Goal: Information Seeking & Learning: Compare options

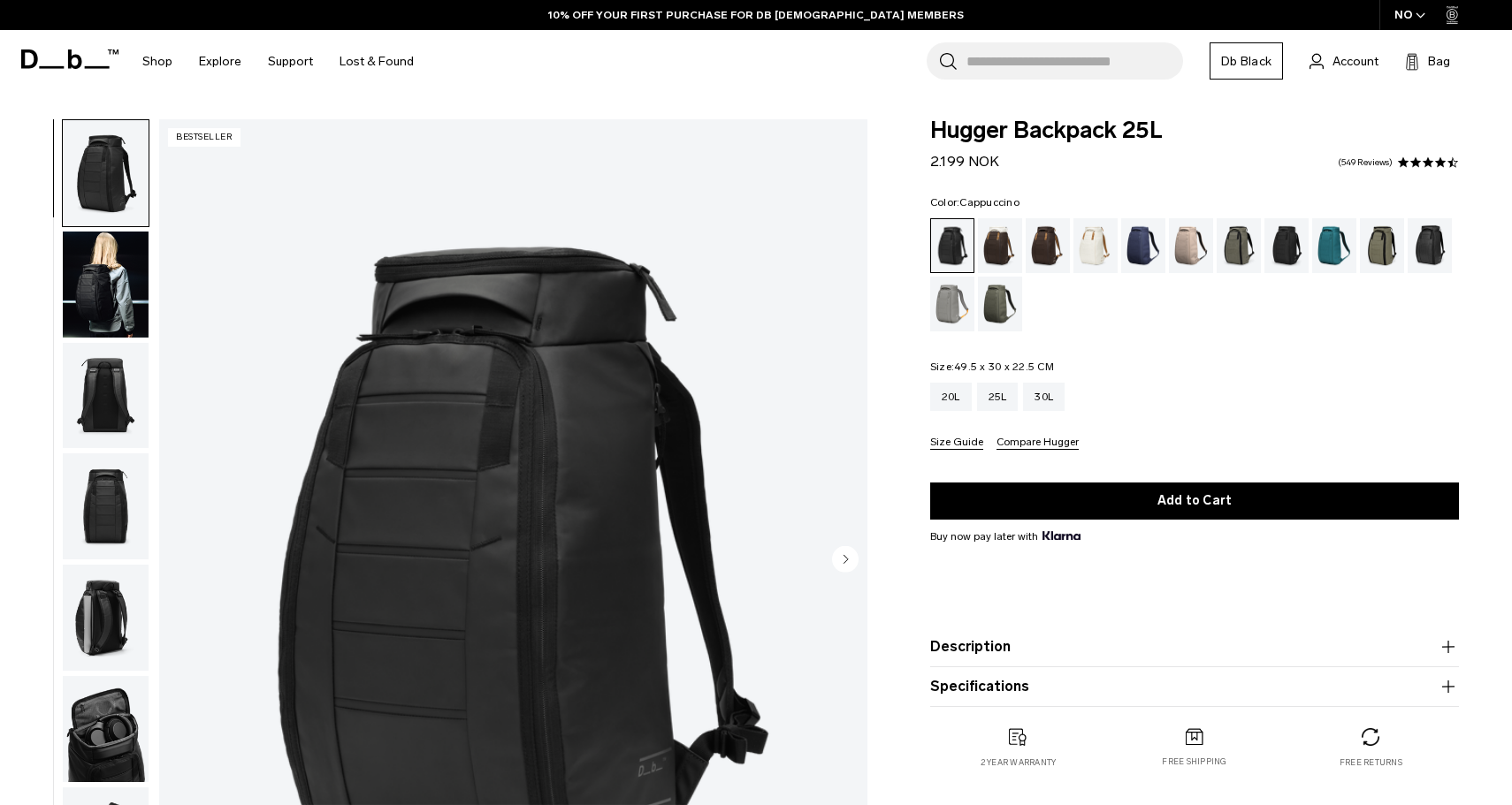
click at [998, 225] on div "Cappuccino" at bounding box center [999, 245] width 45 height 54
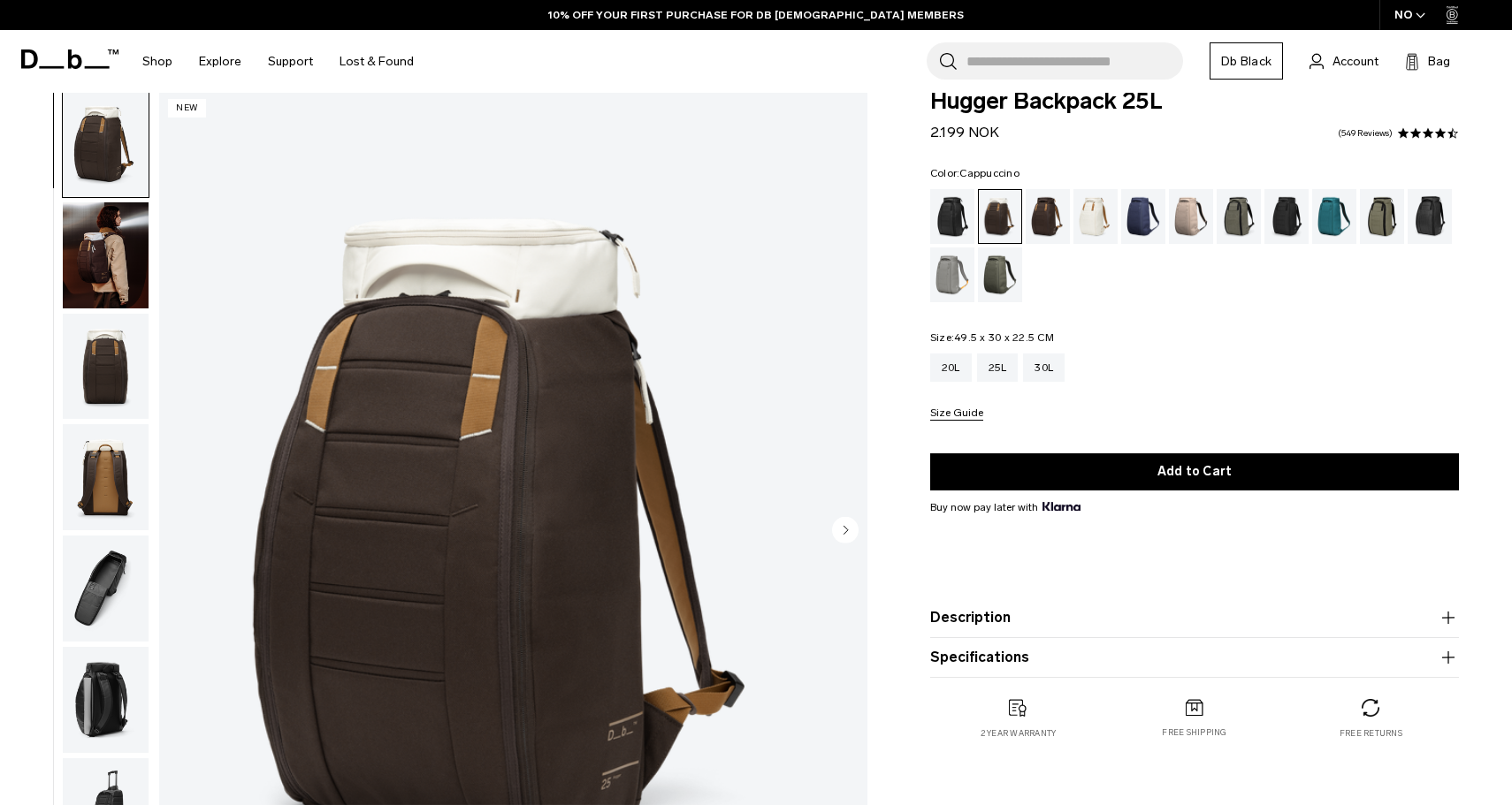
scroll to position [18, 0]
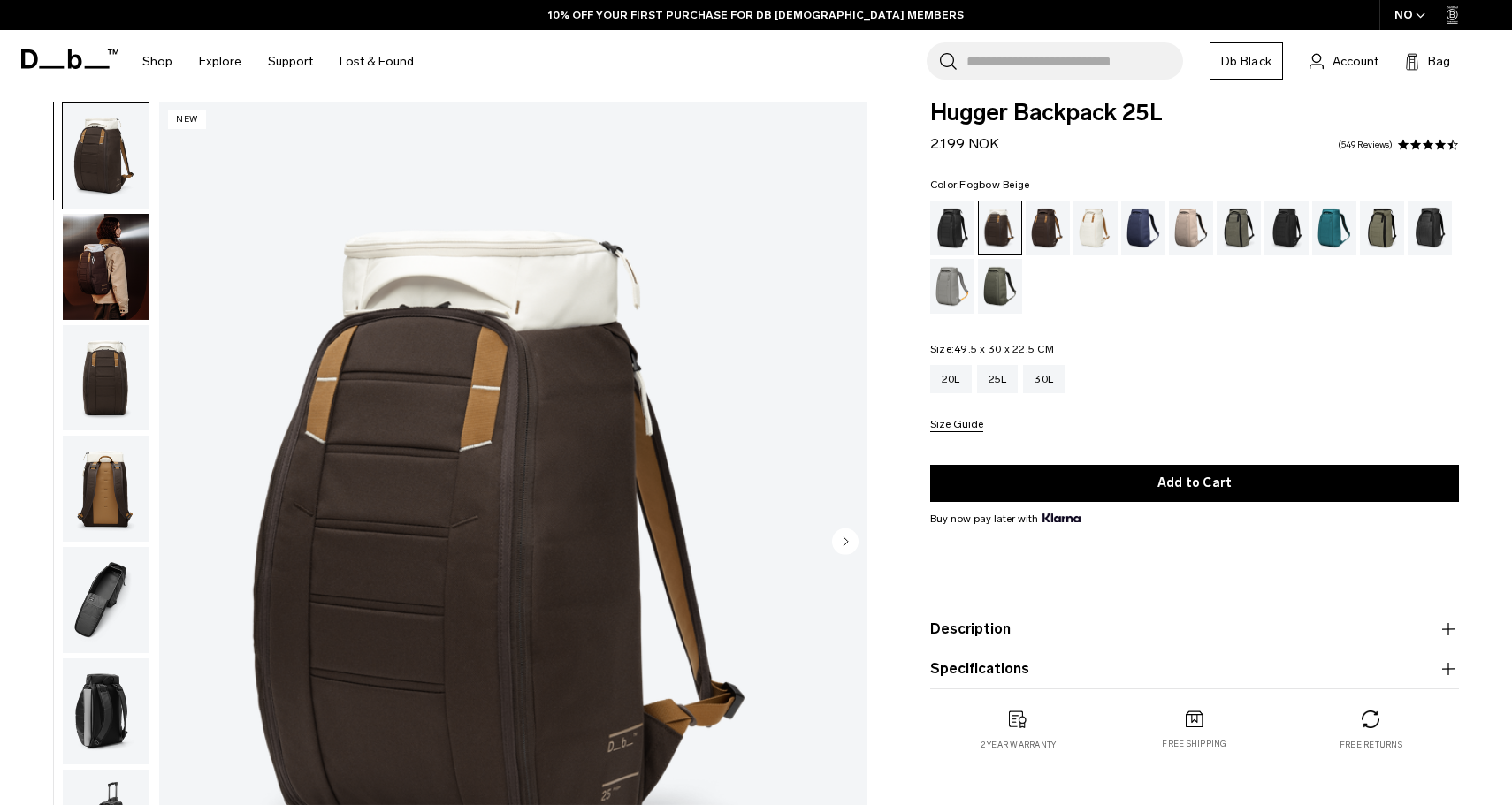
click at [1185, 234] on div "Fogbow Beige" at bounding box center [1191, 227] width 45 height 54
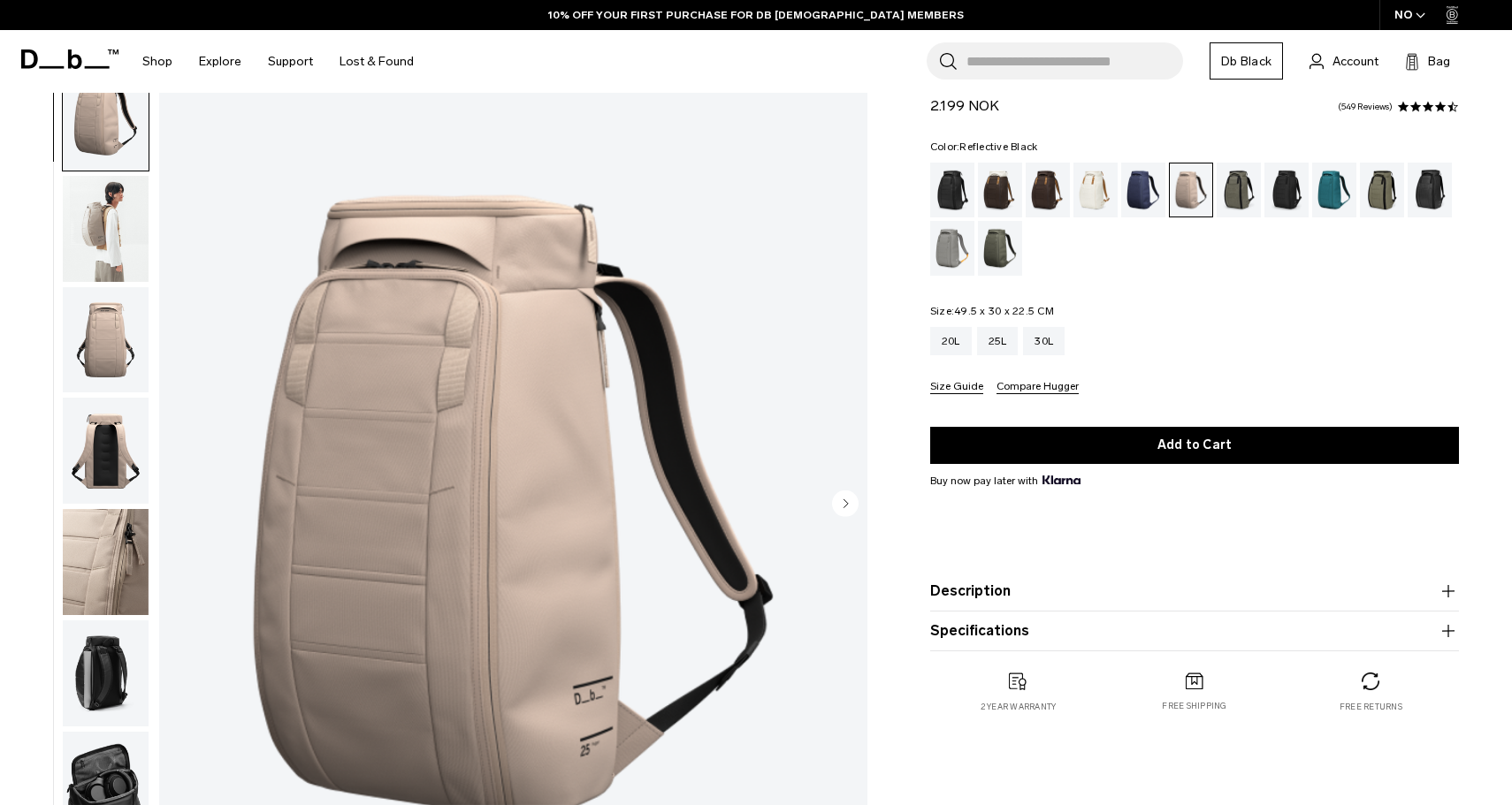
click at [1419, 193] on div "Reflective Black" at bounding box center [1430, 189] width 45 height 54
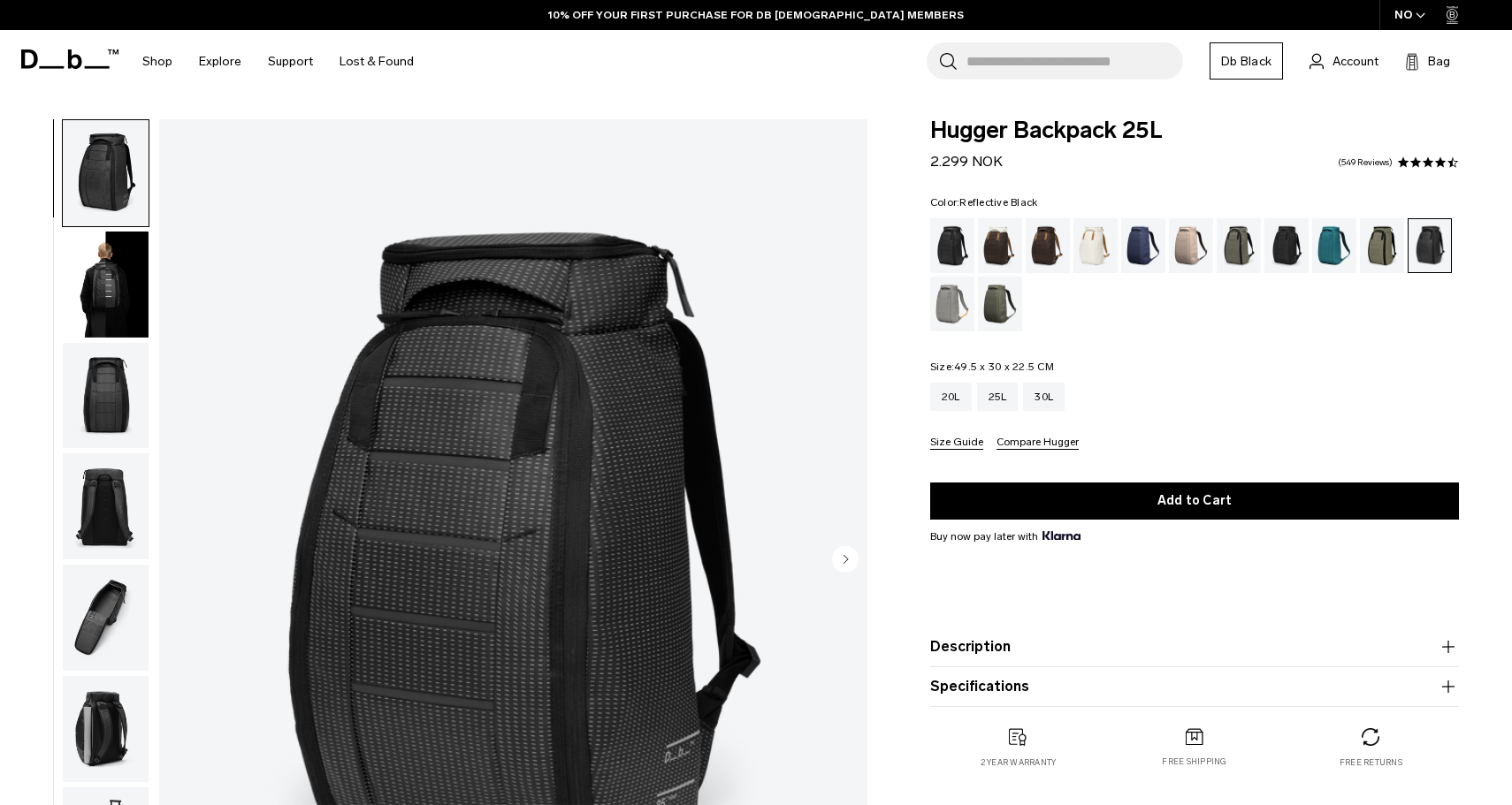
scroll to position [120, 0]
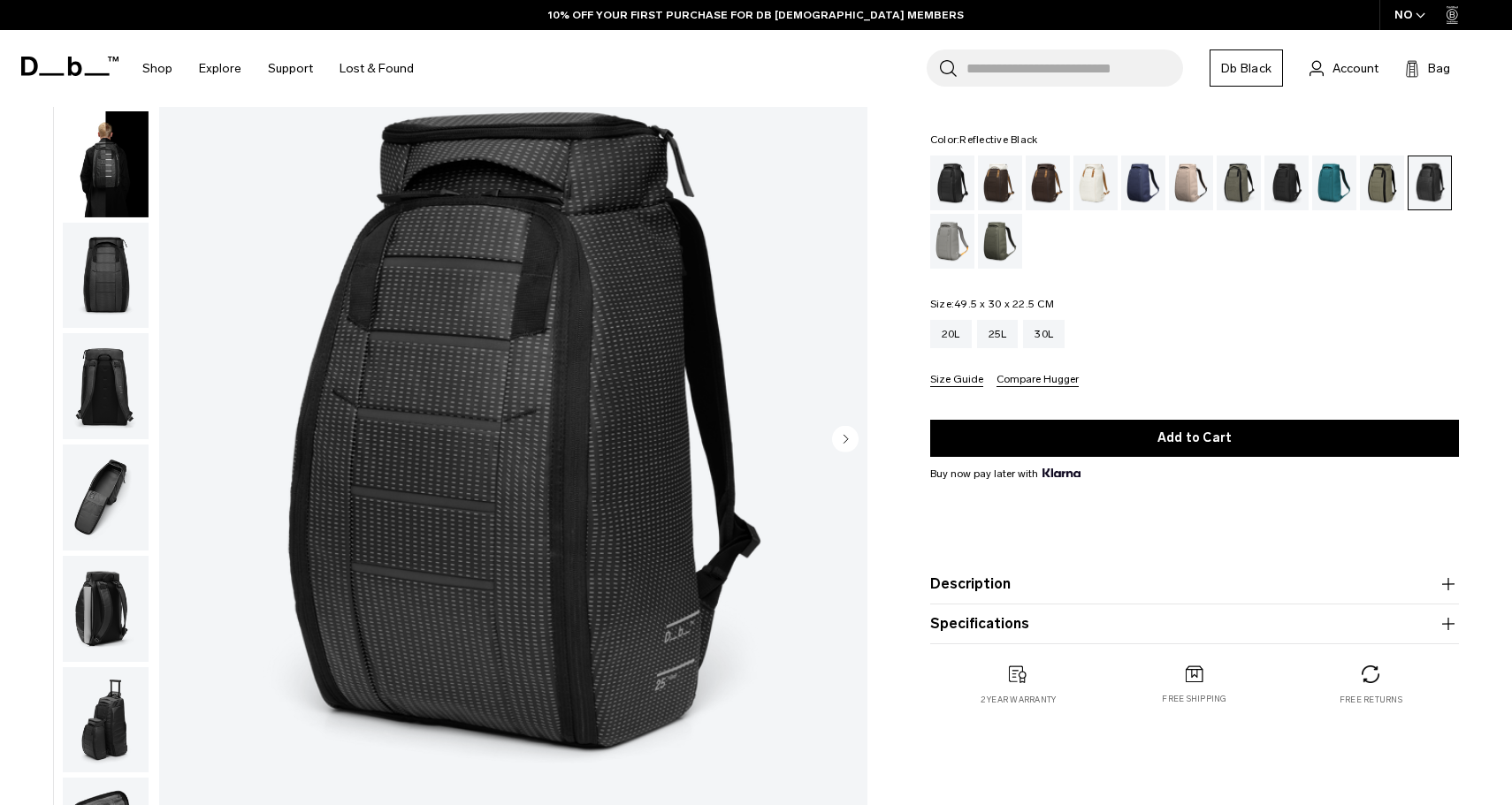
click at [125, 173] on img "button" at bounding box center [105, 164] width 86 height 106
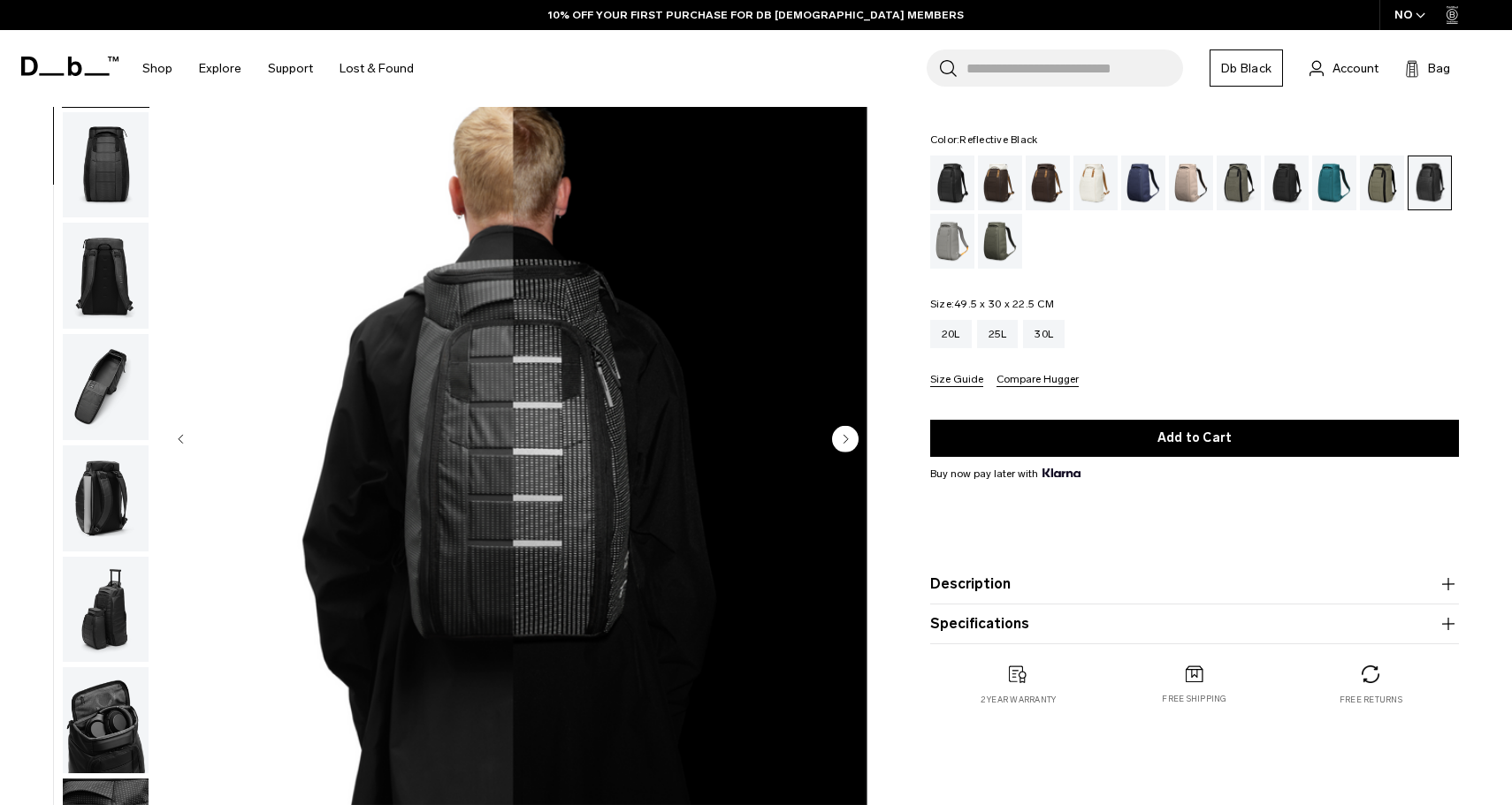
scroll to position [112, 0]
click at [848, 441] on circle "Next slide" at bounding box center [845, 439] width 27 height 27
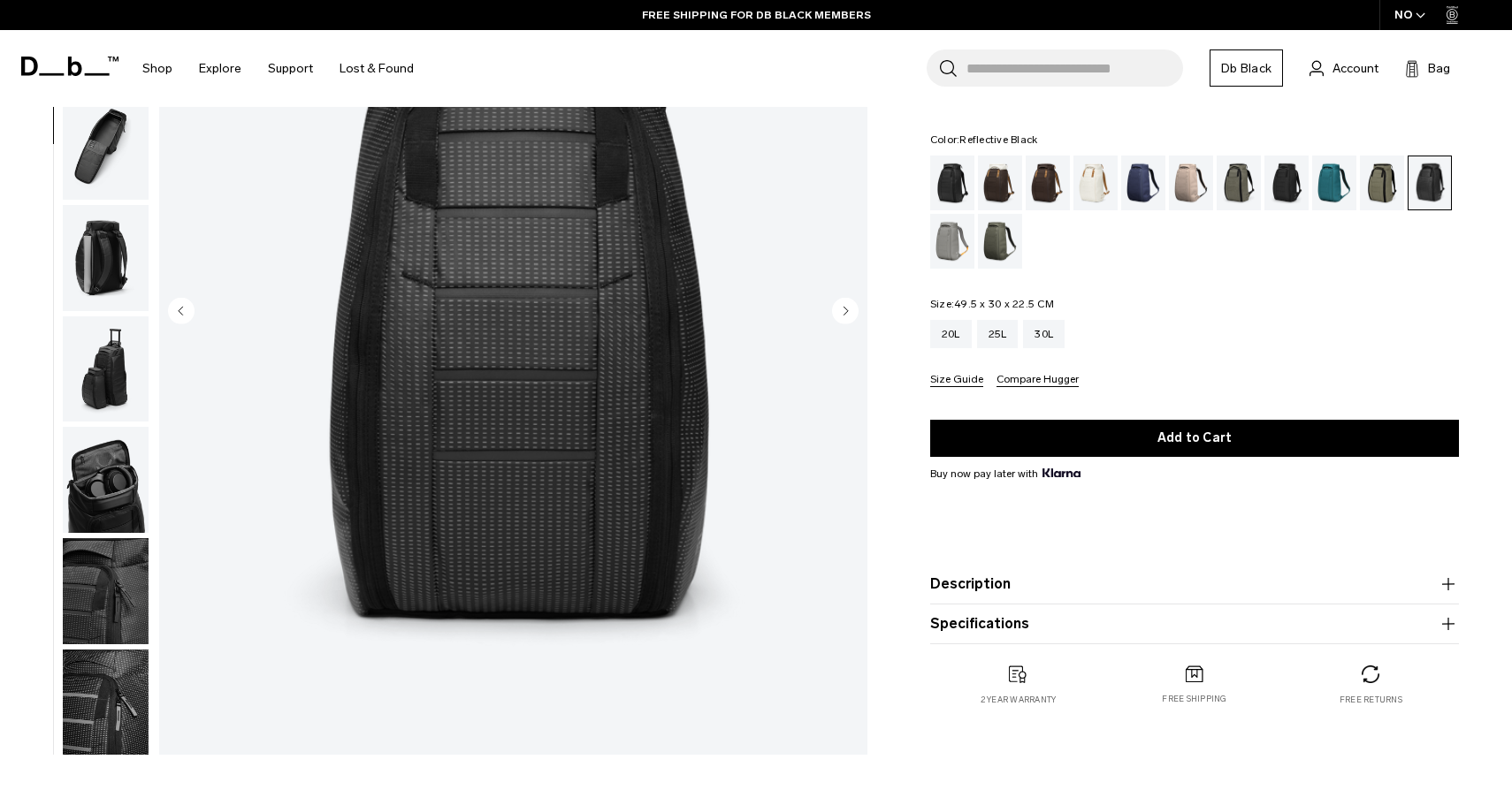
scroll to position [272, 0]
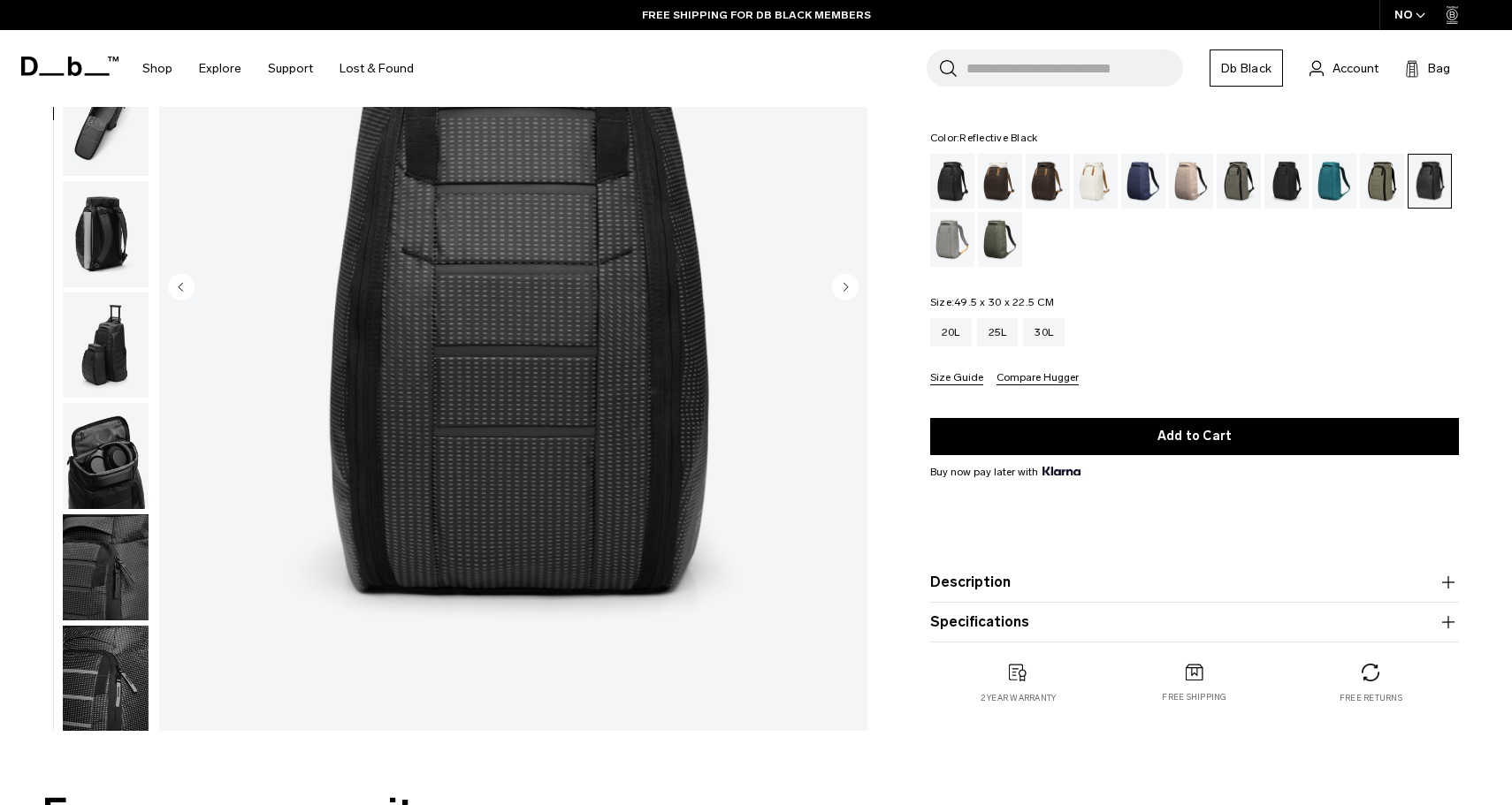
click at [72, 688] on img "button" at bounding box center [105, 679] width 86 height 106
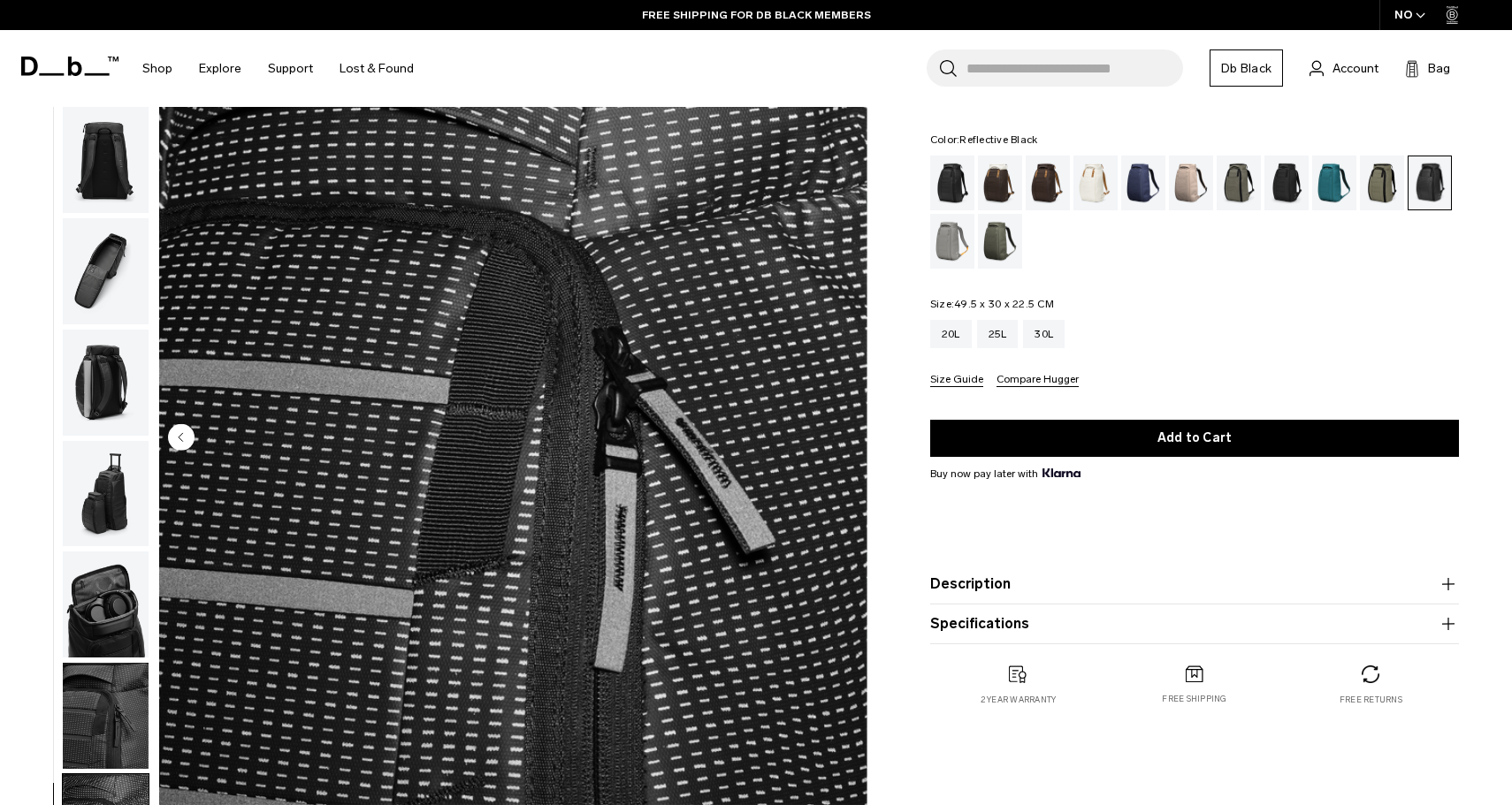
scroll to position [63, 0]
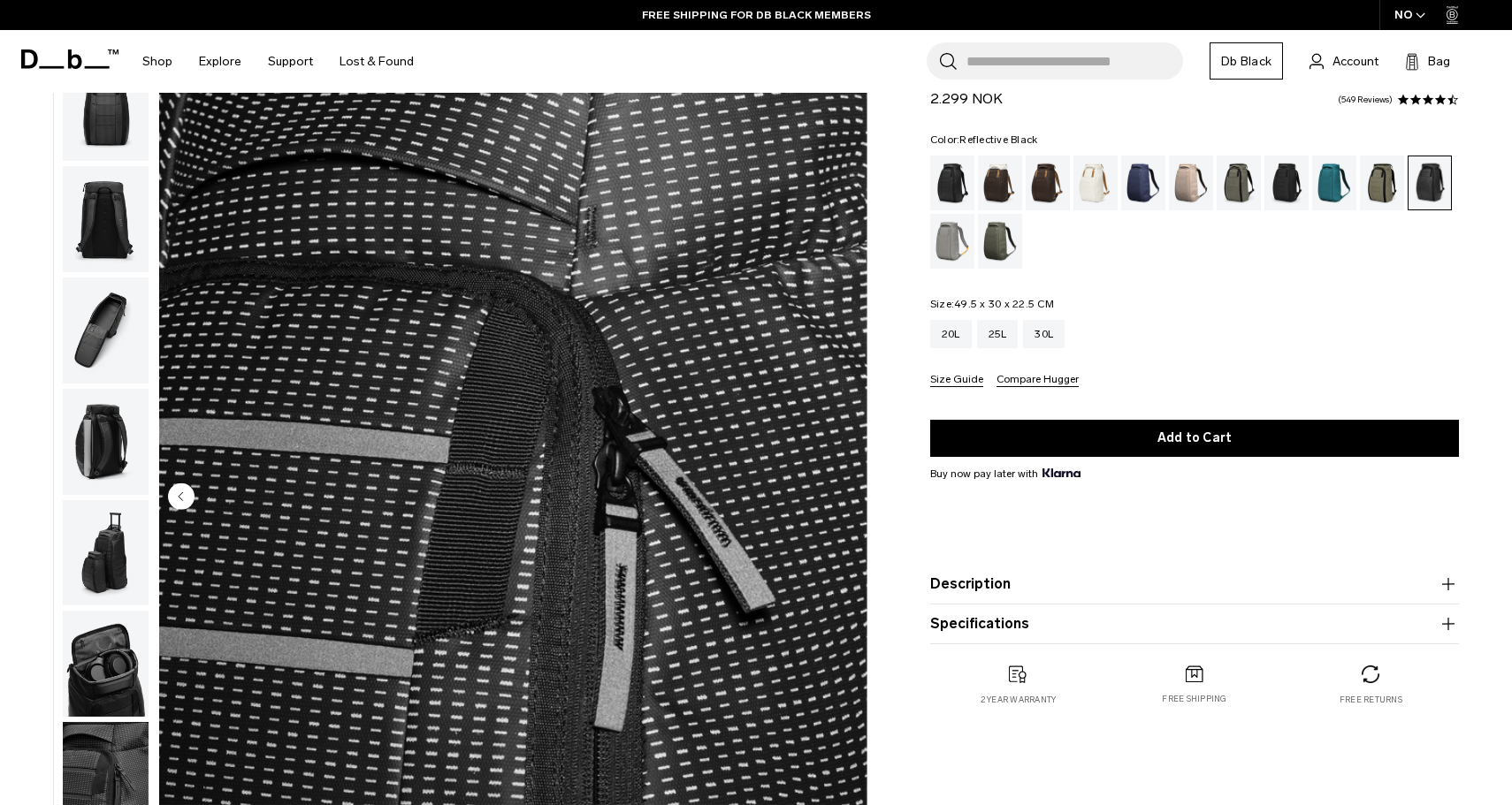
click at [95, 527] on img "button" at bounding box center [105, 553] width 86 height 106
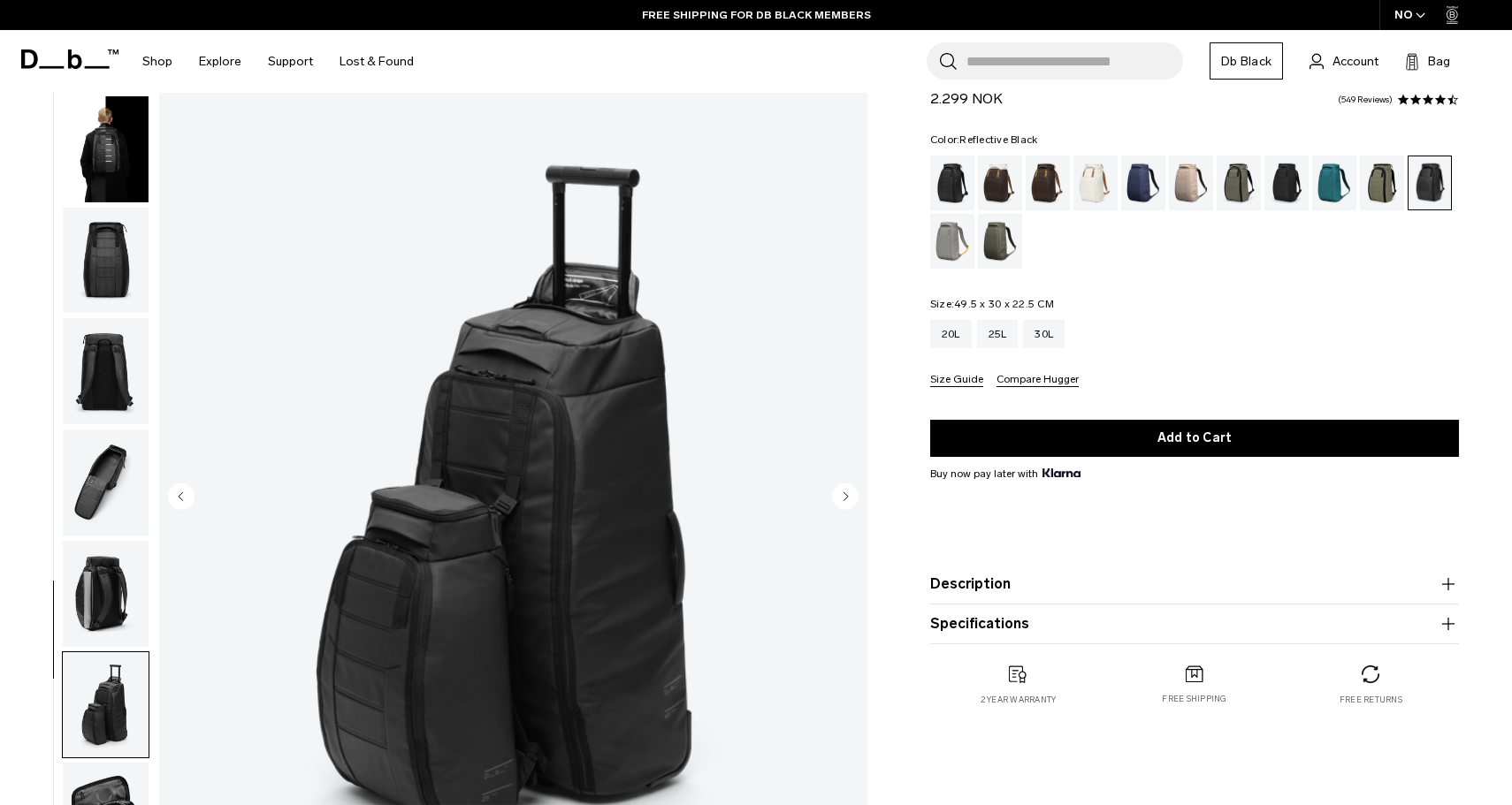
scroll to position [0, 0]
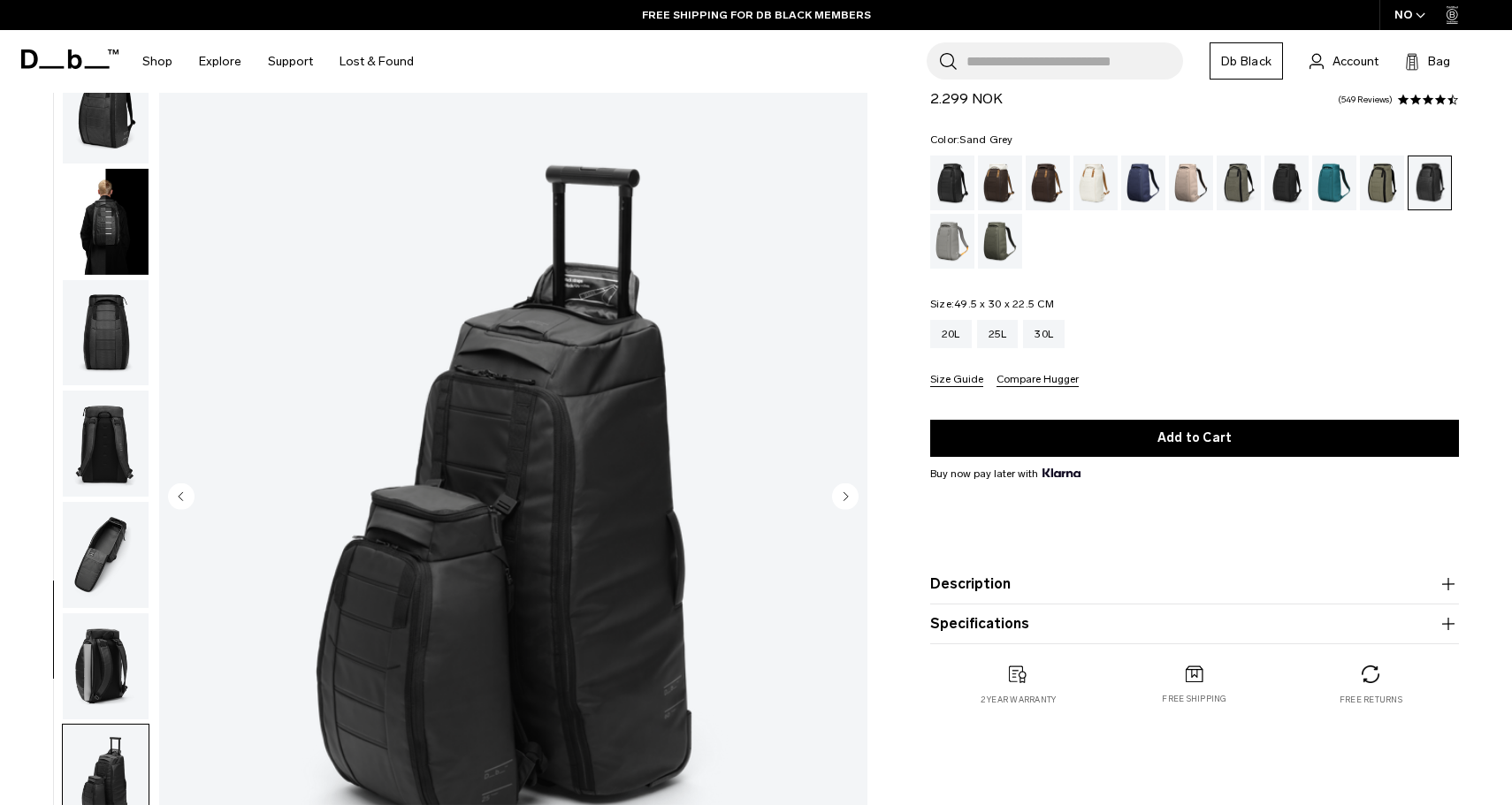
click at [955, 245] on div "Sand Grey" at bounding box center [952, 241] width 45 height 54
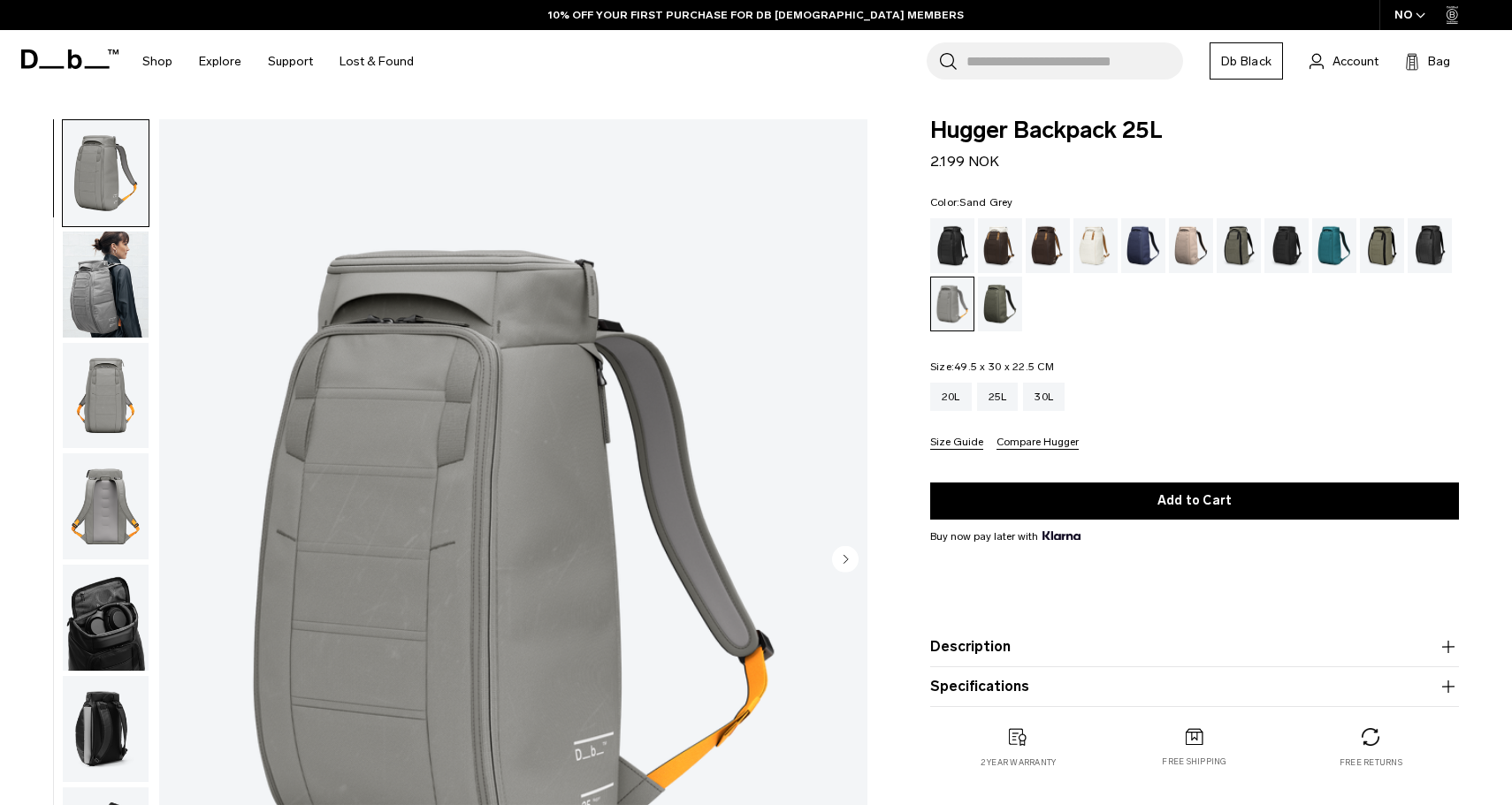
click at [113, 287] on img "button" at bounding box center [105, 284] width 86 height 106
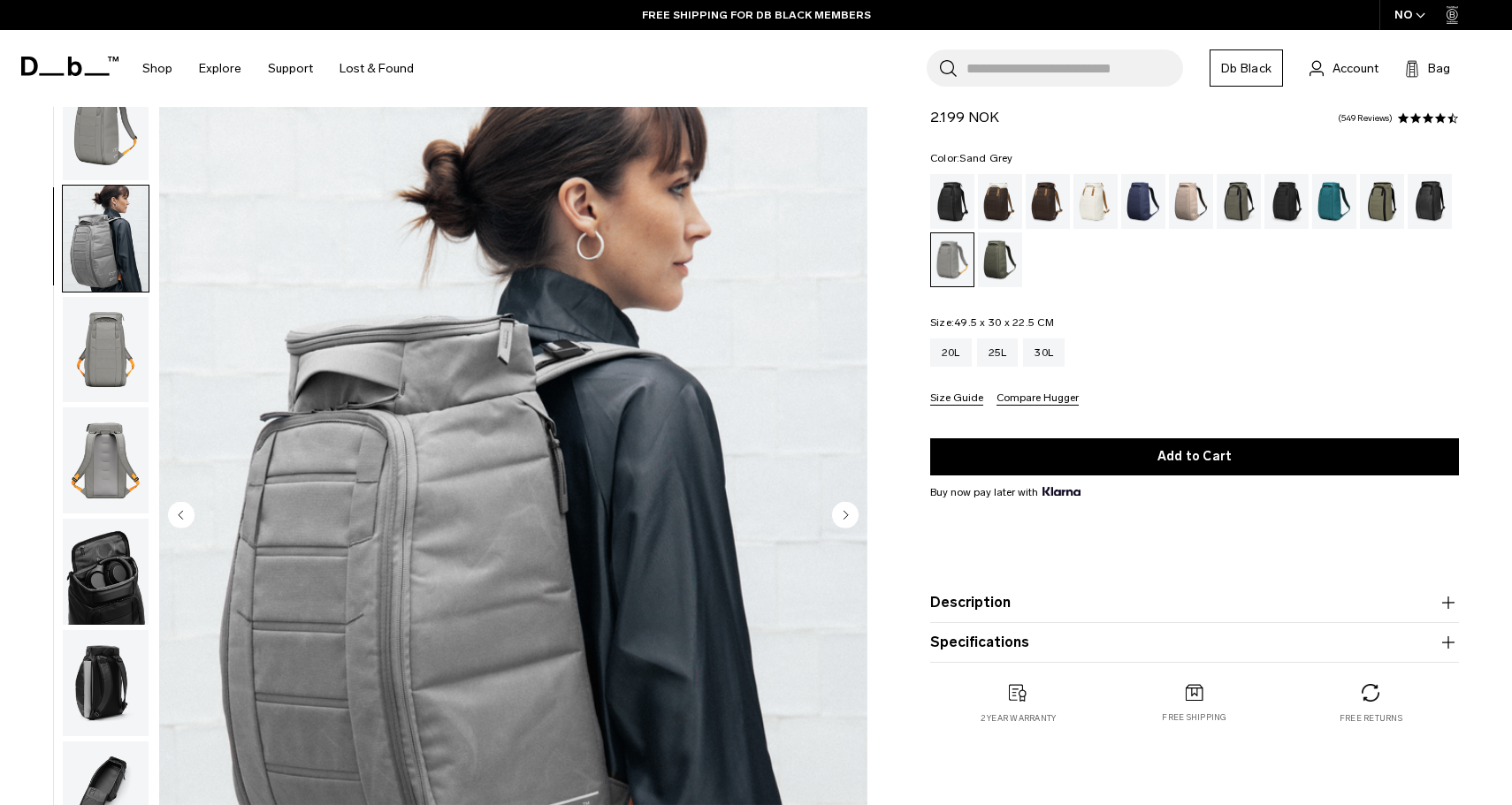
scroll to position [45, 0]
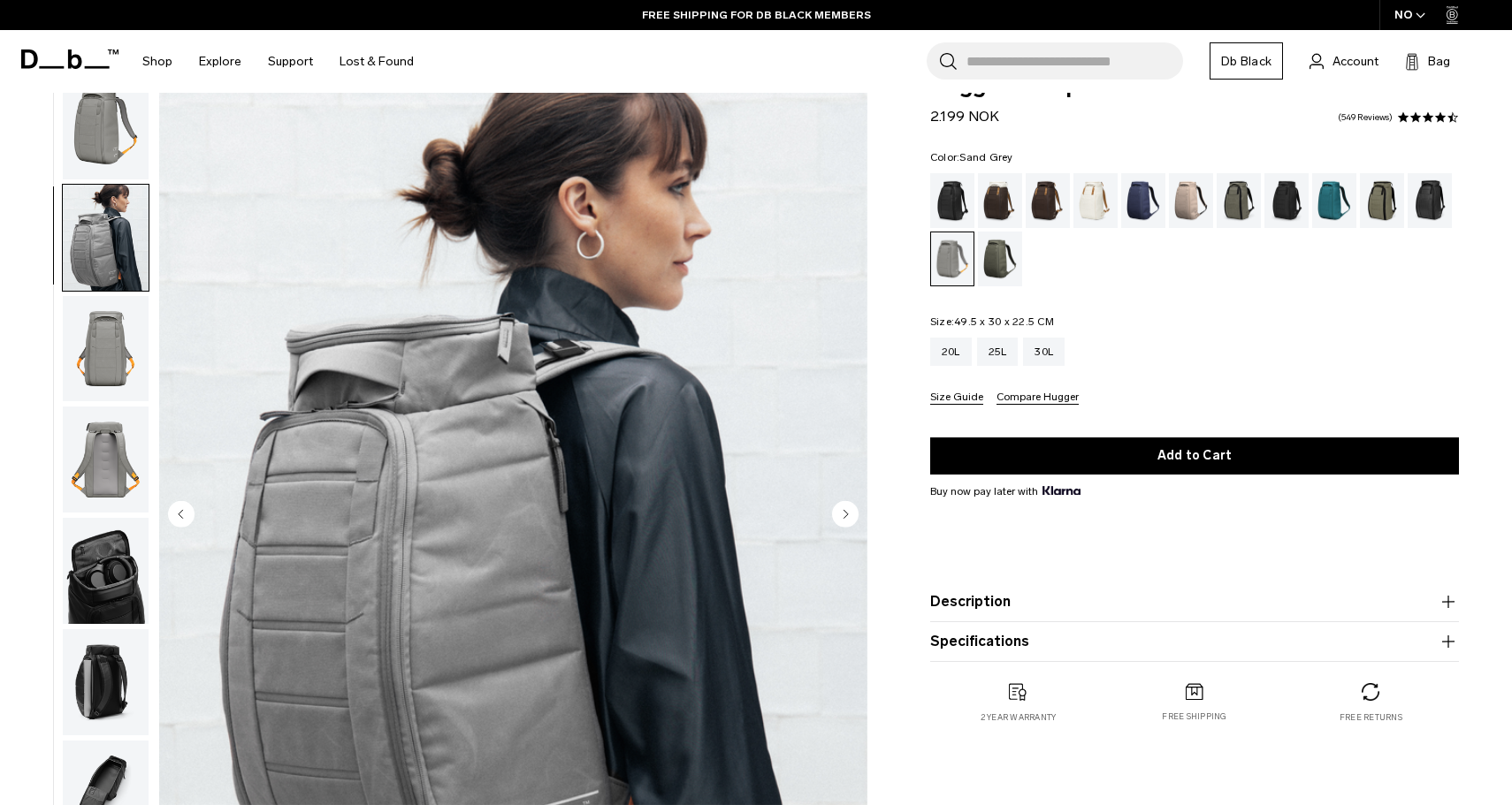
click at [111, 477] on img "button" at bounding box center [105, 459] width 86 height 106
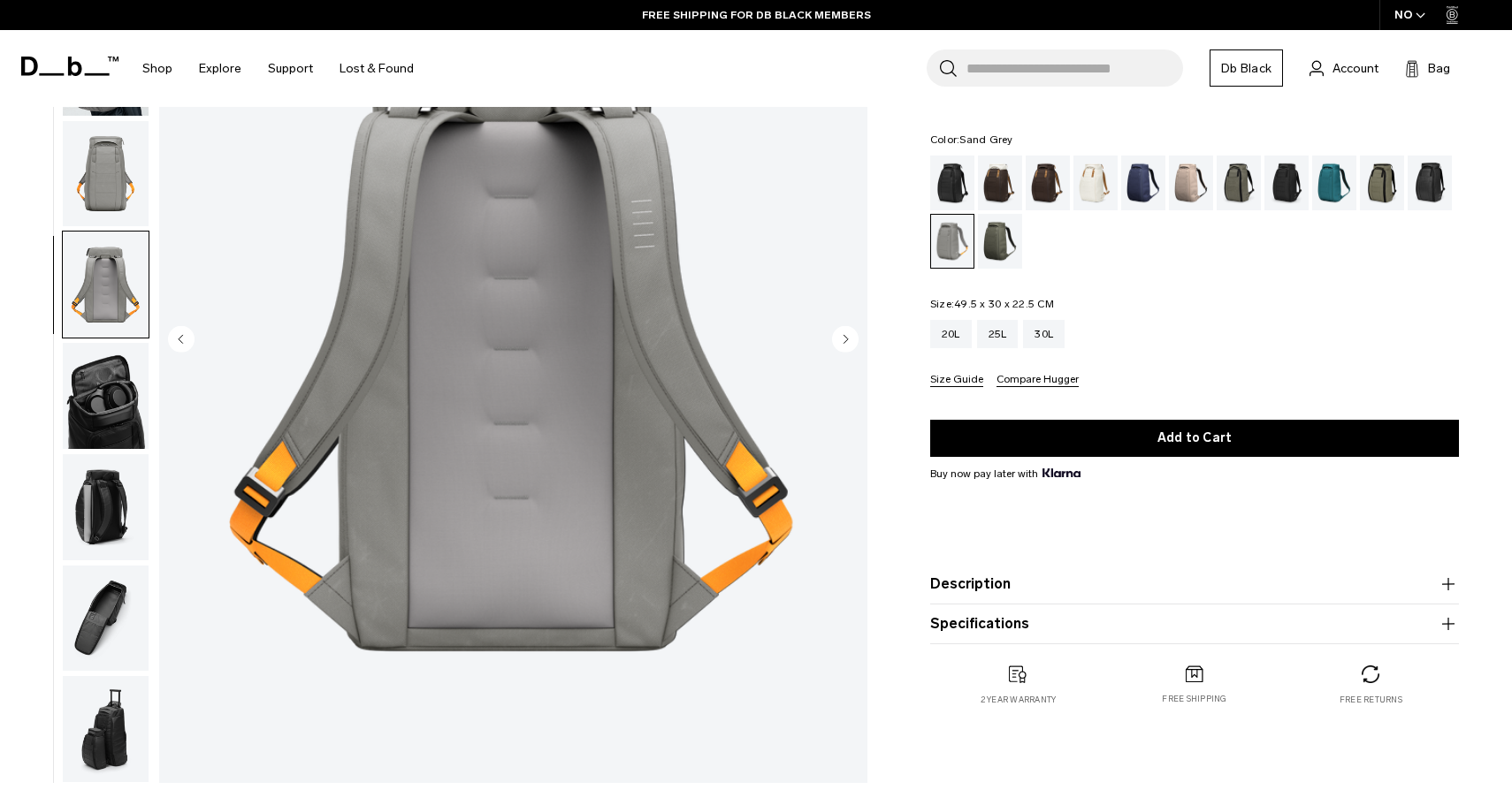
scroll to position [251, 0]
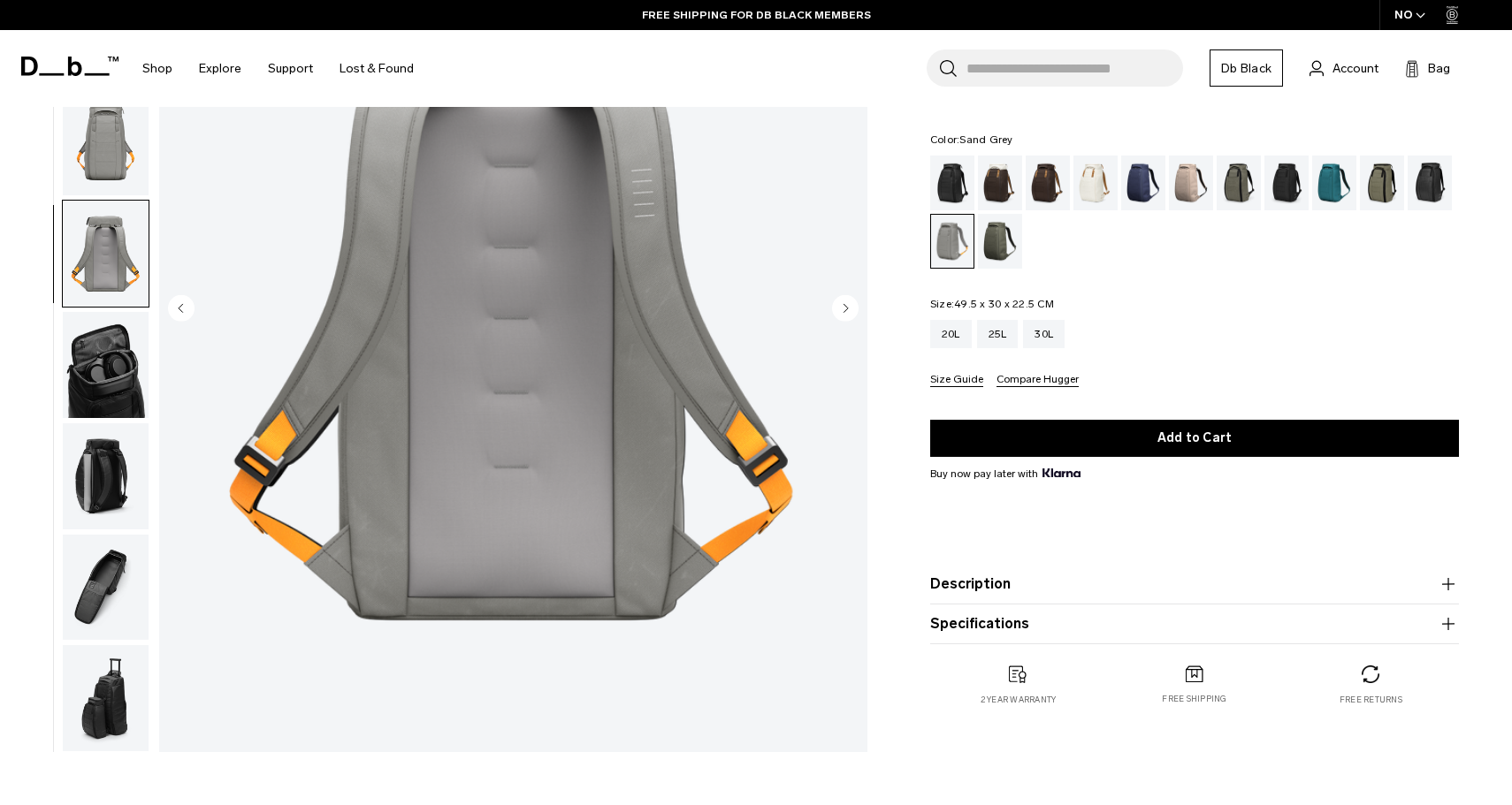
click at [111, 475] on img "button" at bounding box center [105, 475] width 86 height 106
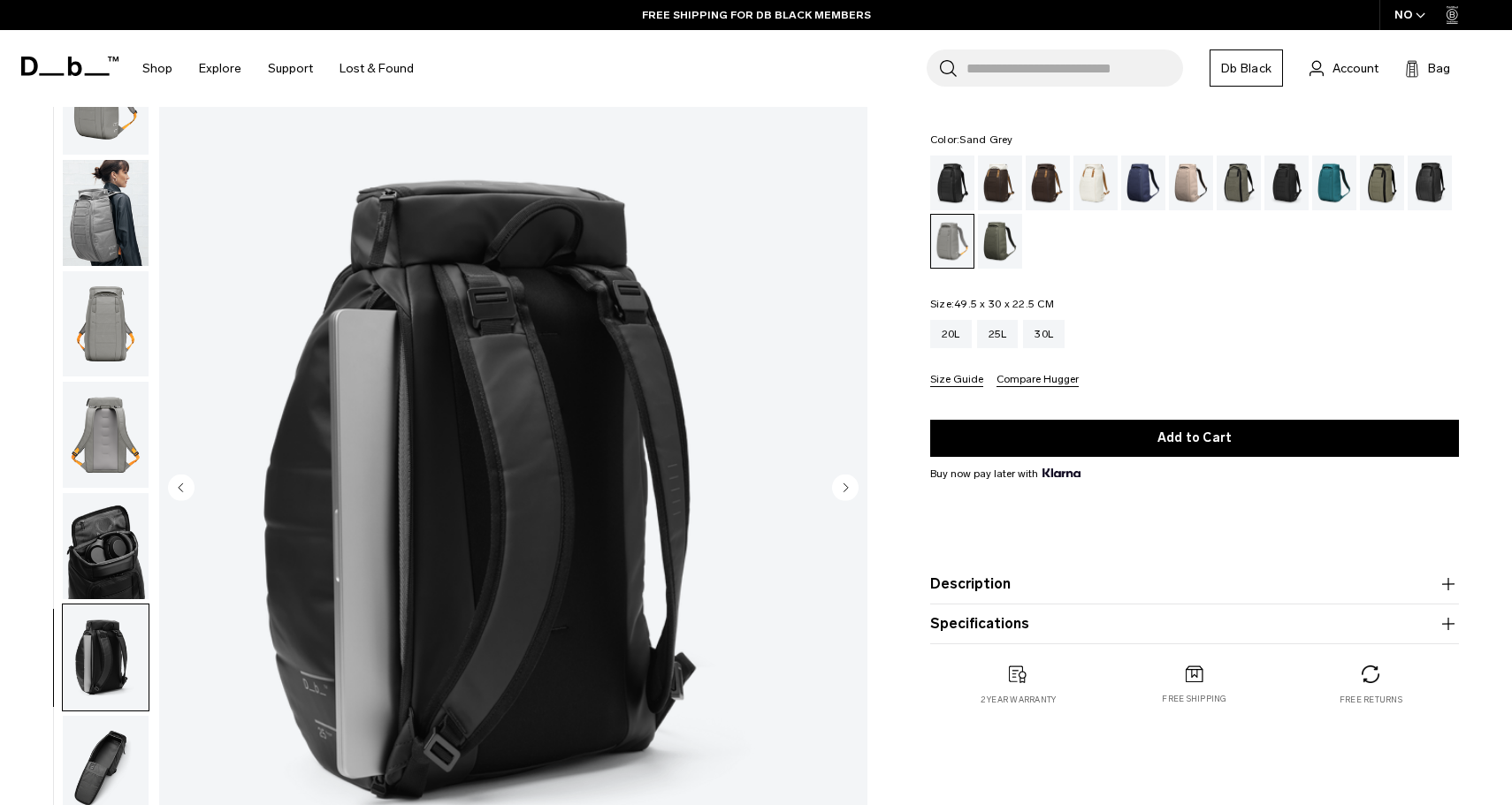
scroll to position [37, 0]
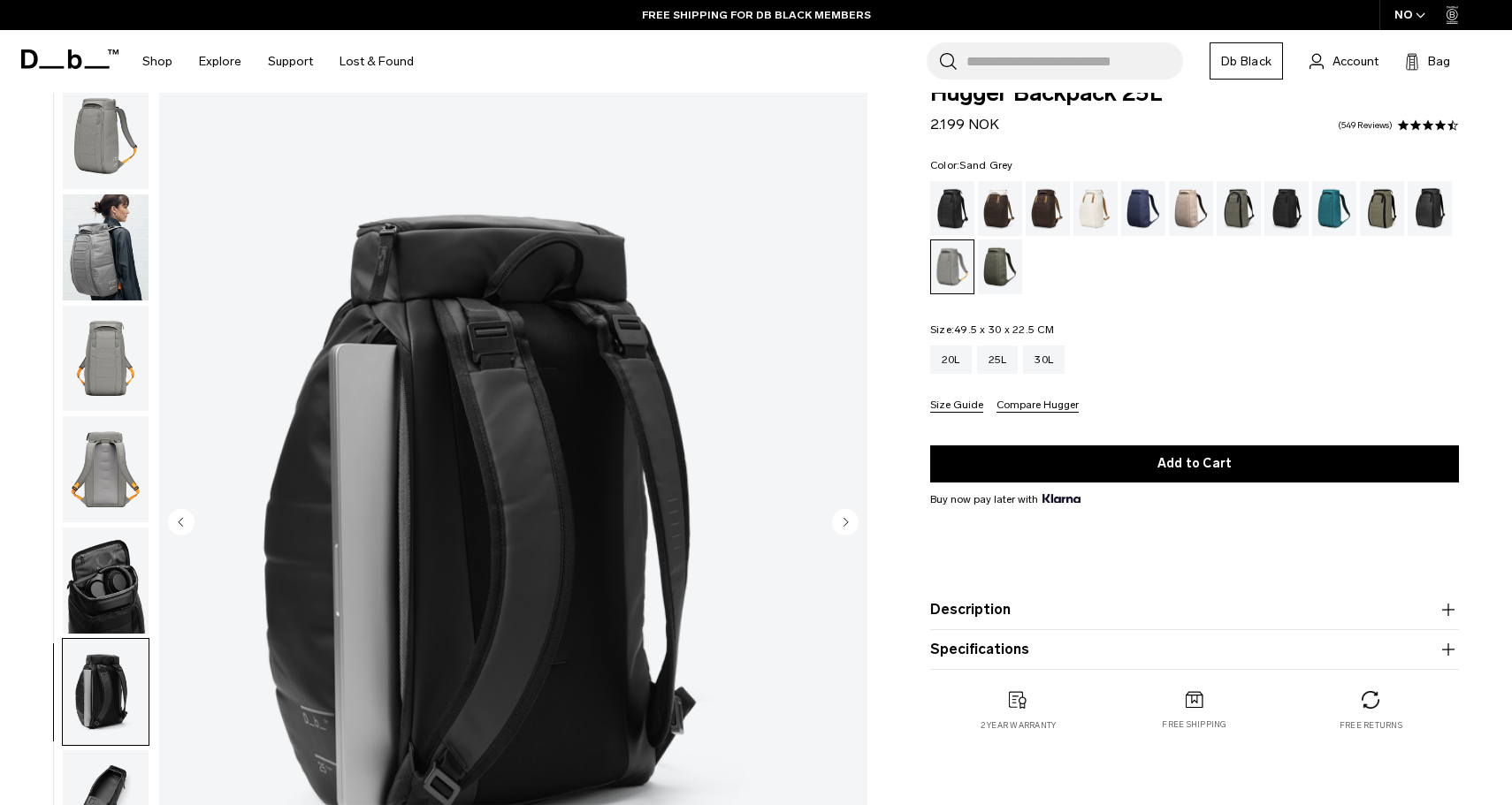
click at [111, 463] on img "button" at bounding box center [105, 469] width 86 height 106
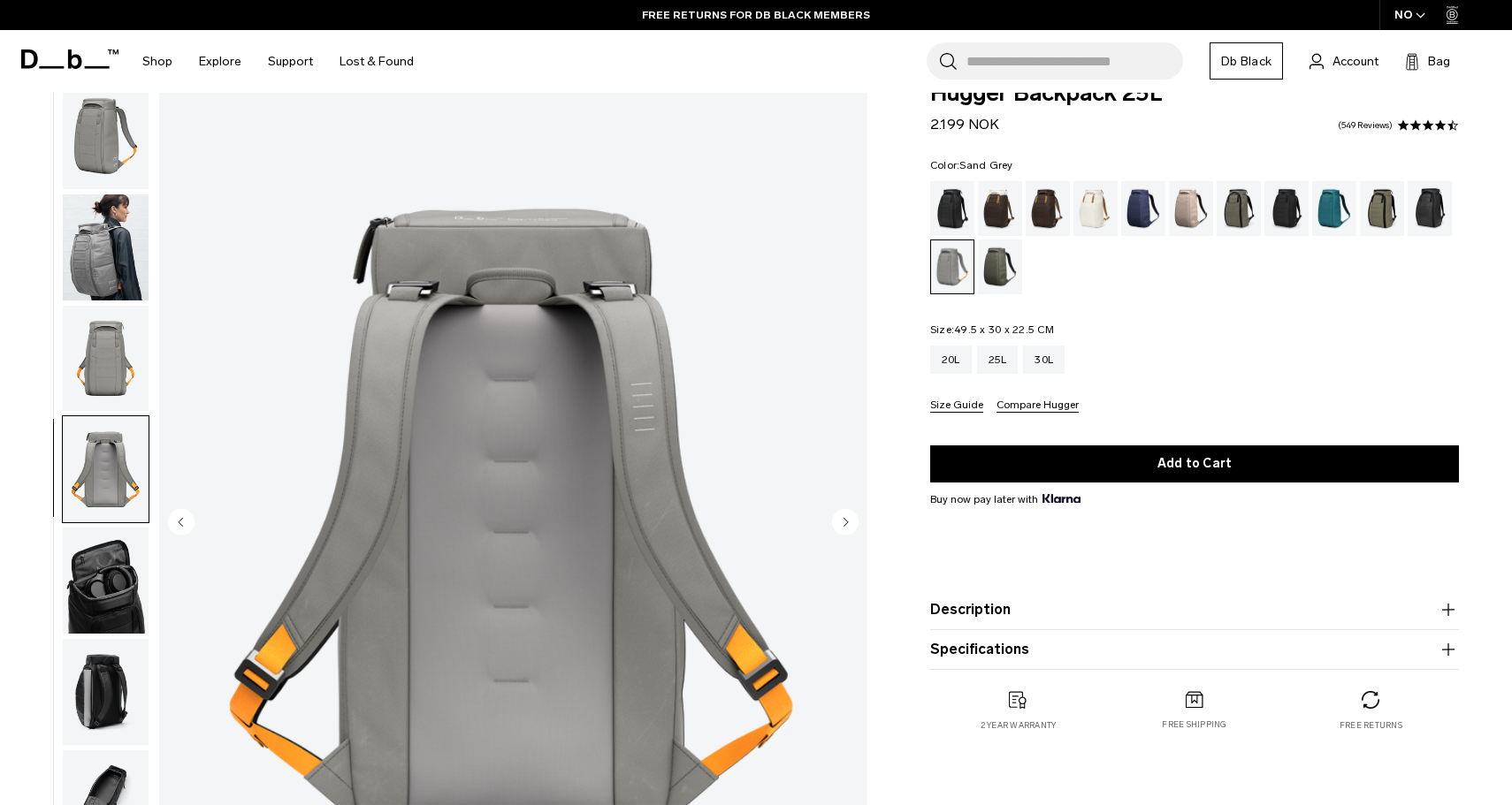
scroll to position [2, 0]
click at [110, 359] on img "button" at bounding box center [105, 356] width 86 height 106
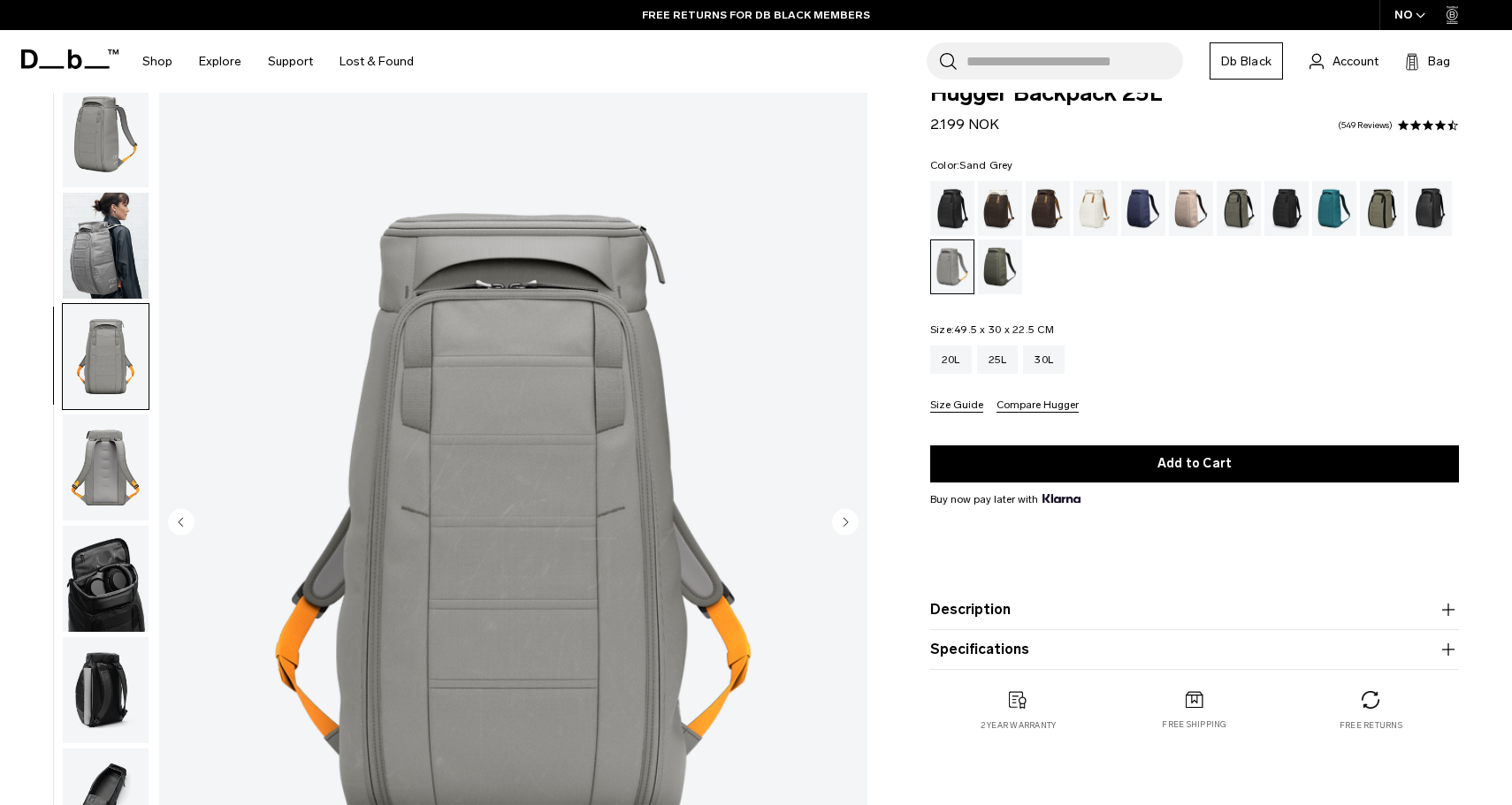
click at [96, 225] on img "button" at bounding box center [105, 246] width 86 height 106
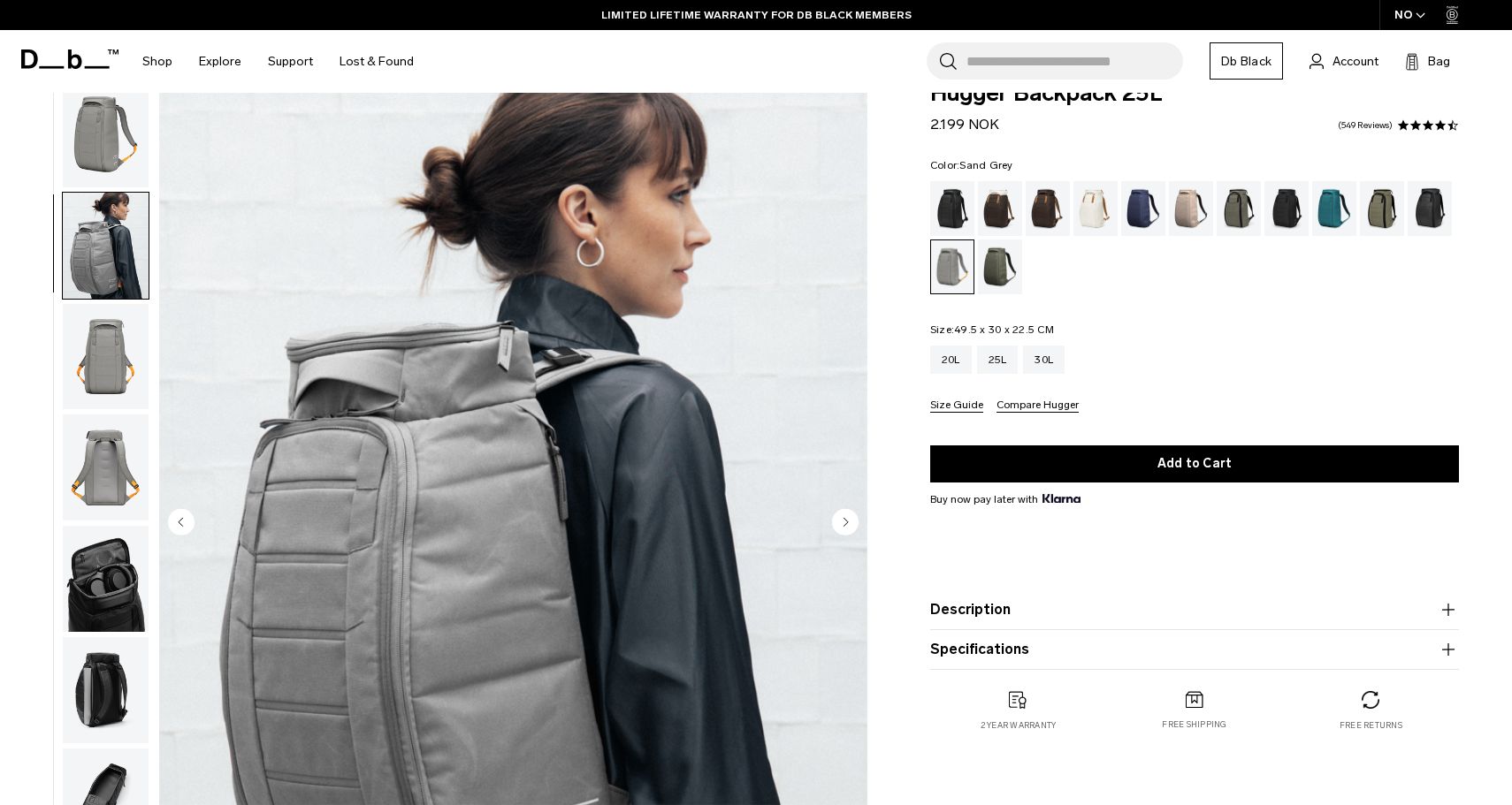
click at [103, 146] on img "button" at bounding box center [105, 134] width 86 height 106
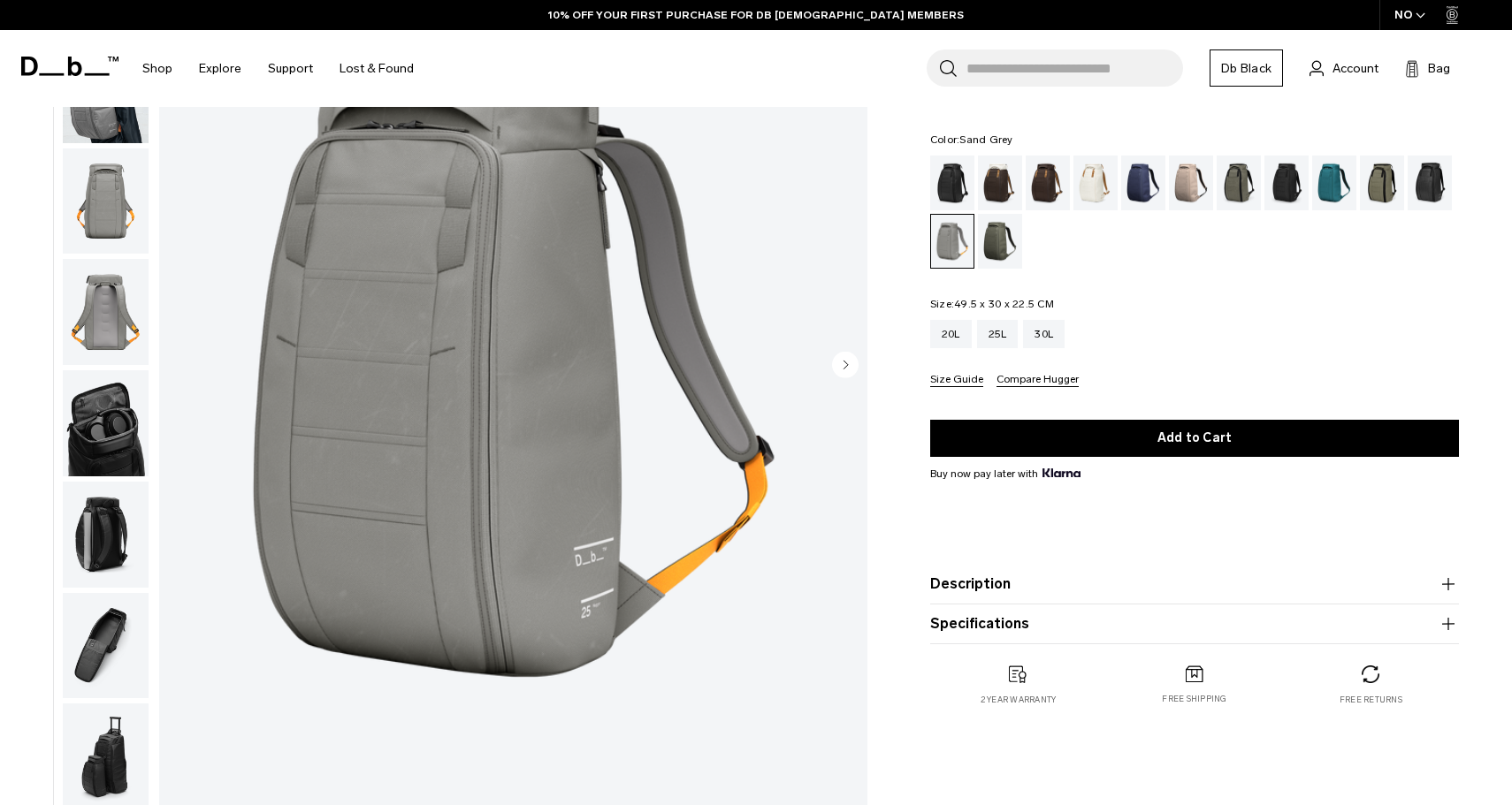
scroll to position [0, 0]
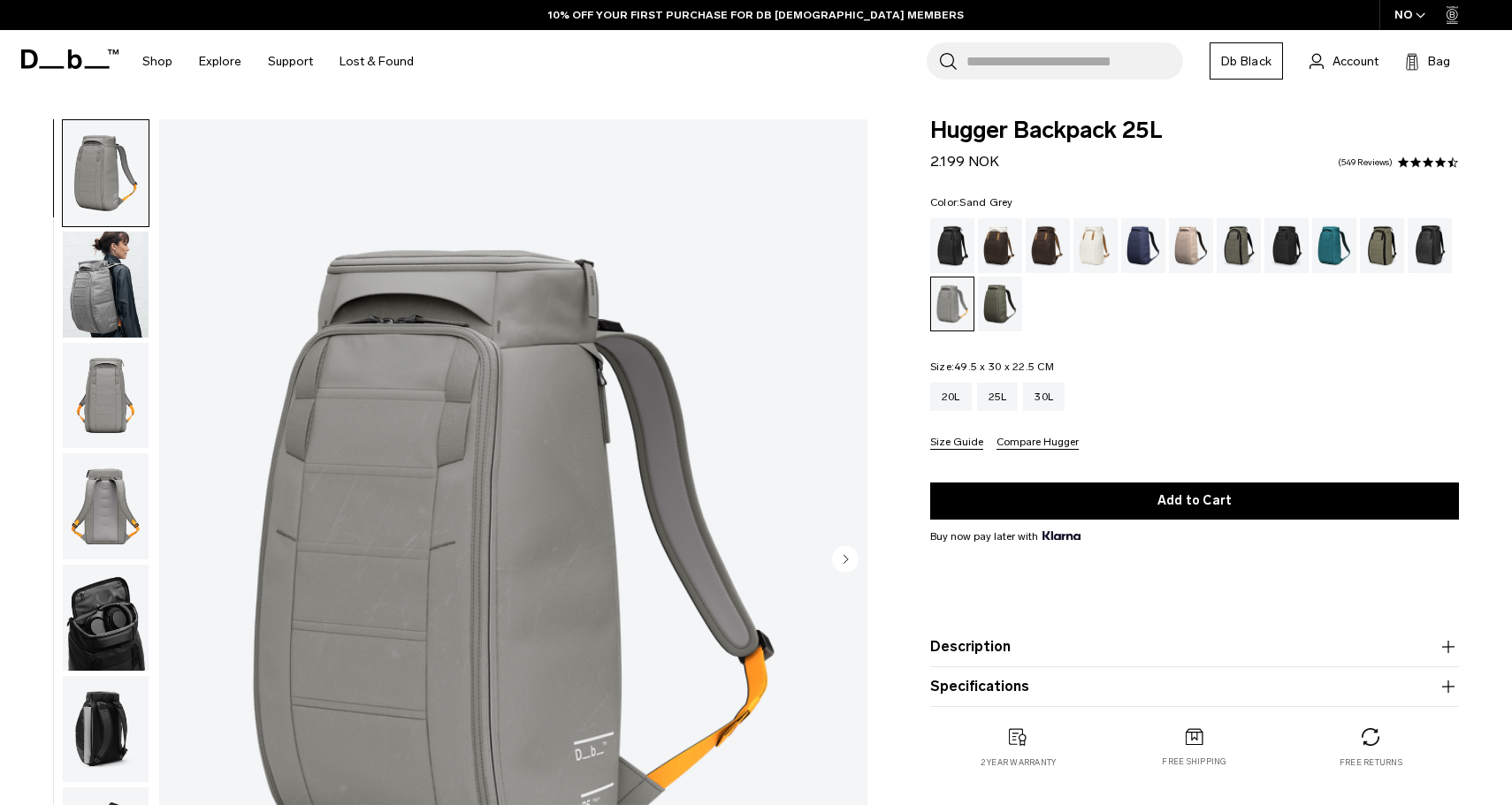
click at [82, 52] on icon at bounding box center [69, 59] width 97 height 19
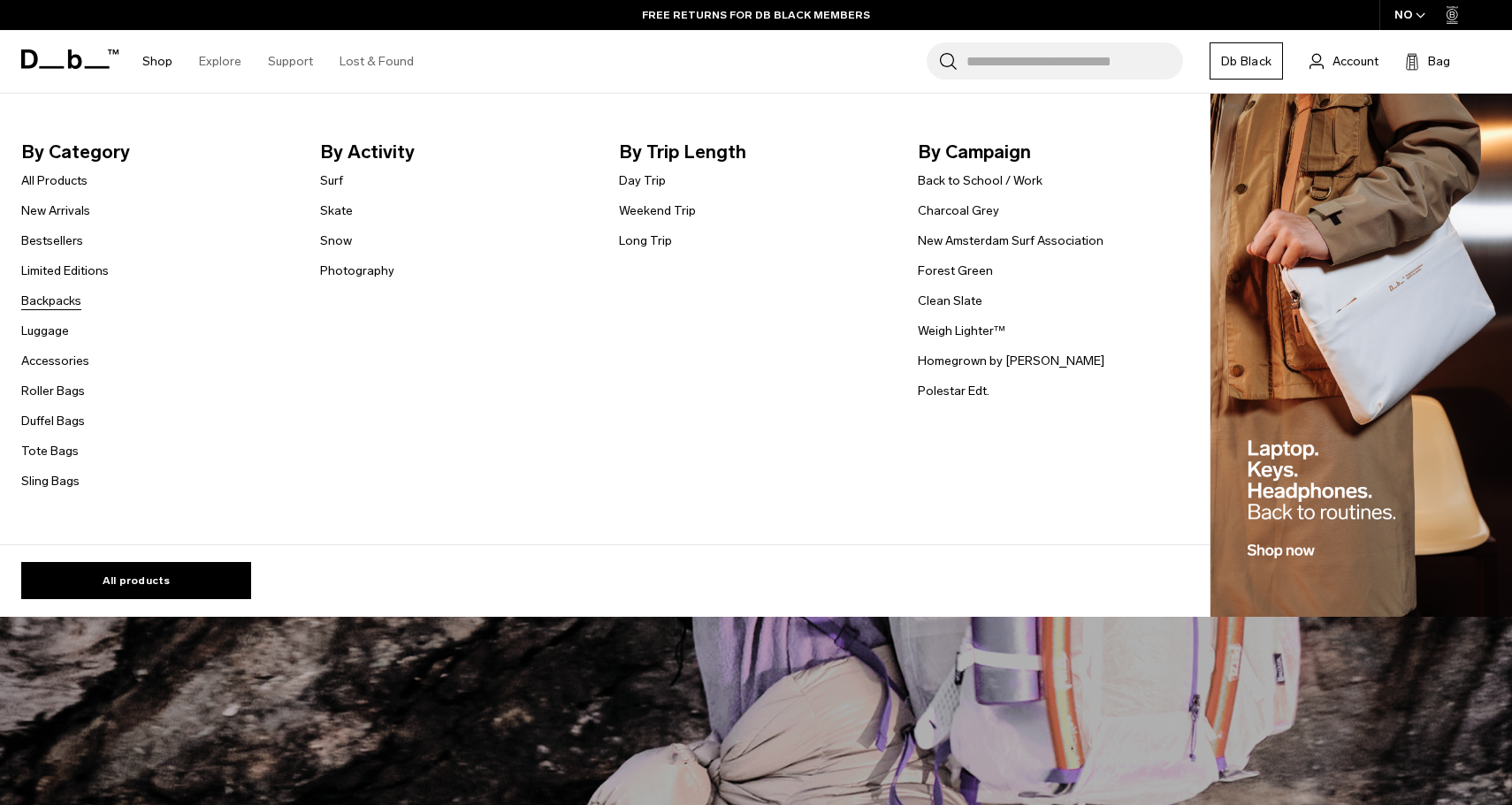
click at [53, 304] on link "Backpacks" at bounding box center [51, 301] width 60 height 18
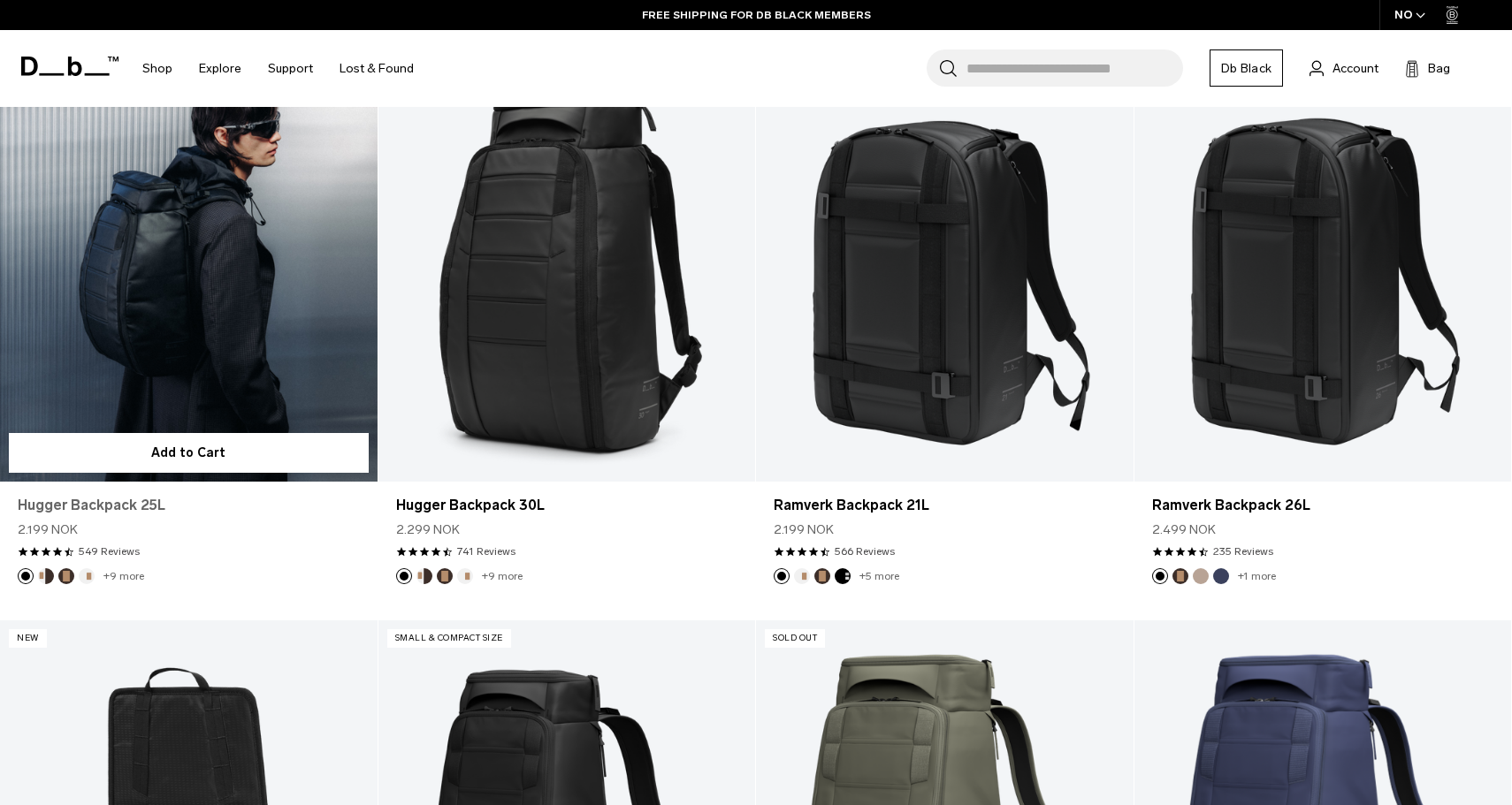
scroll to position [427, 0]
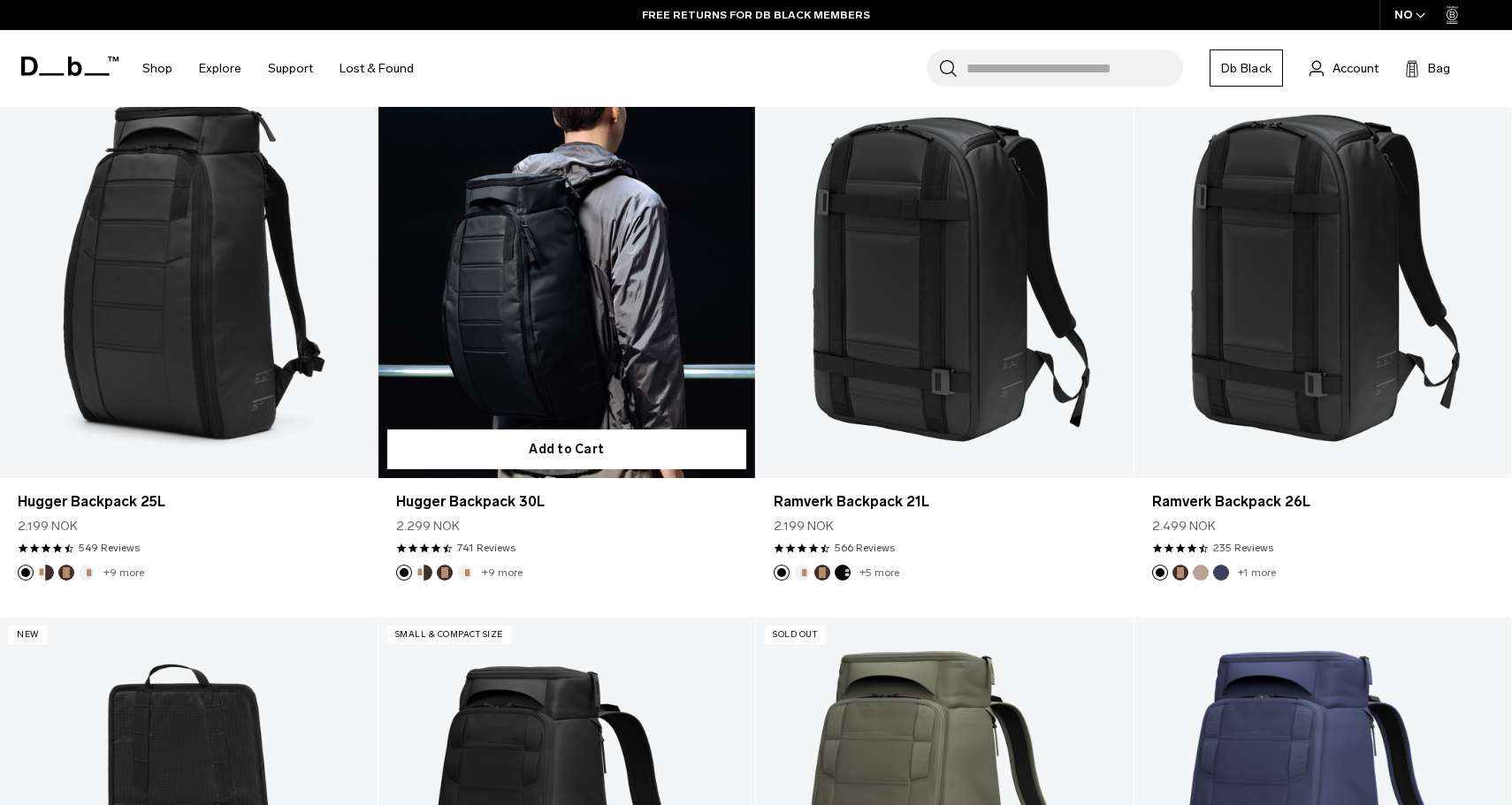
click at [583, 259] on link "Hugger Backpack 30L" at bounding box center [567, 269] width 378 height 419
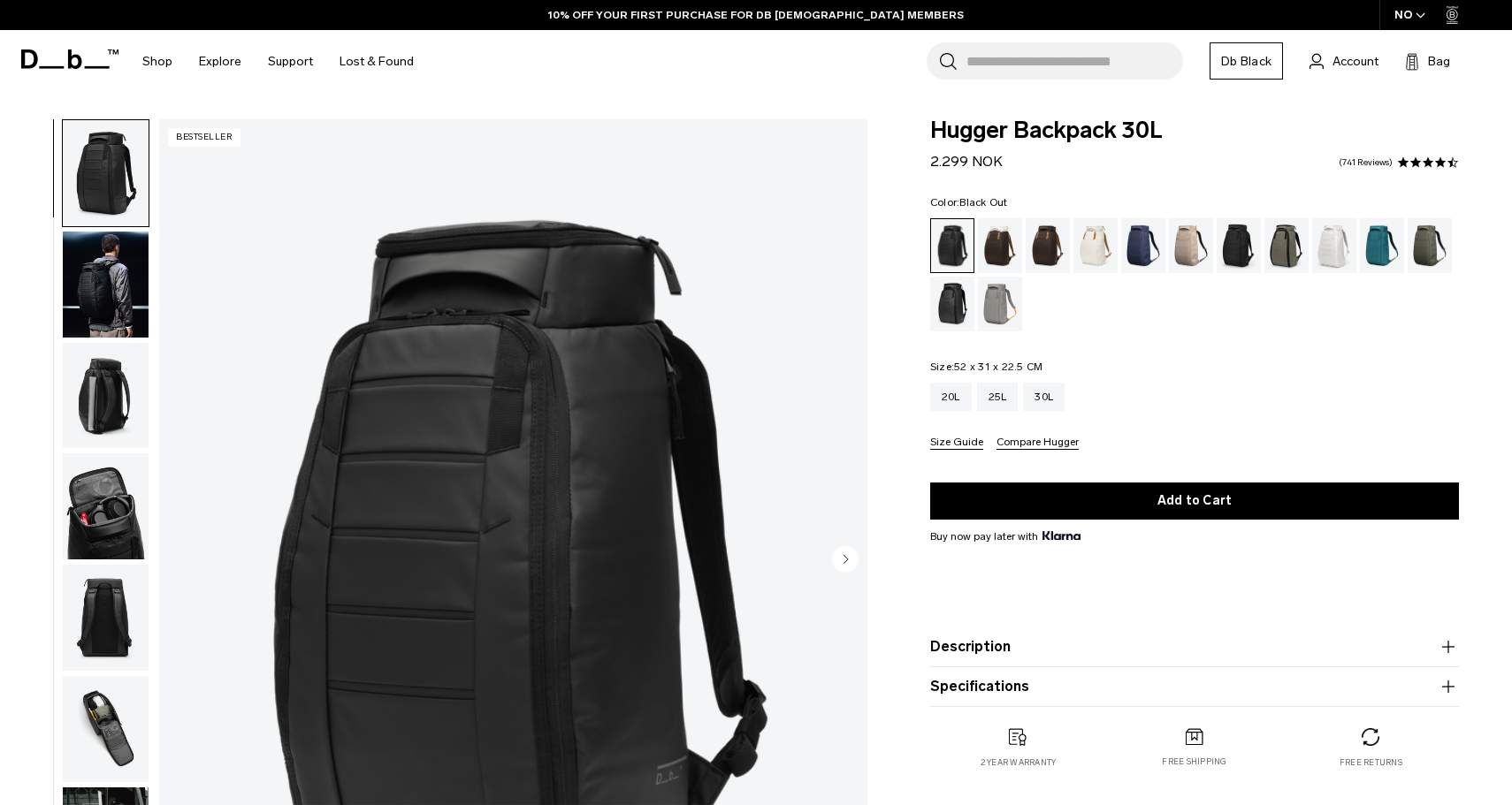
click at [115, 302] on img "button" at bounding box center [105, 284] width 86 height 106
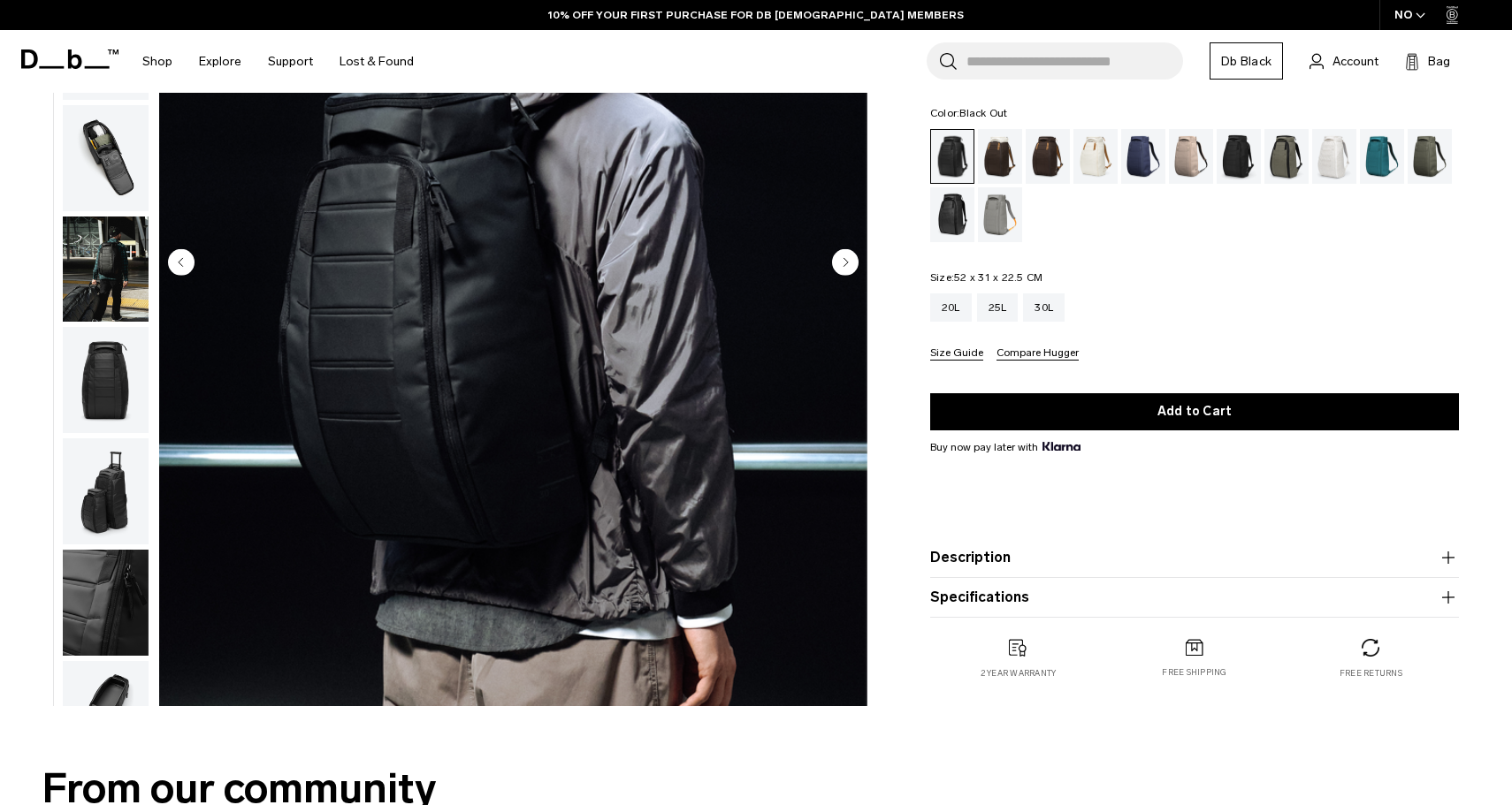
scroll to position [210, 0]
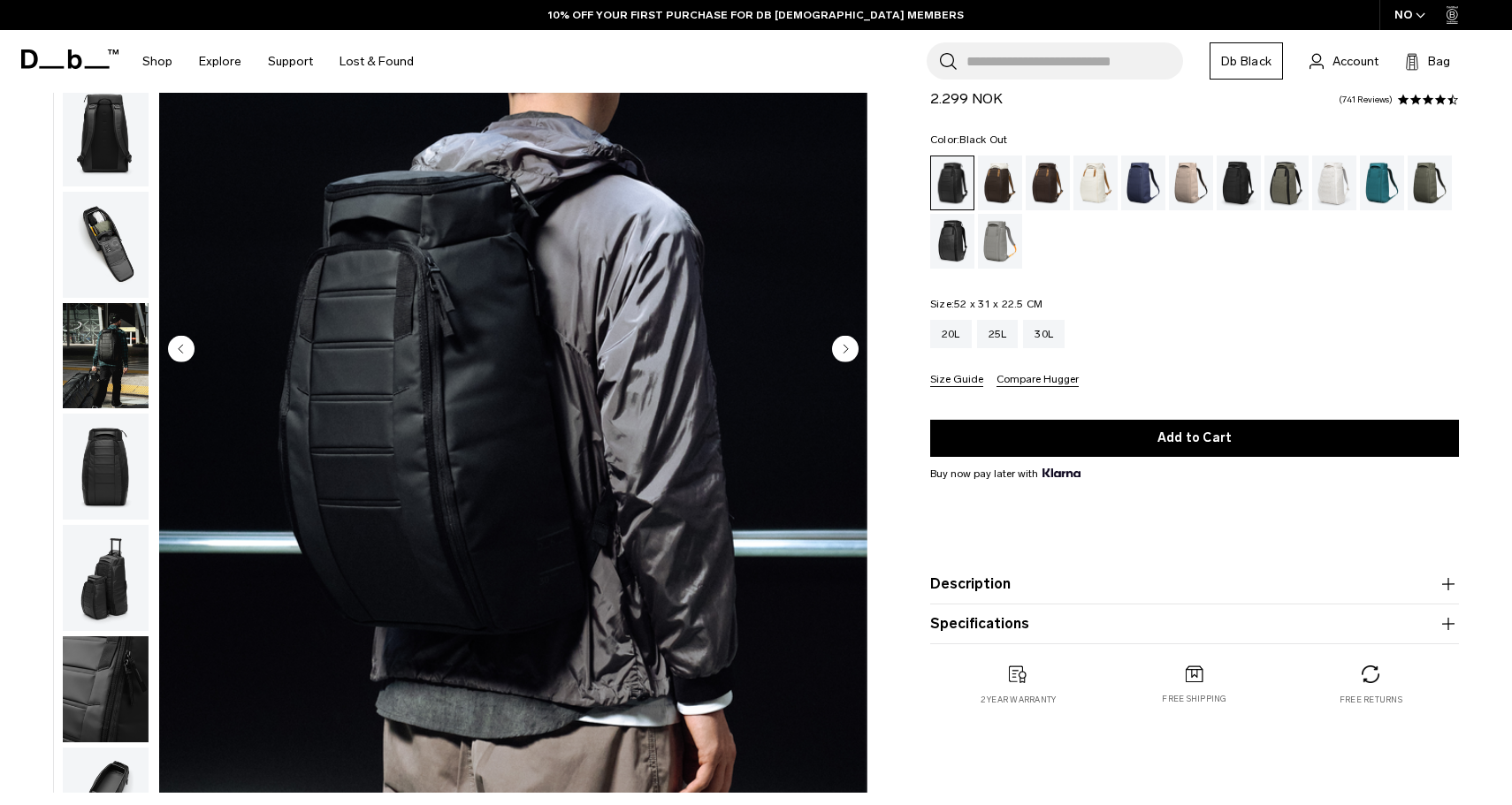
click at [100, 360] on img "button" at bounding box center [105, 355] width 86 height 106
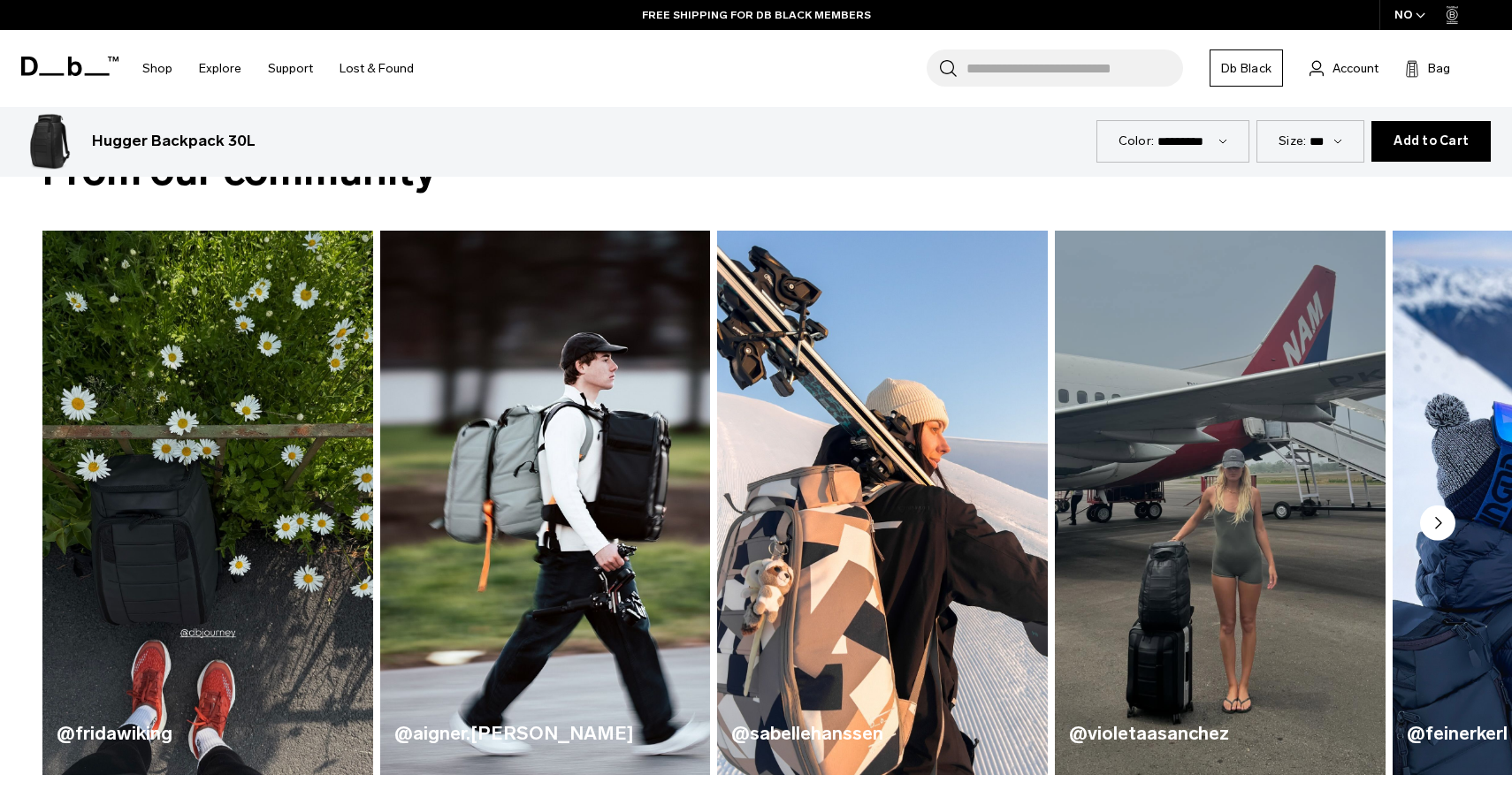
scroll to position [958, 0]
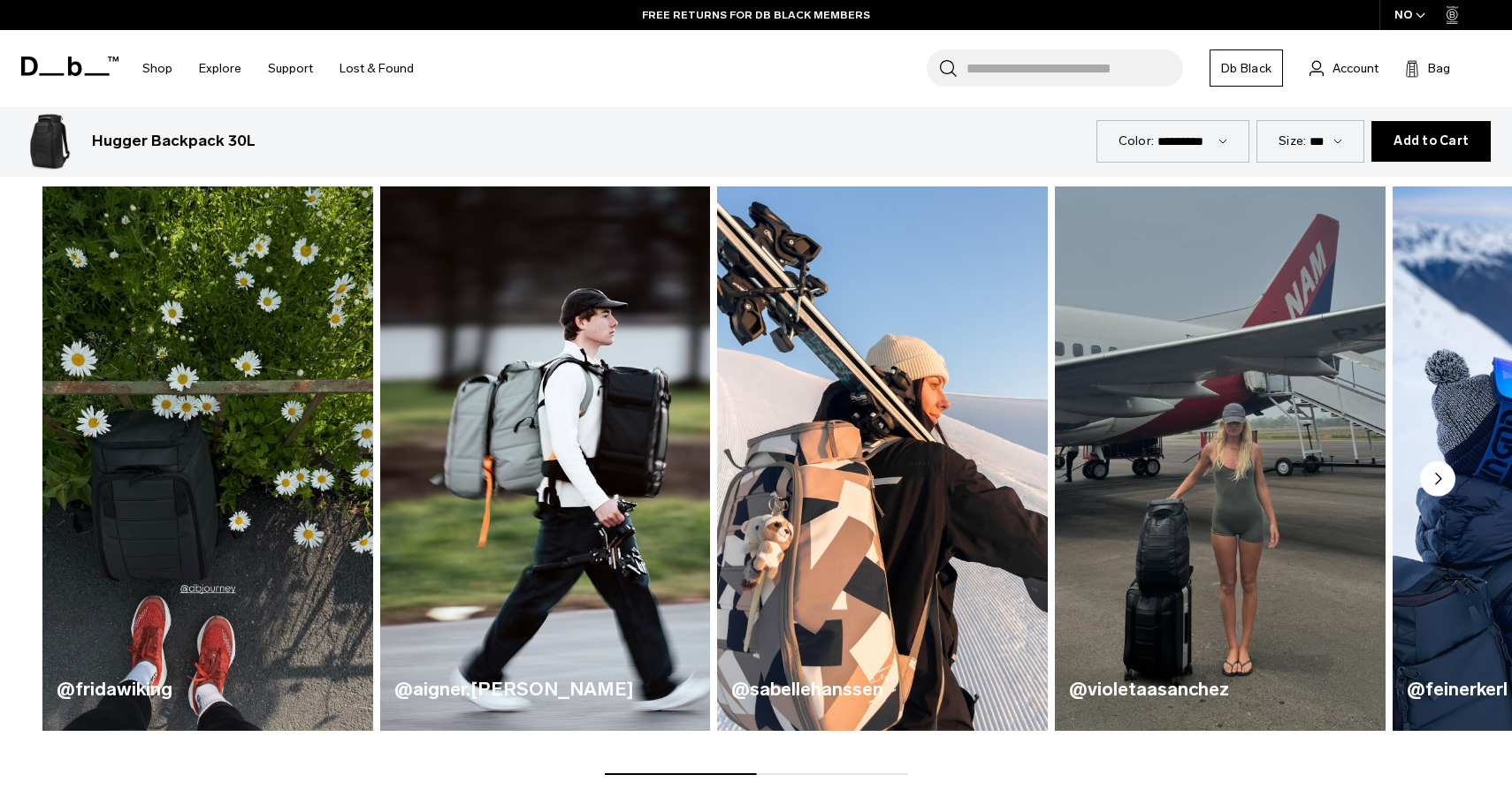
click at [1170, 557] on img "4 / 5" at bounding box center [1219, 458] width 340 height 561
click at [1142, 442] on img "4 / 5" at bounding box center [1219, 458] width 340 height 561
click at [1143, 689] on h4 "@violetaasanchez" at bounding box center [1219, 689] width 302 height 29
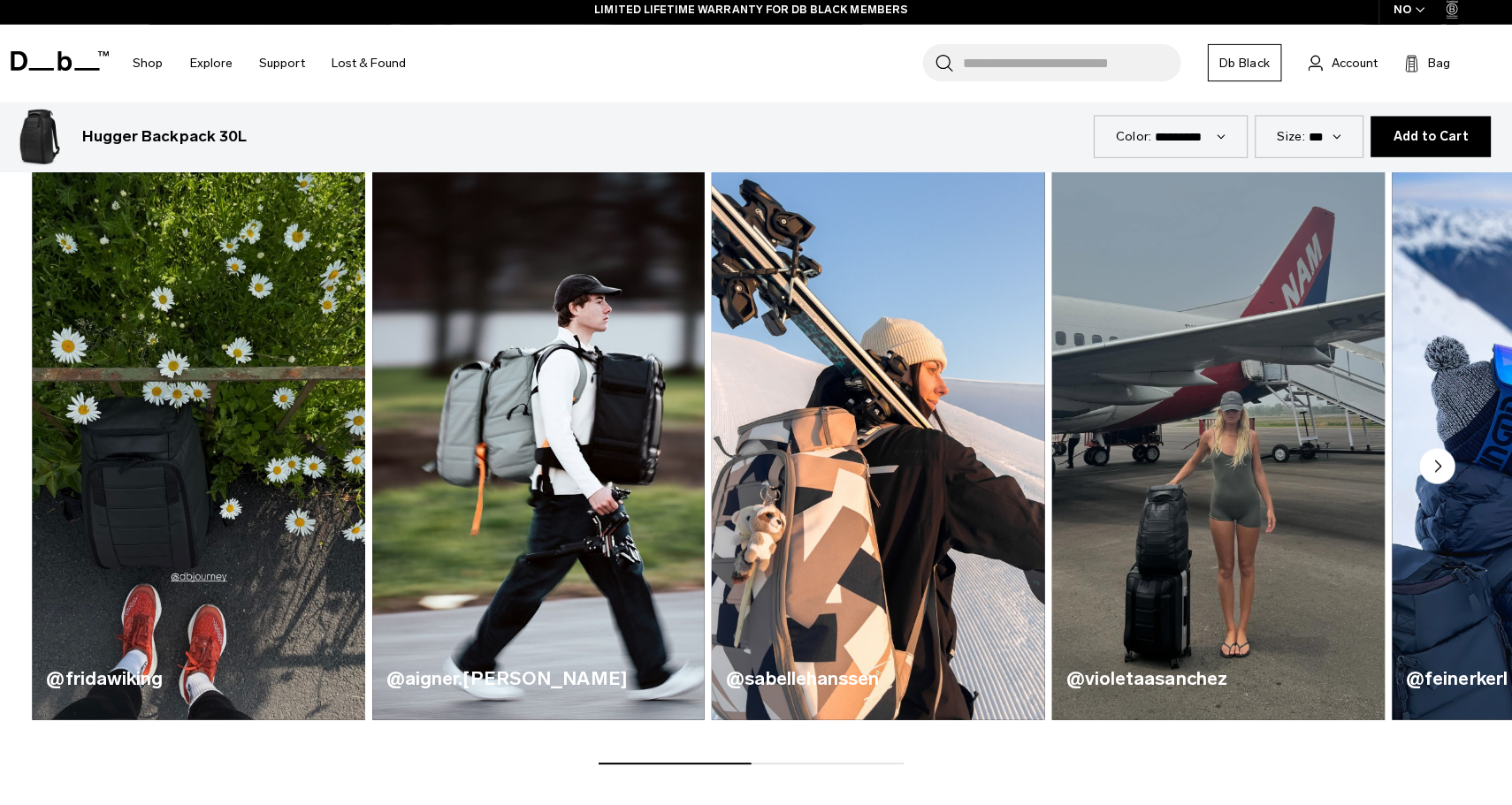
scroll to position [972, 0]
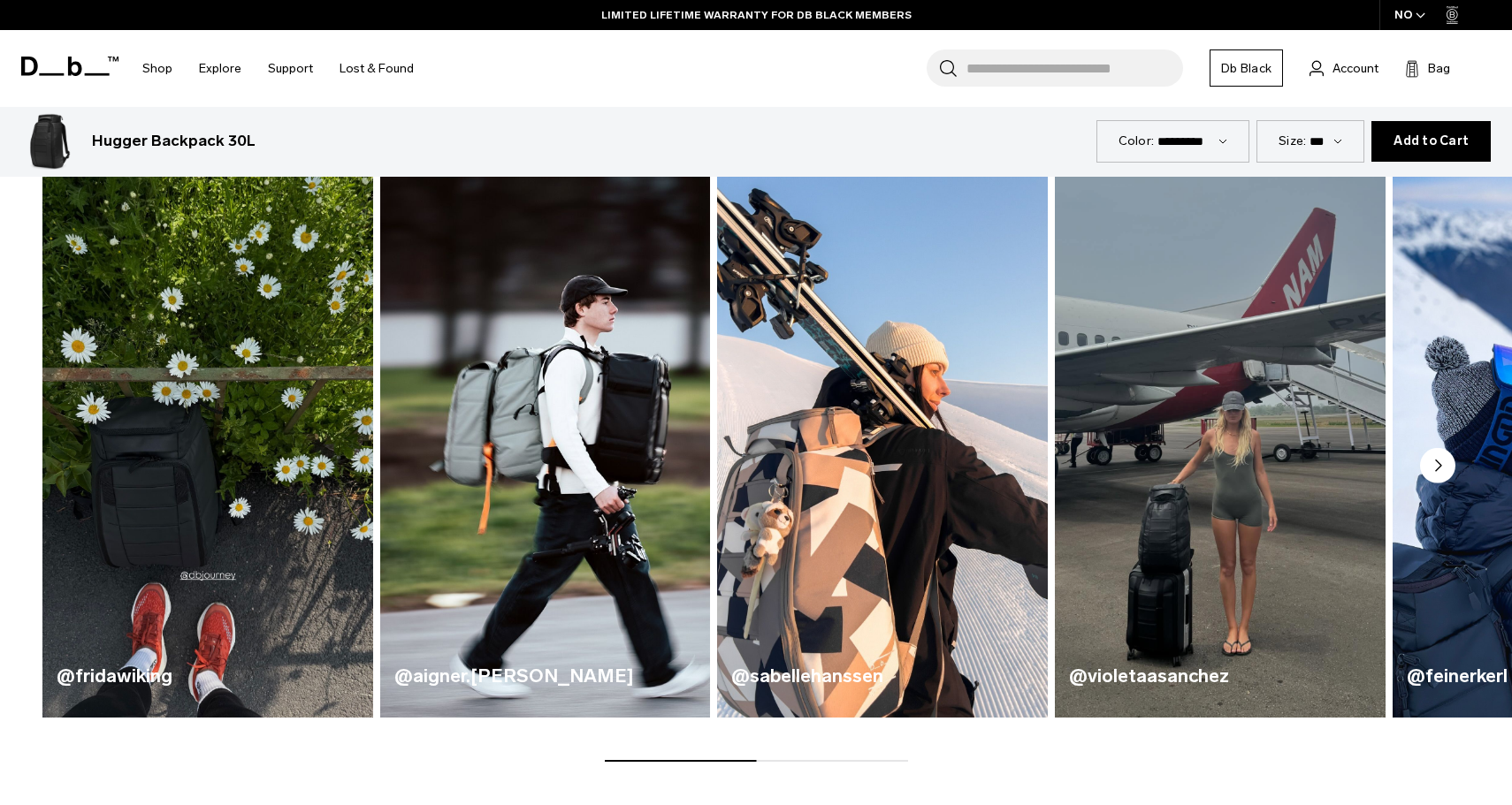
click at [1438, 476] on circle "Next slide" at bounding box center [1437, 465] width 35 height 35
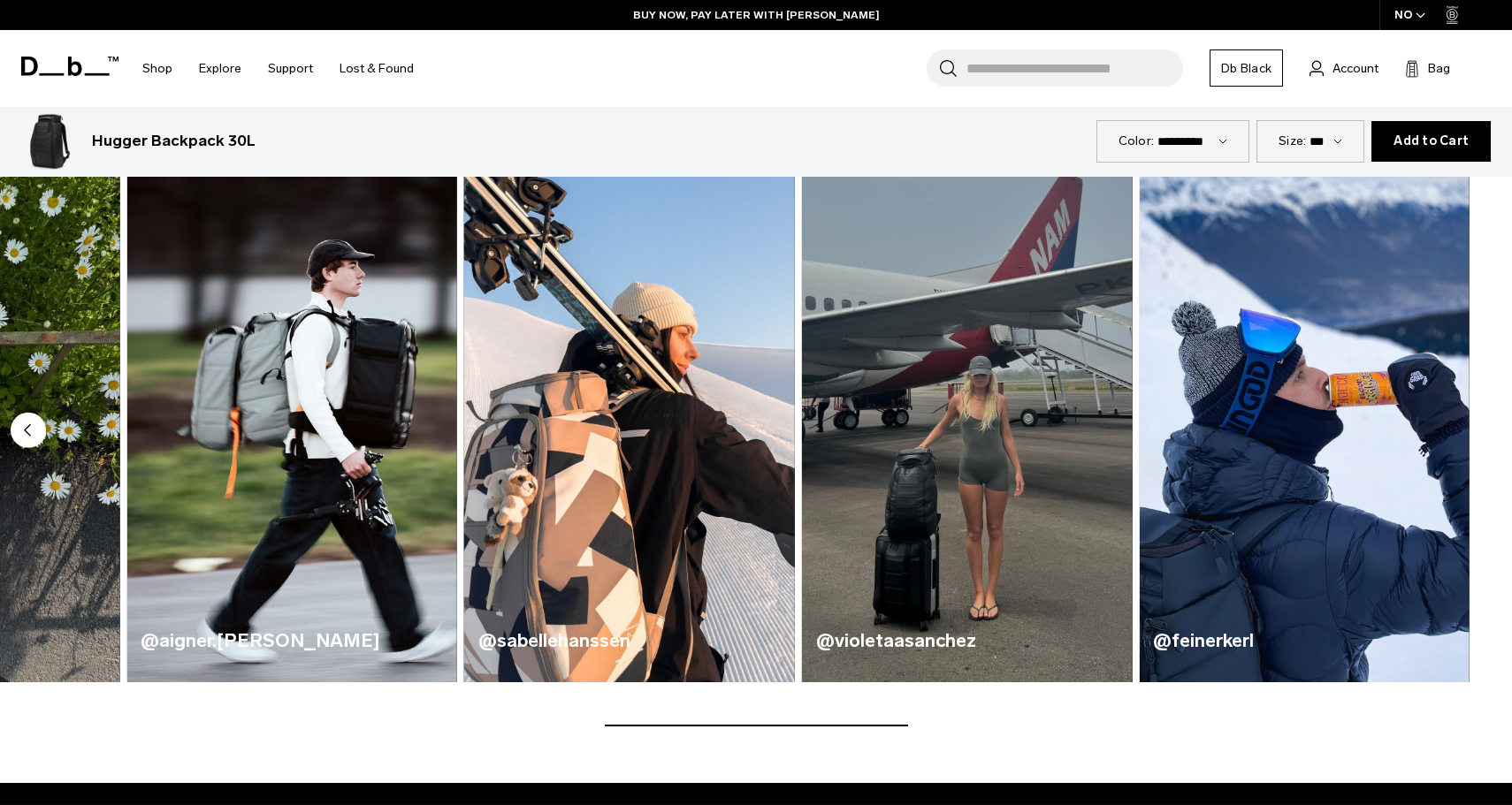
scroll to position [1015, 0]
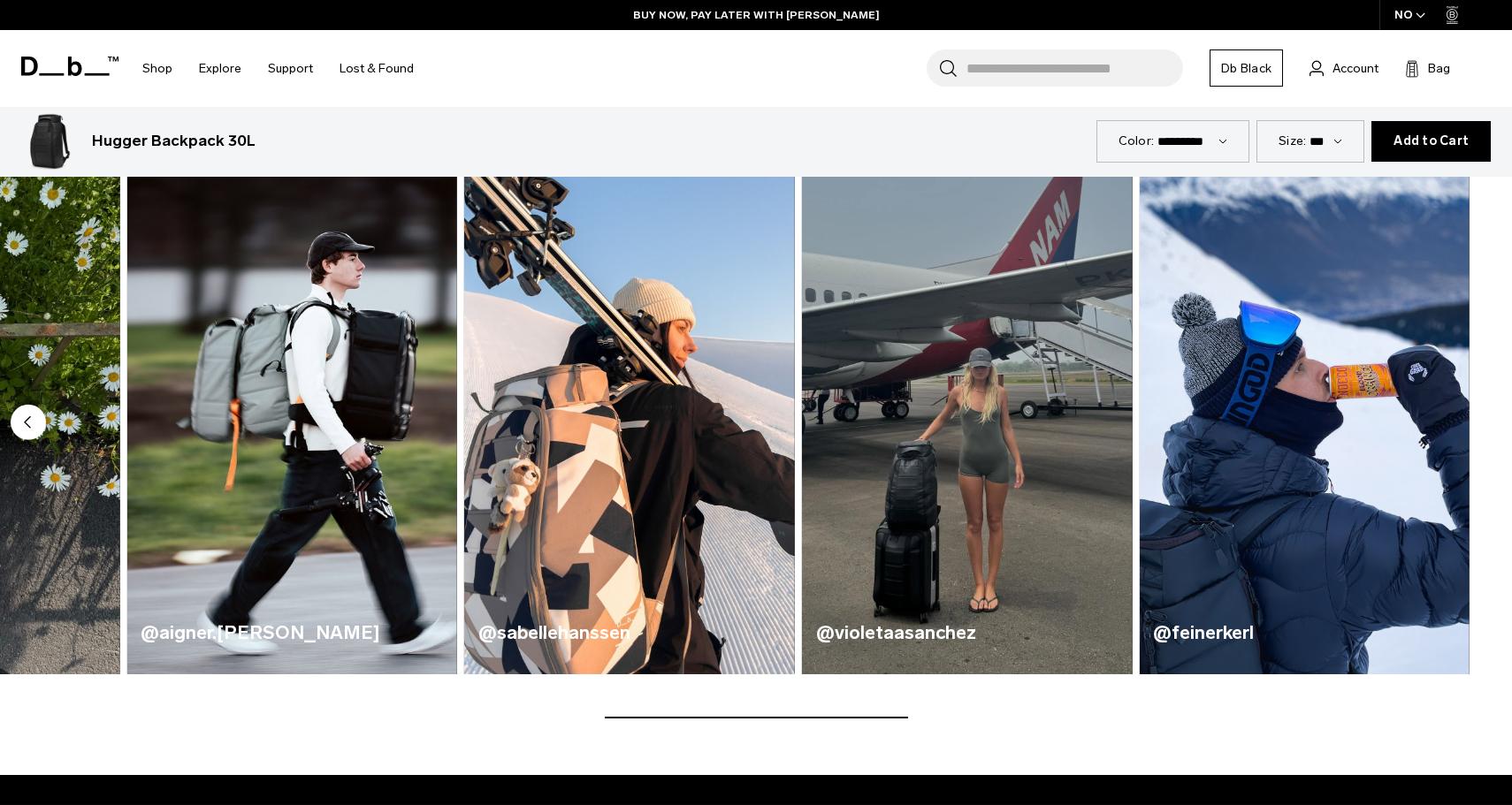
click at [24, 426] on circle "Previous slide" at bounding box center [28, 422] width 35 height 35
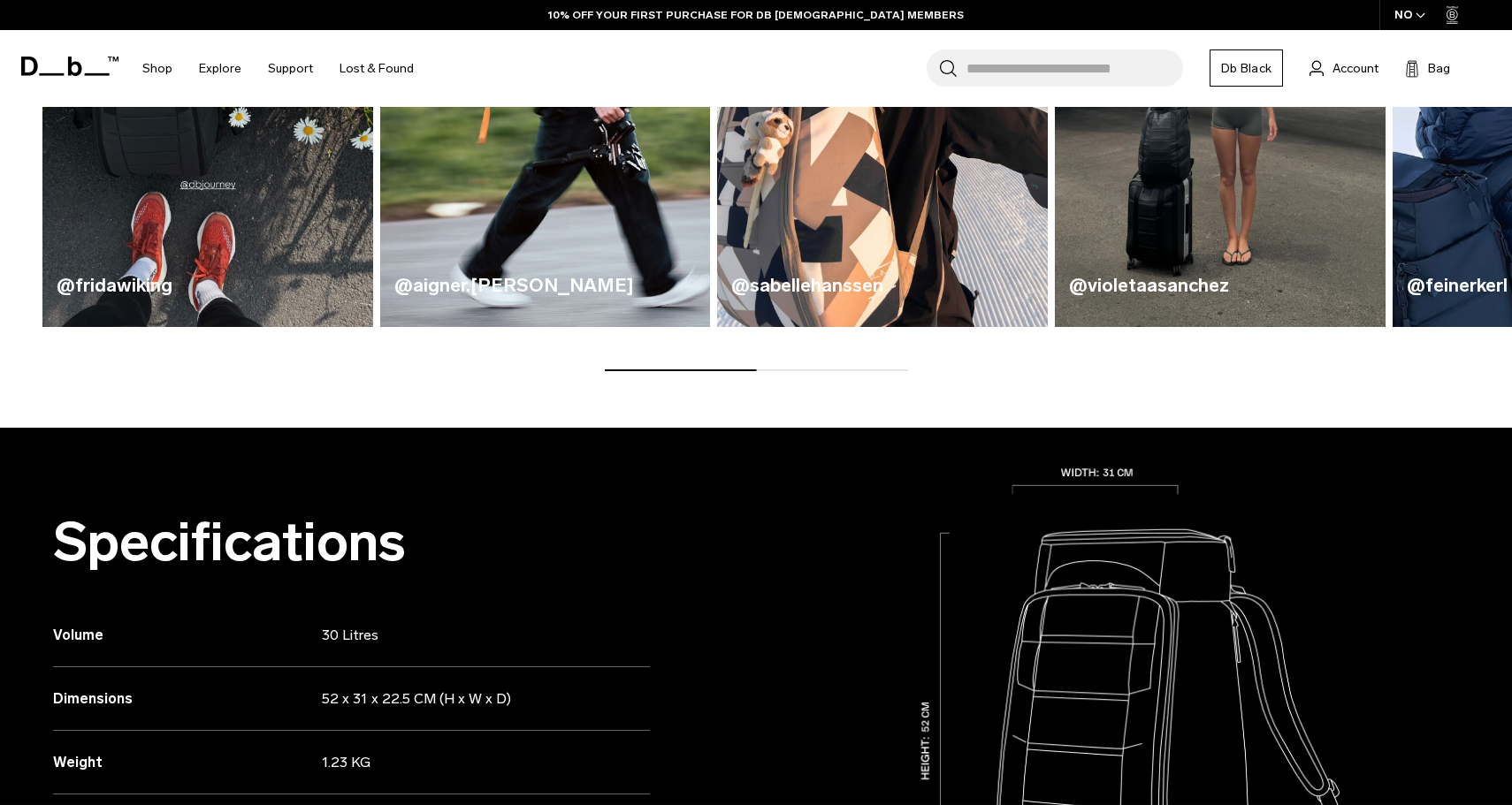
scroll to position [0, 0]
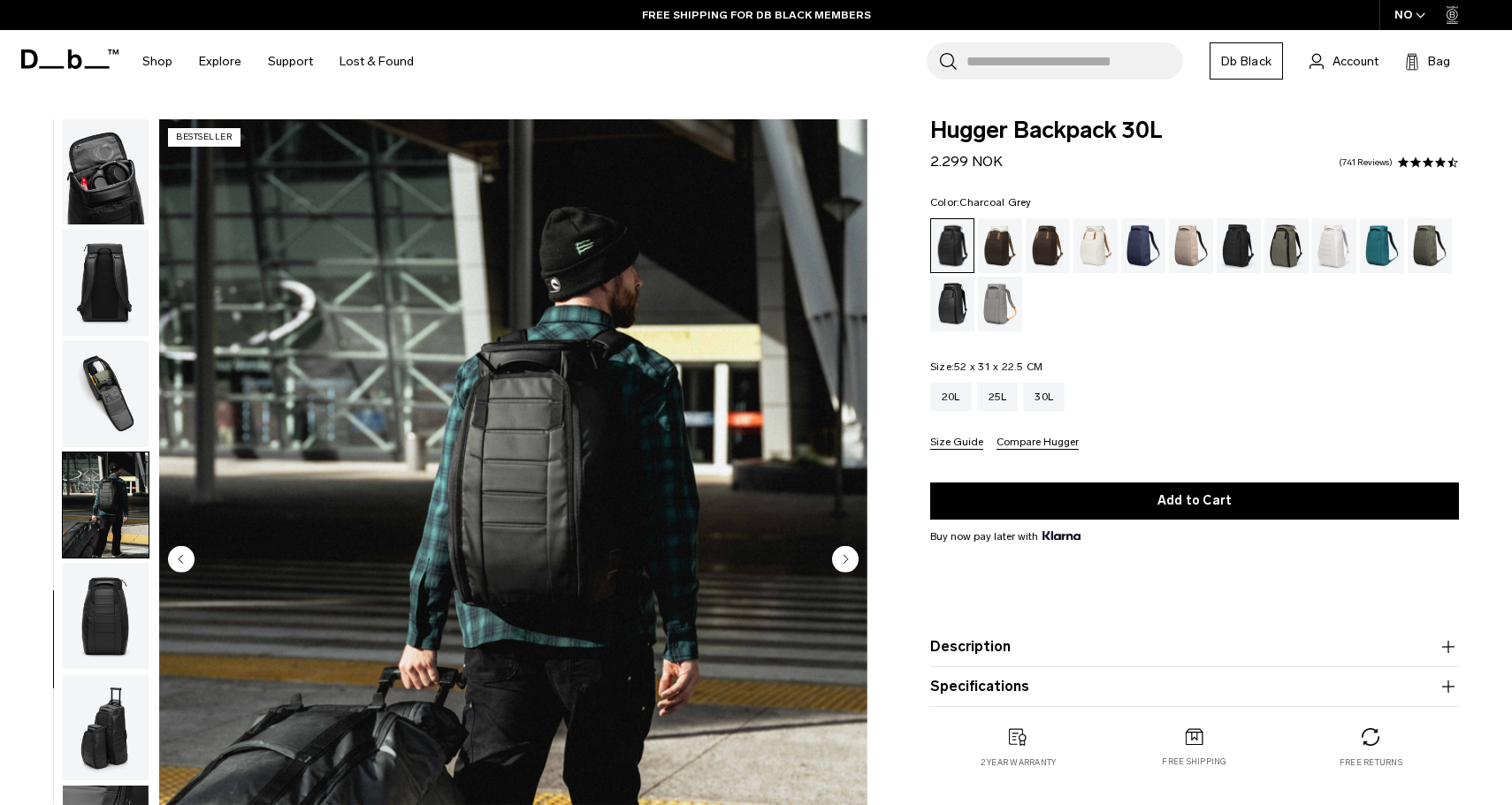
click at [1238, 239] on div "Charcoal Grey" at bounding box center [1239, 245] width 45 height 54
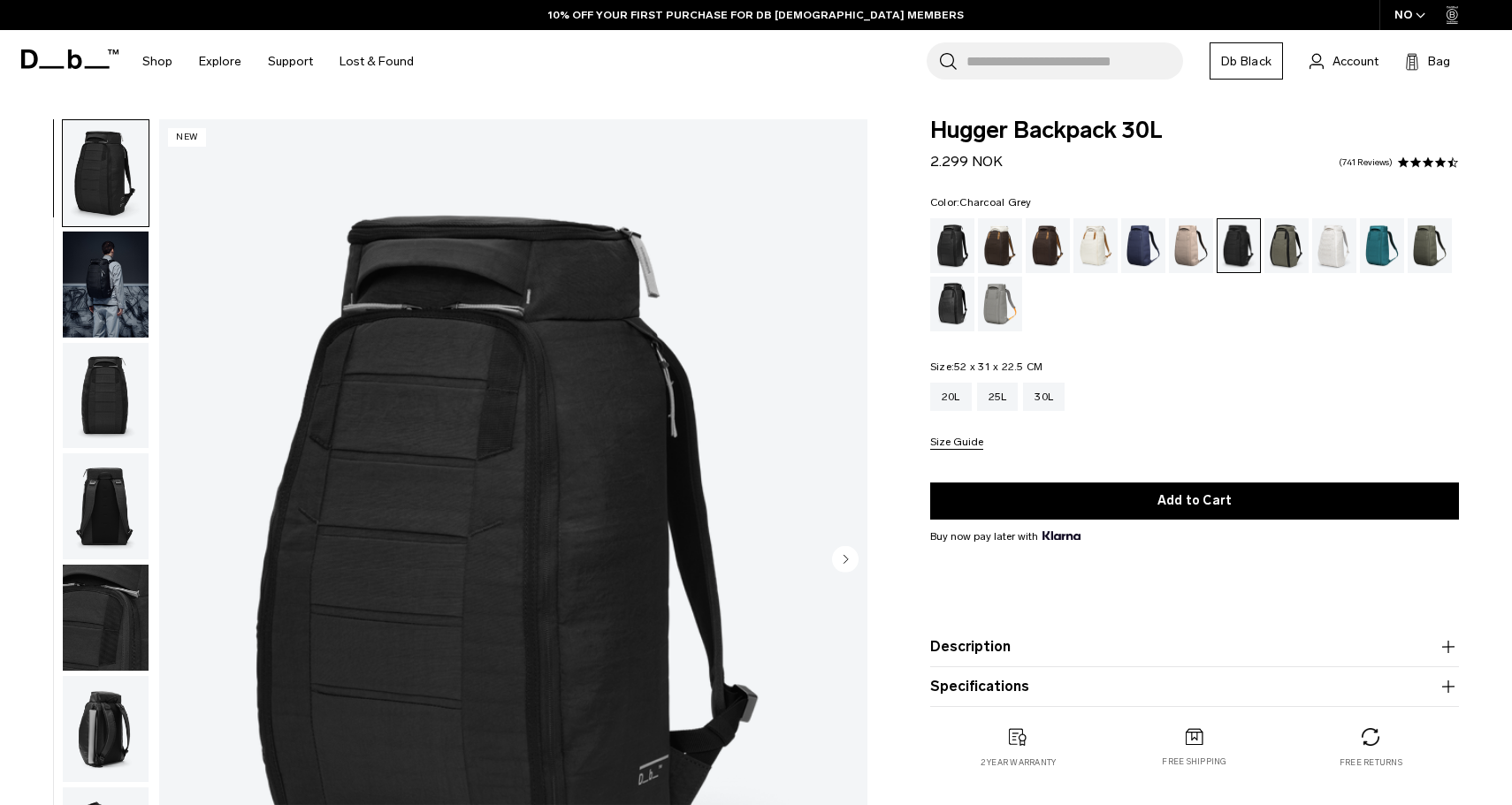
click at [99, 259] on img "button" at bounding box center [105, 284] width 86 height 106
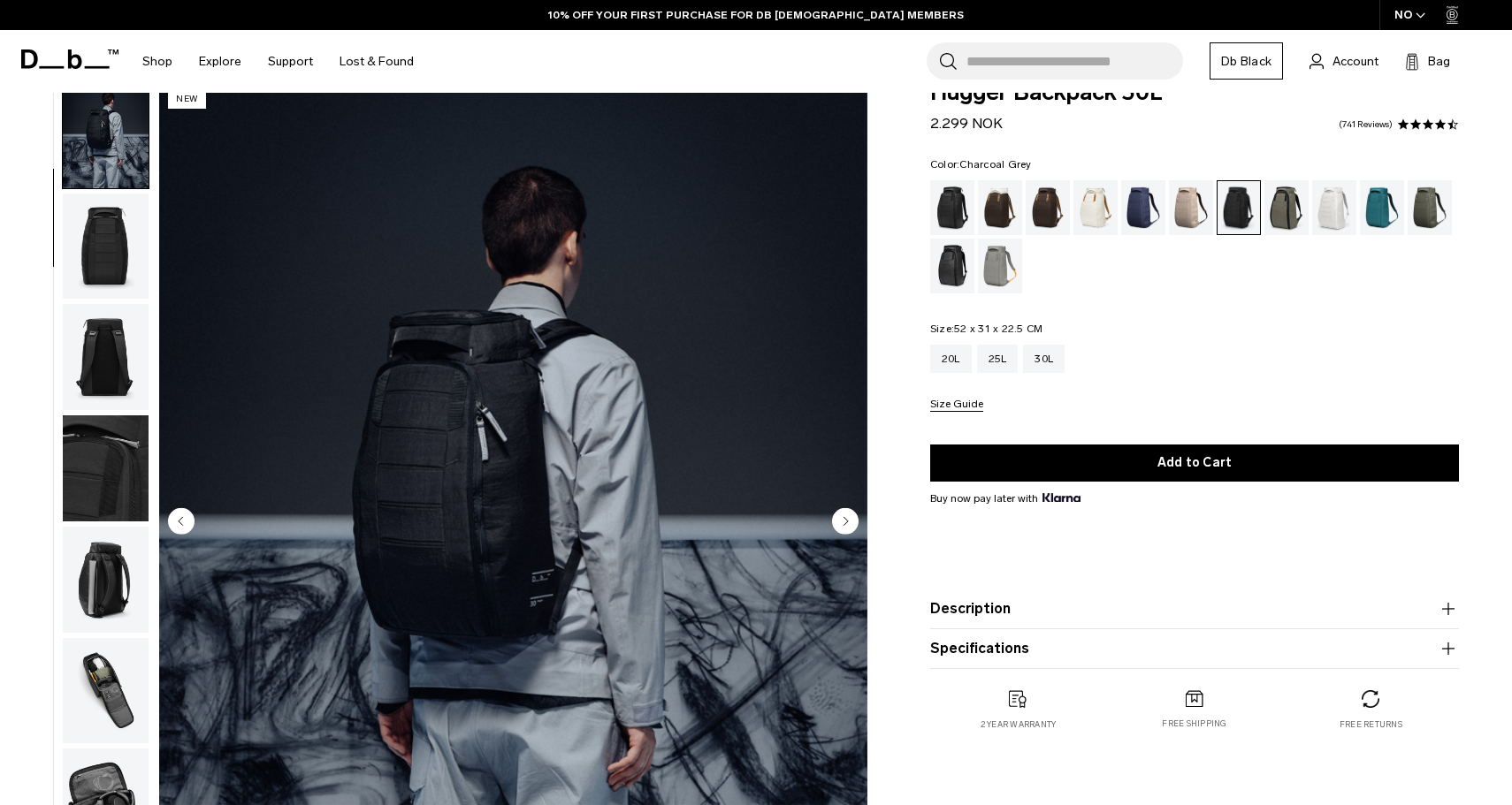
scroll to position [46, 0]
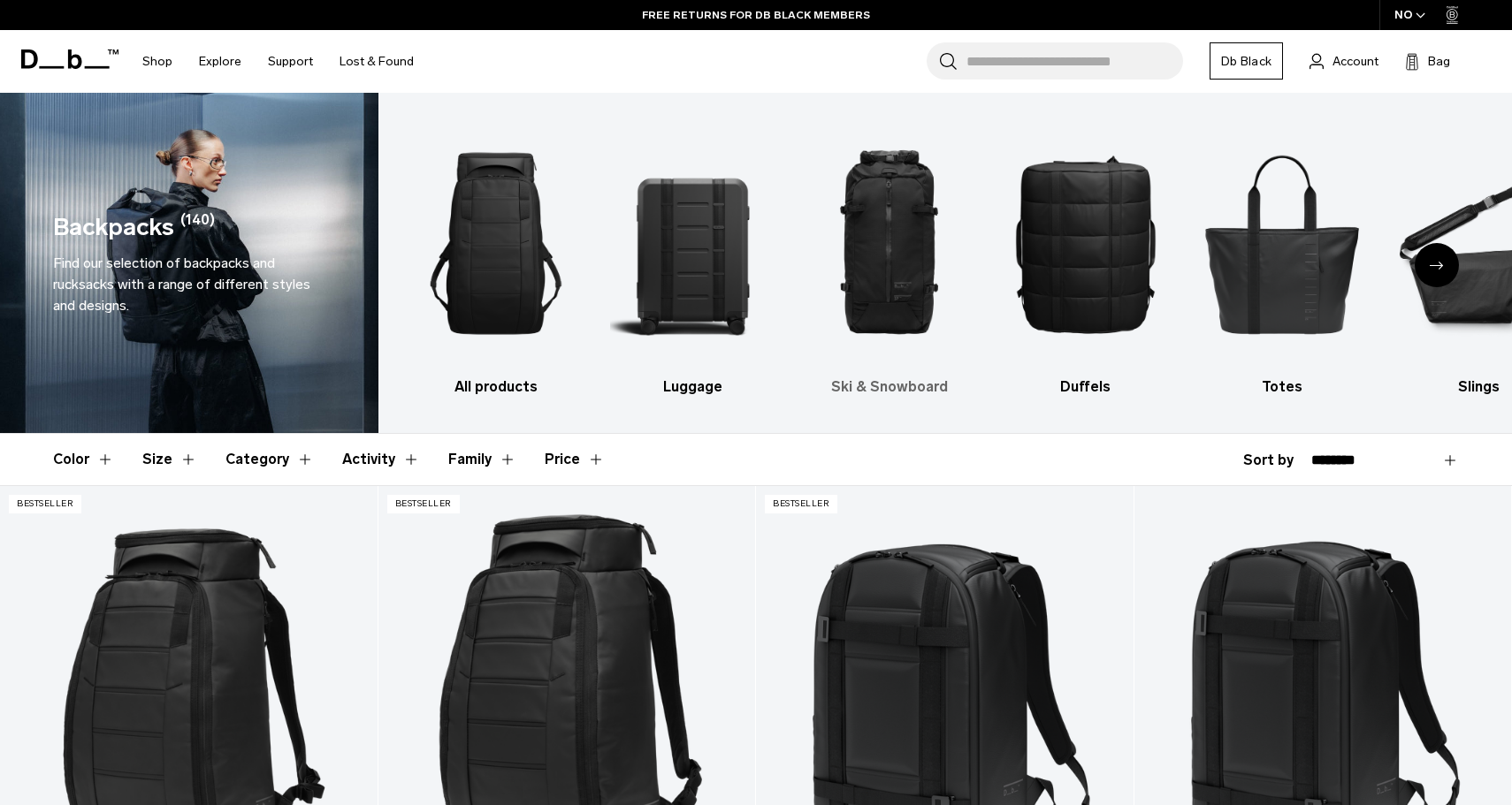
click at [901, 210] on img "3 / 10" at bounding box center [889, 243] width 165 height 248
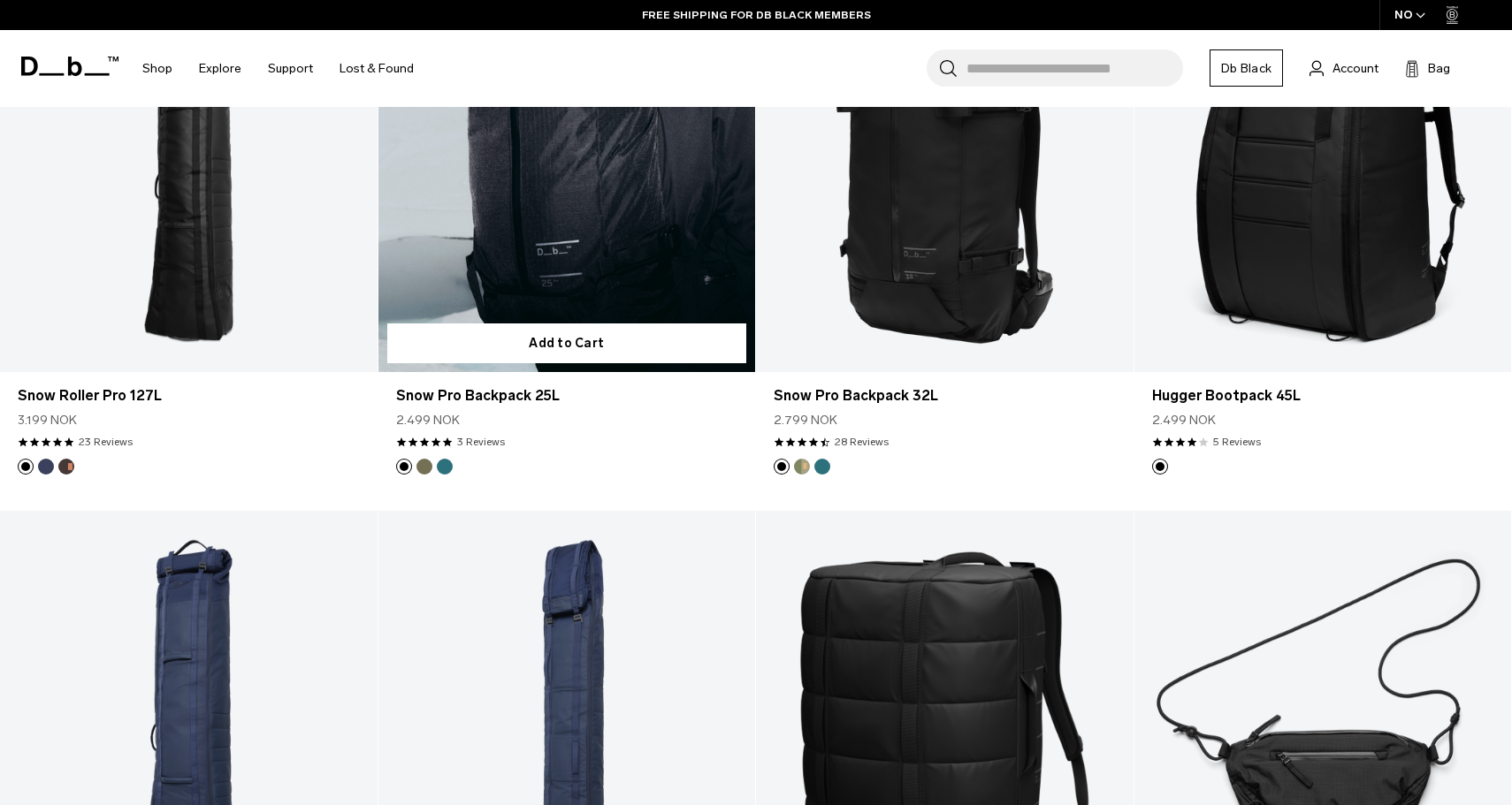
scroll to position [454, 0]
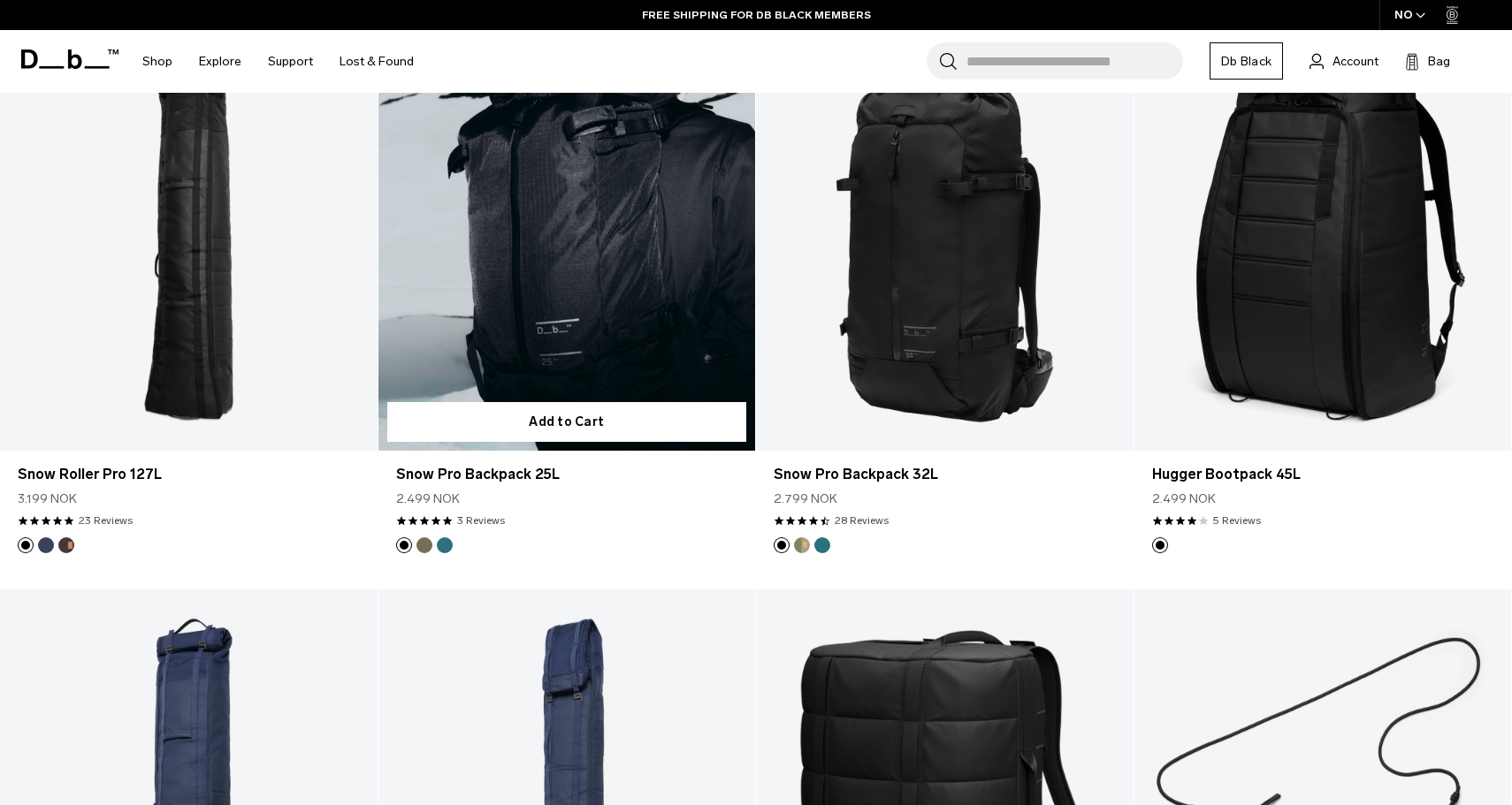
click at [599, 227] on link "Snow Pro Backpack 25L" at bounding box center [567, 241] width 378 height 419
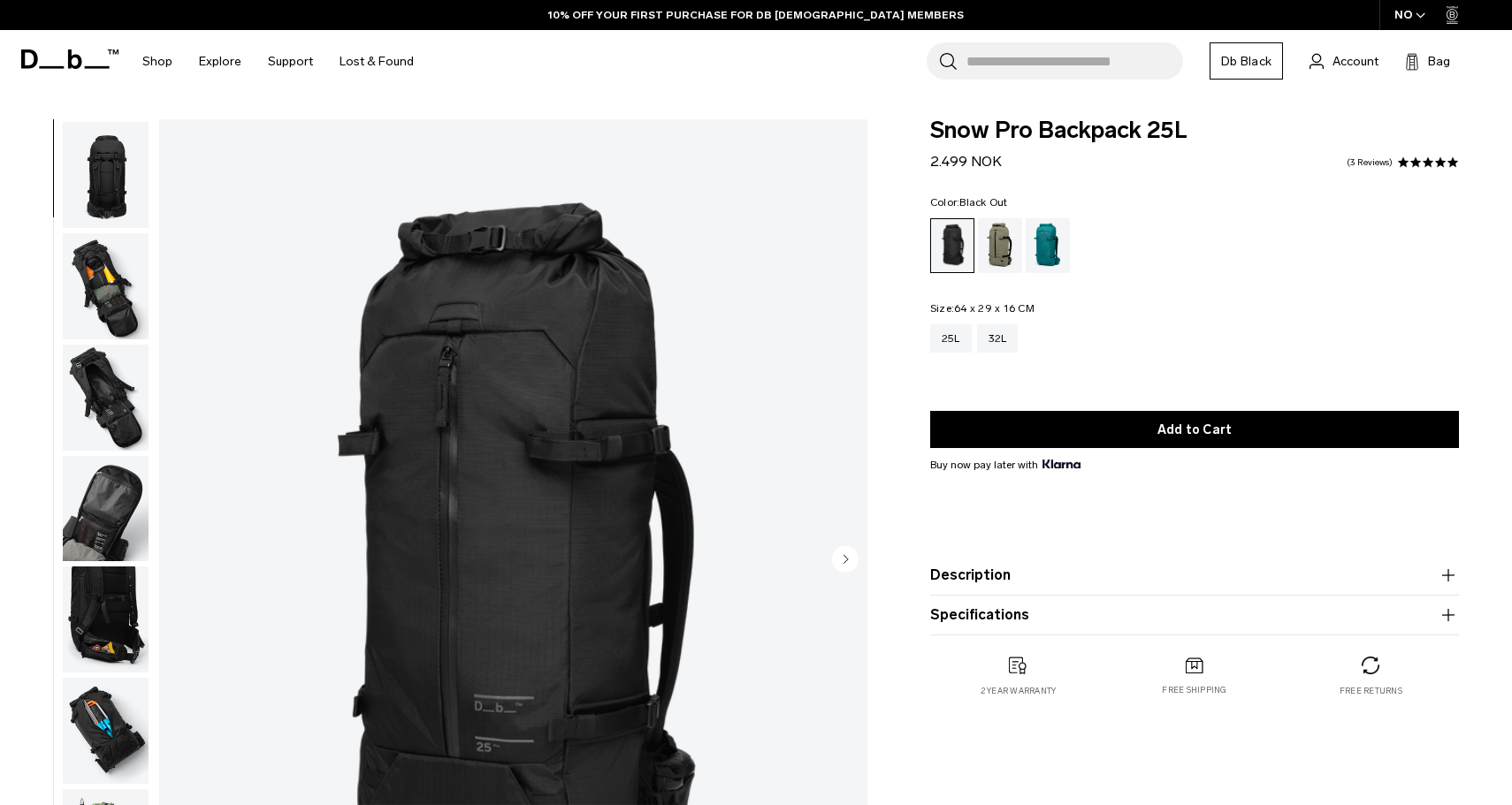
scroll to position [335, 0]
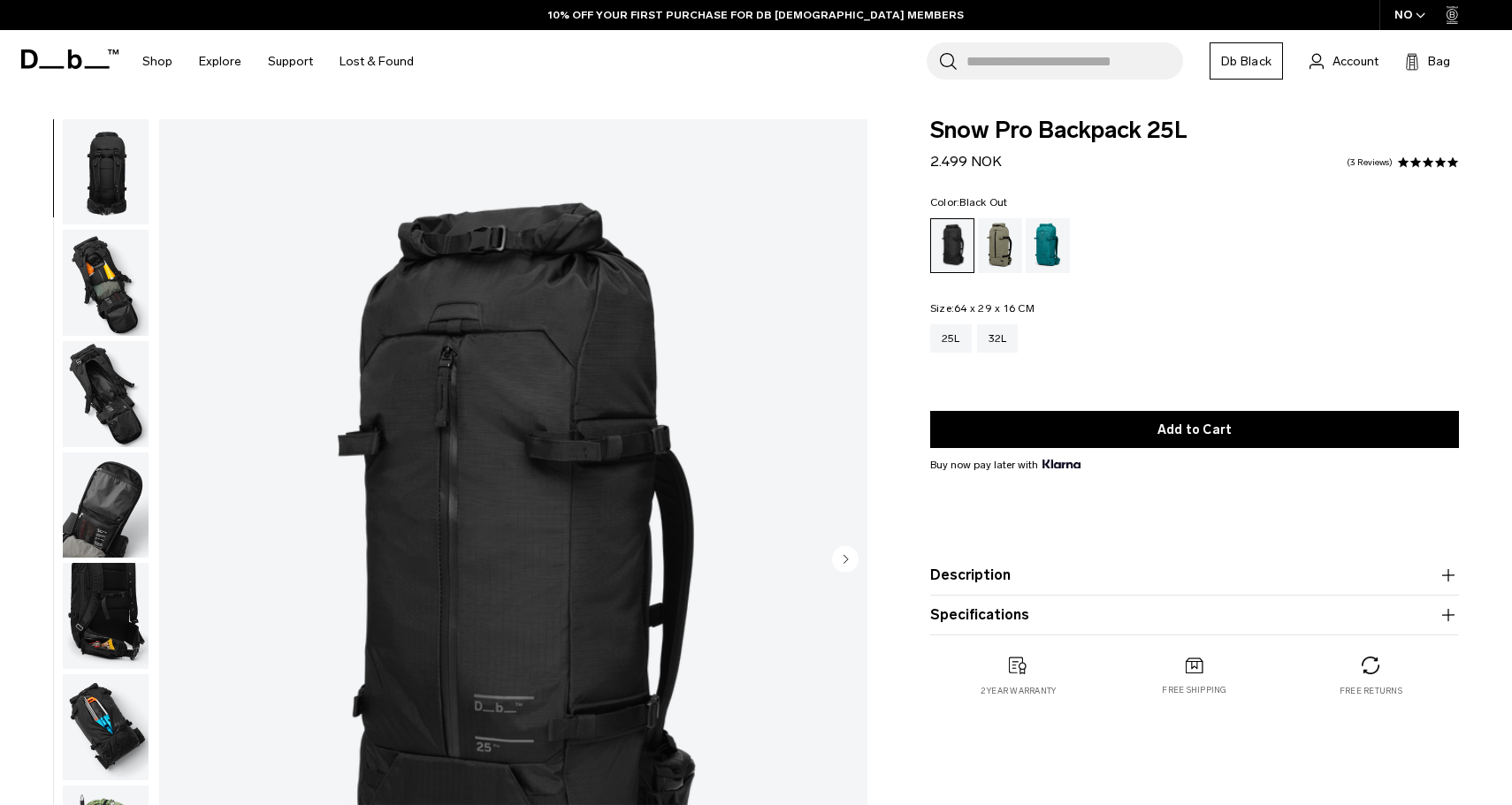
click at [107, 619] on img "button" at bounding box center [105, 616] width 86 height 106
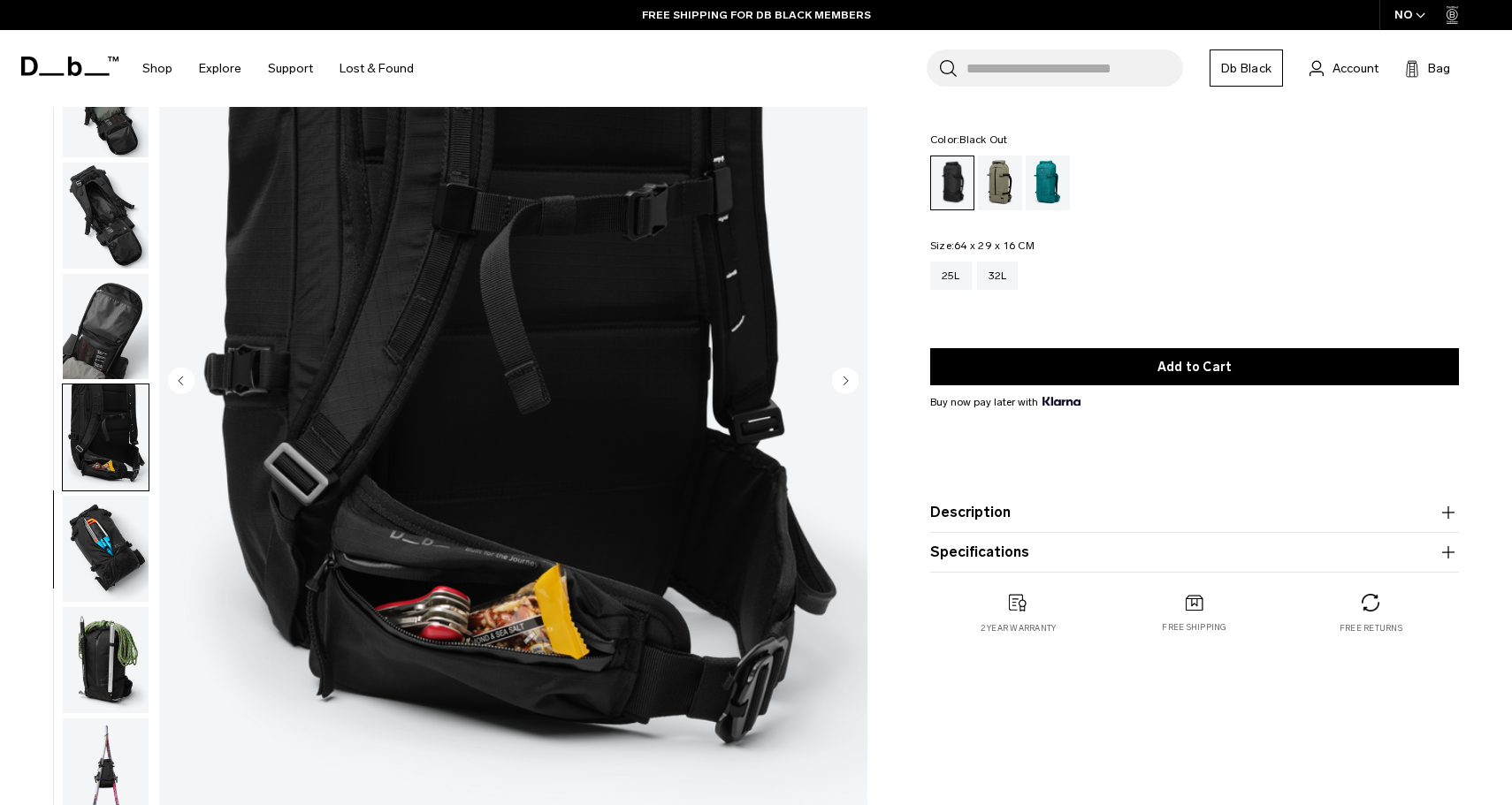
scroll to position [179, 0]
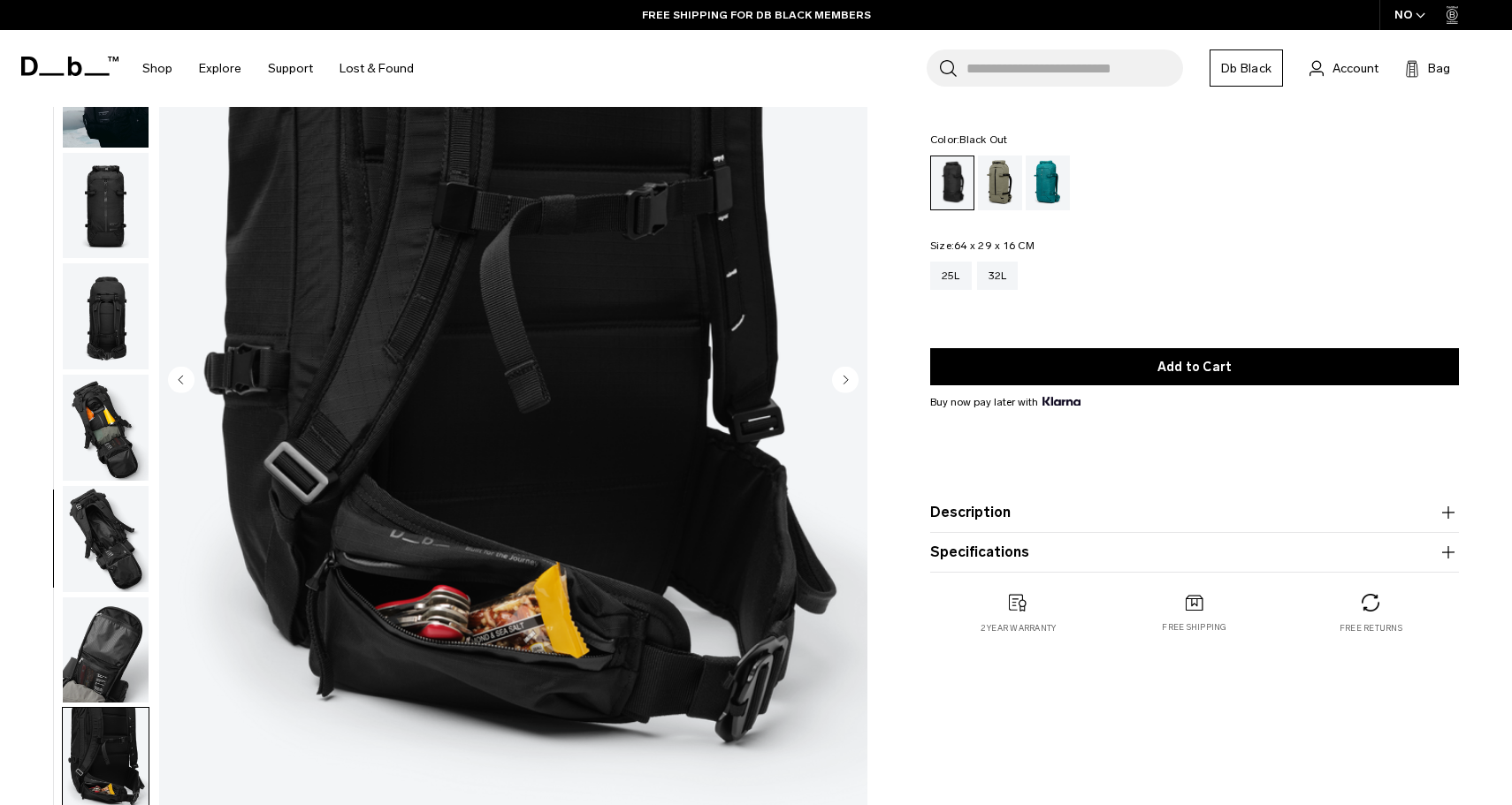
click at [108, 333] on img "button" at bounding box center [105, 316] width 86 height 106
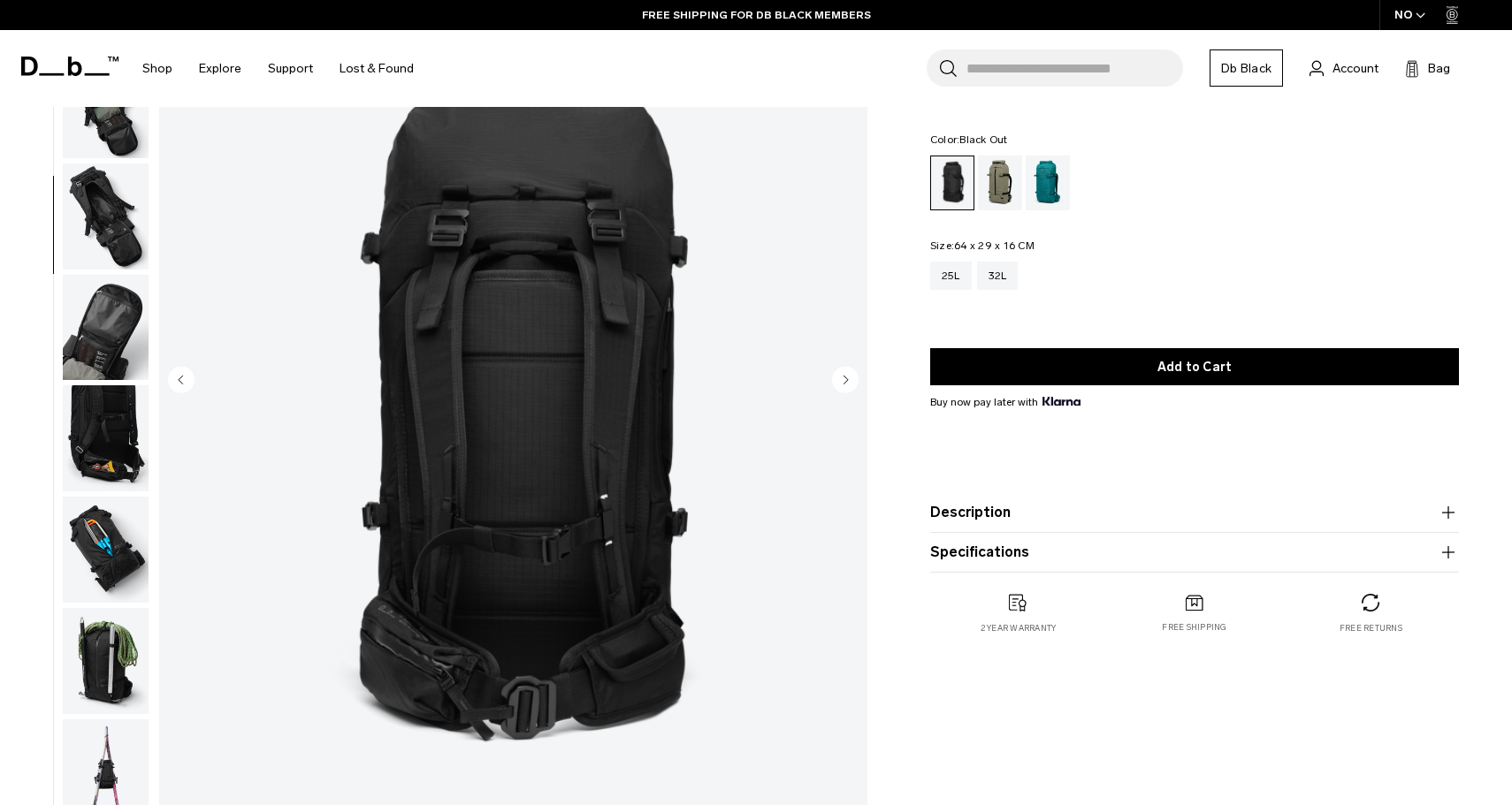
scroll to position [0, 0]
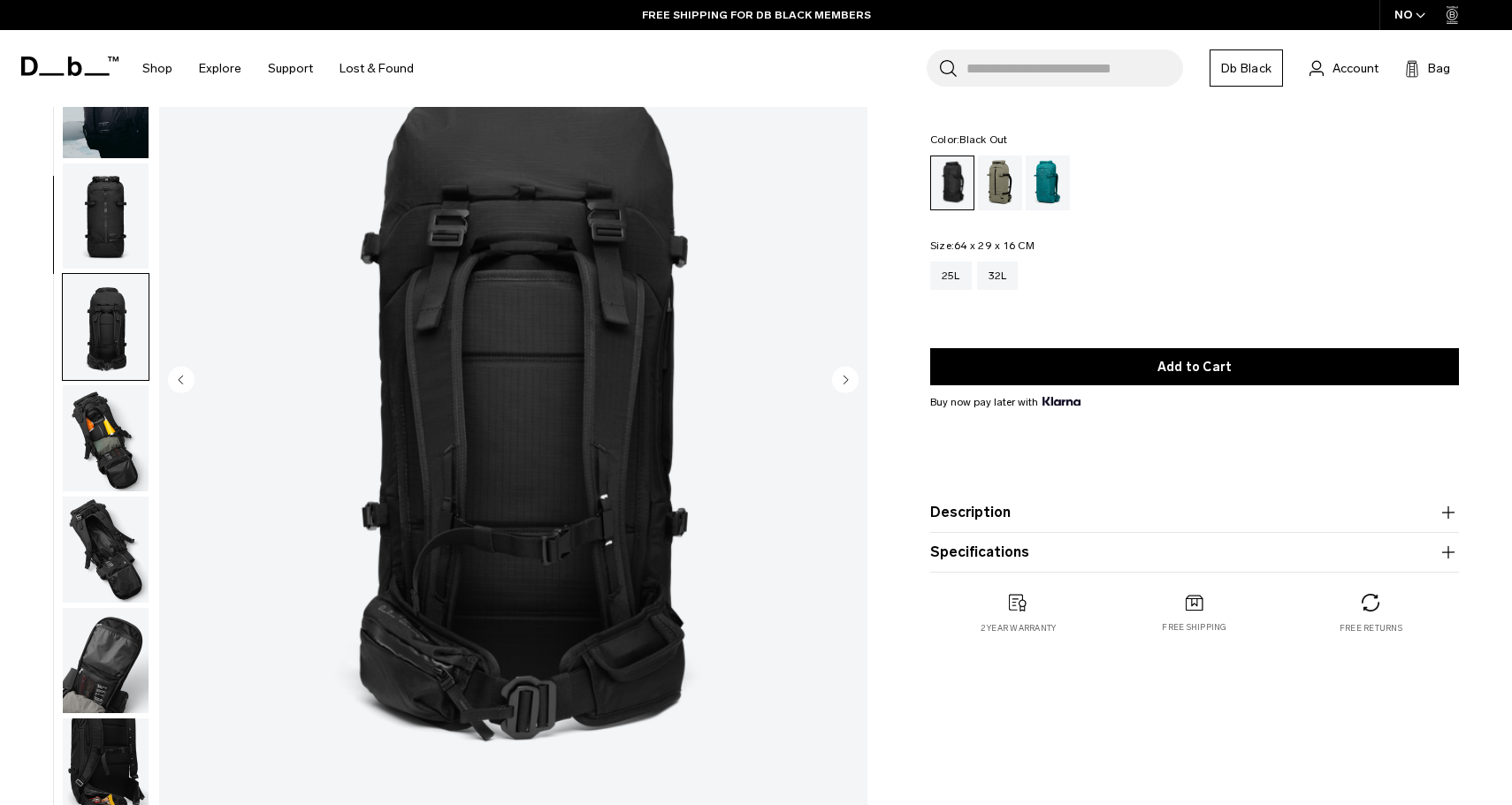
click at [110, 191] on img "button" at bounding box center [105, 216] width 86 height 106
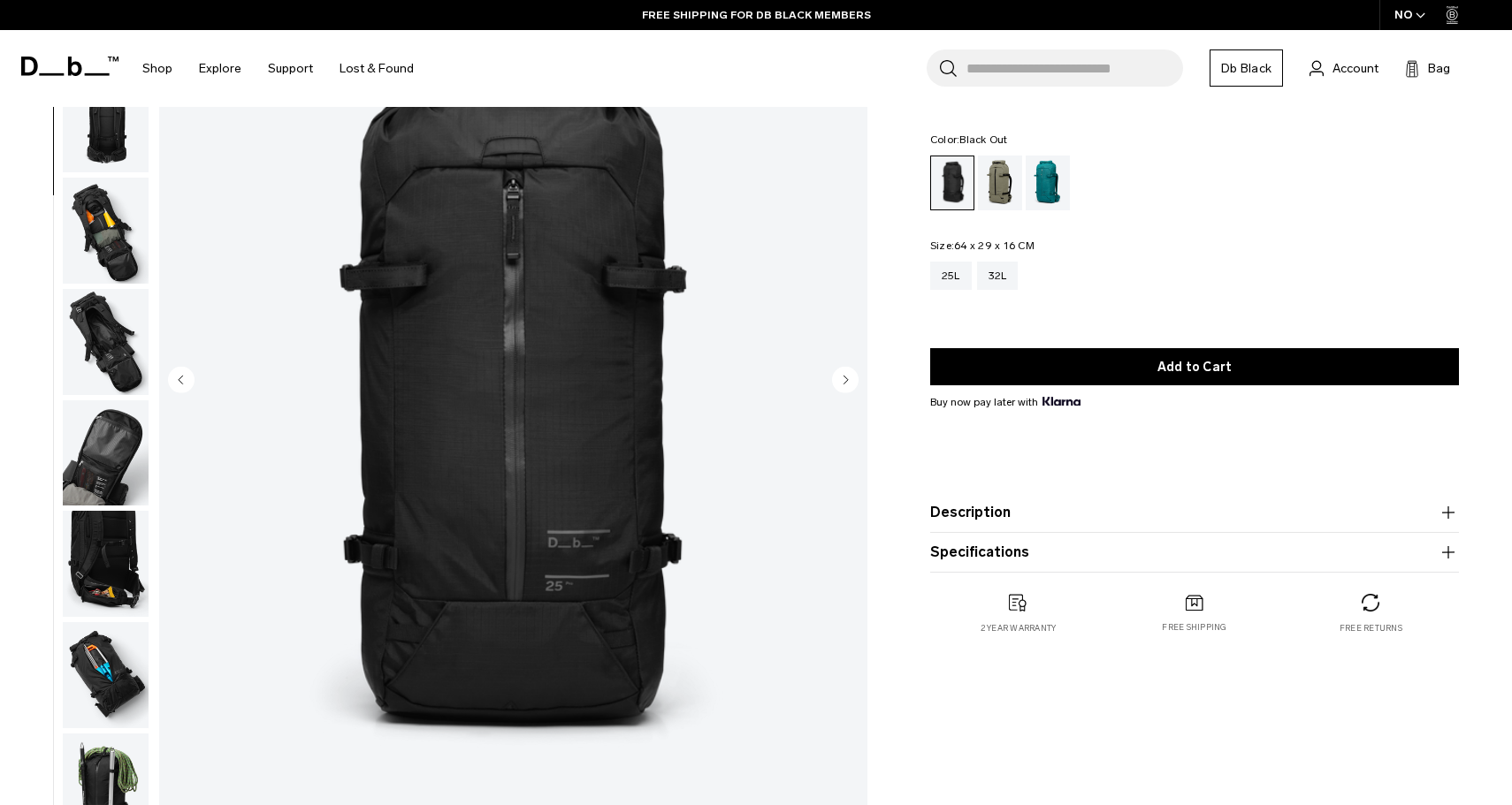
scroll to position [222, 0]
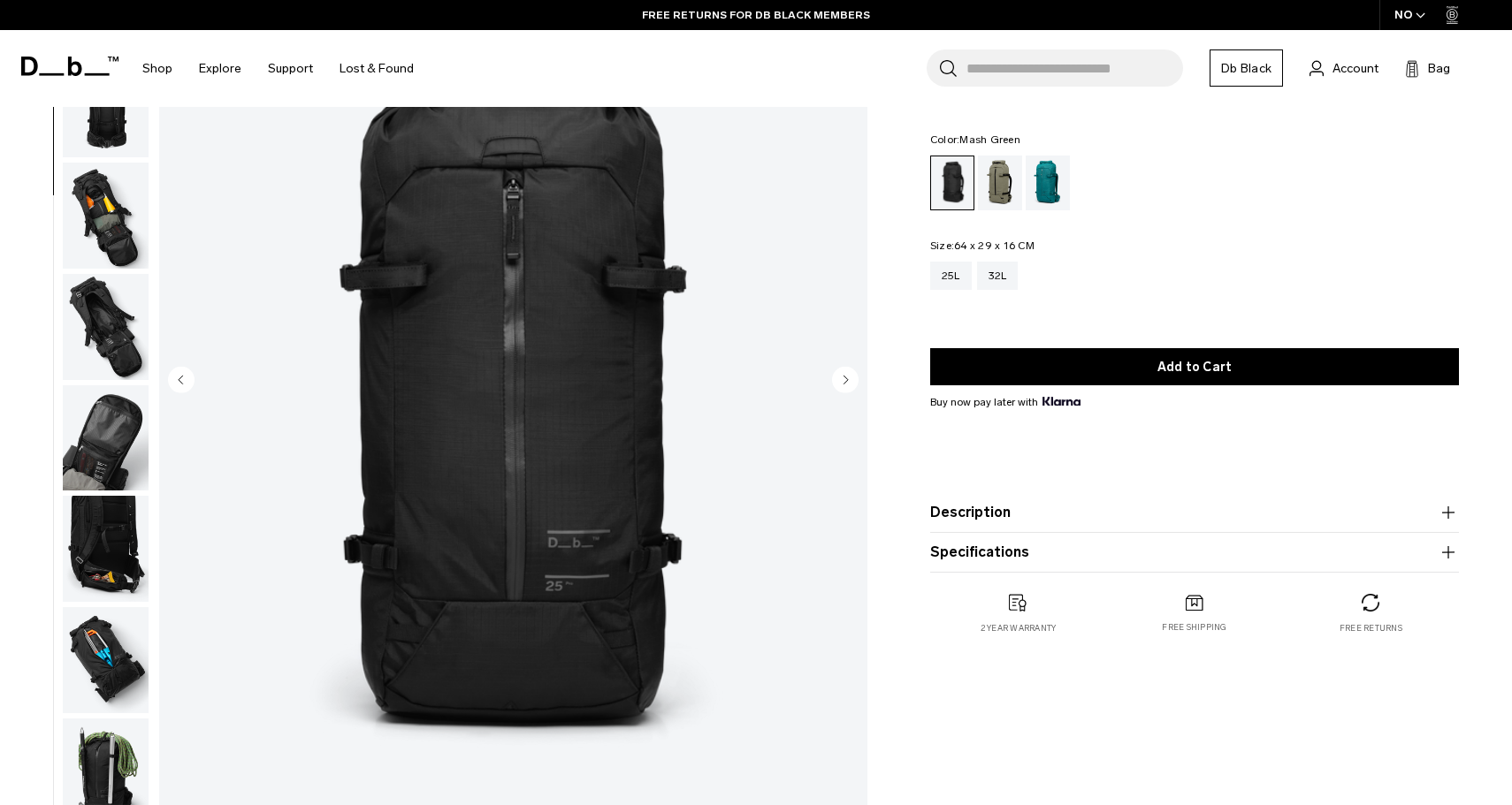
click at [994, 190] on div "Mash Green" at bounding box center [999, 182] width 45 height 54
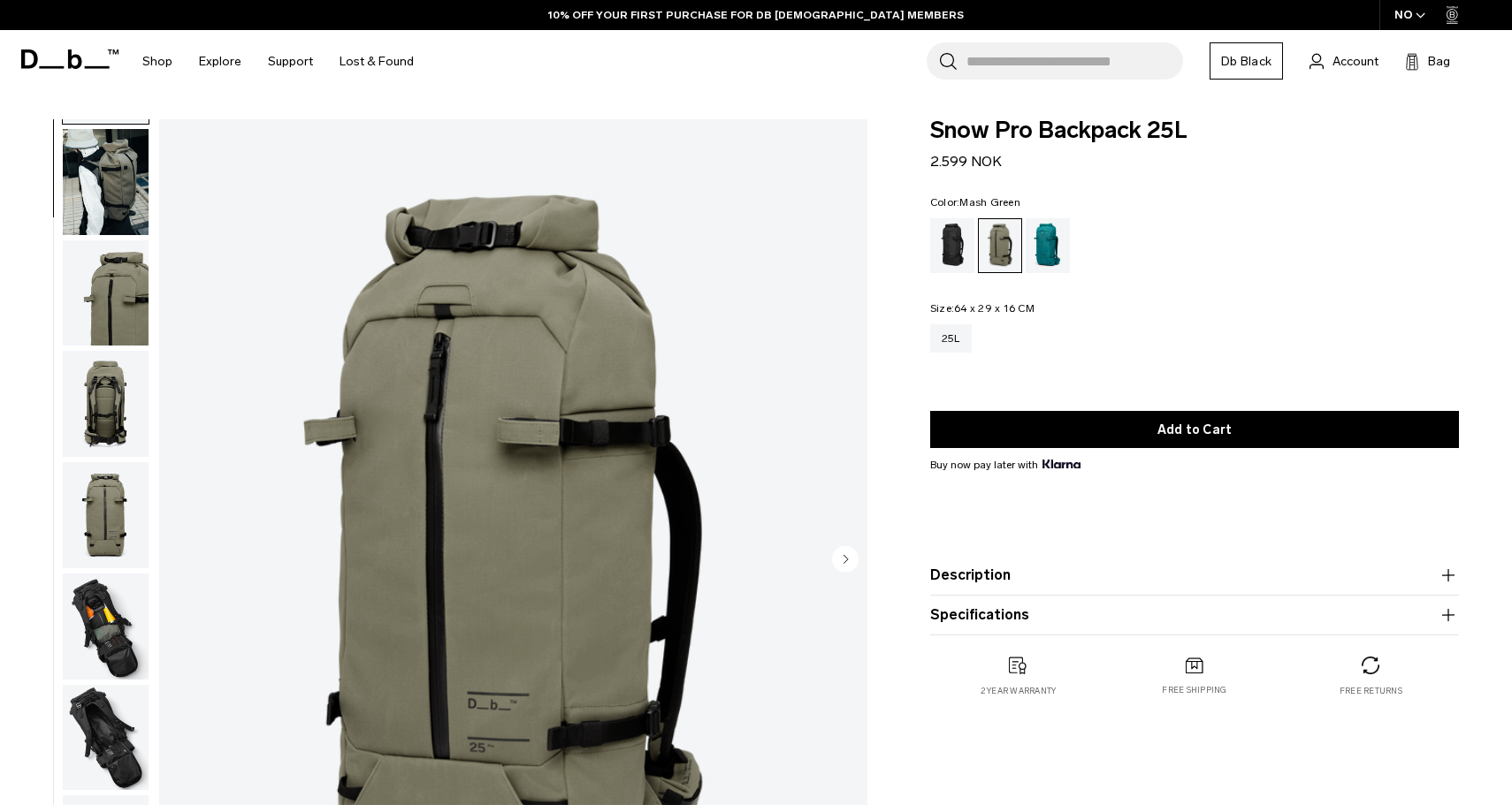
click at [115, 282] on img "button" at bounding box center [105, 293] width 86 height 106
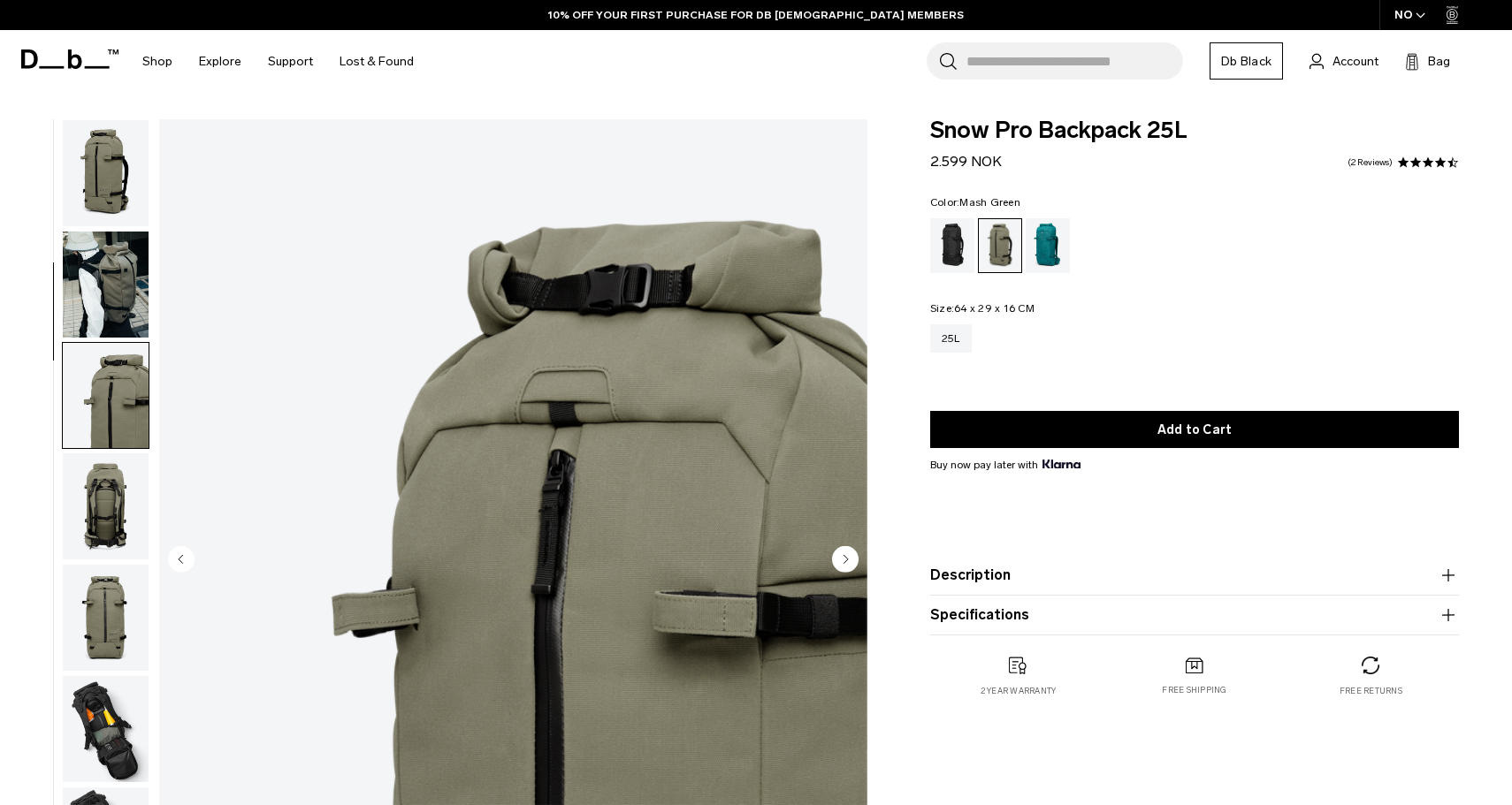
click at [107, 181] on img "button" at bounding box center [105, 173] width 86 height 106
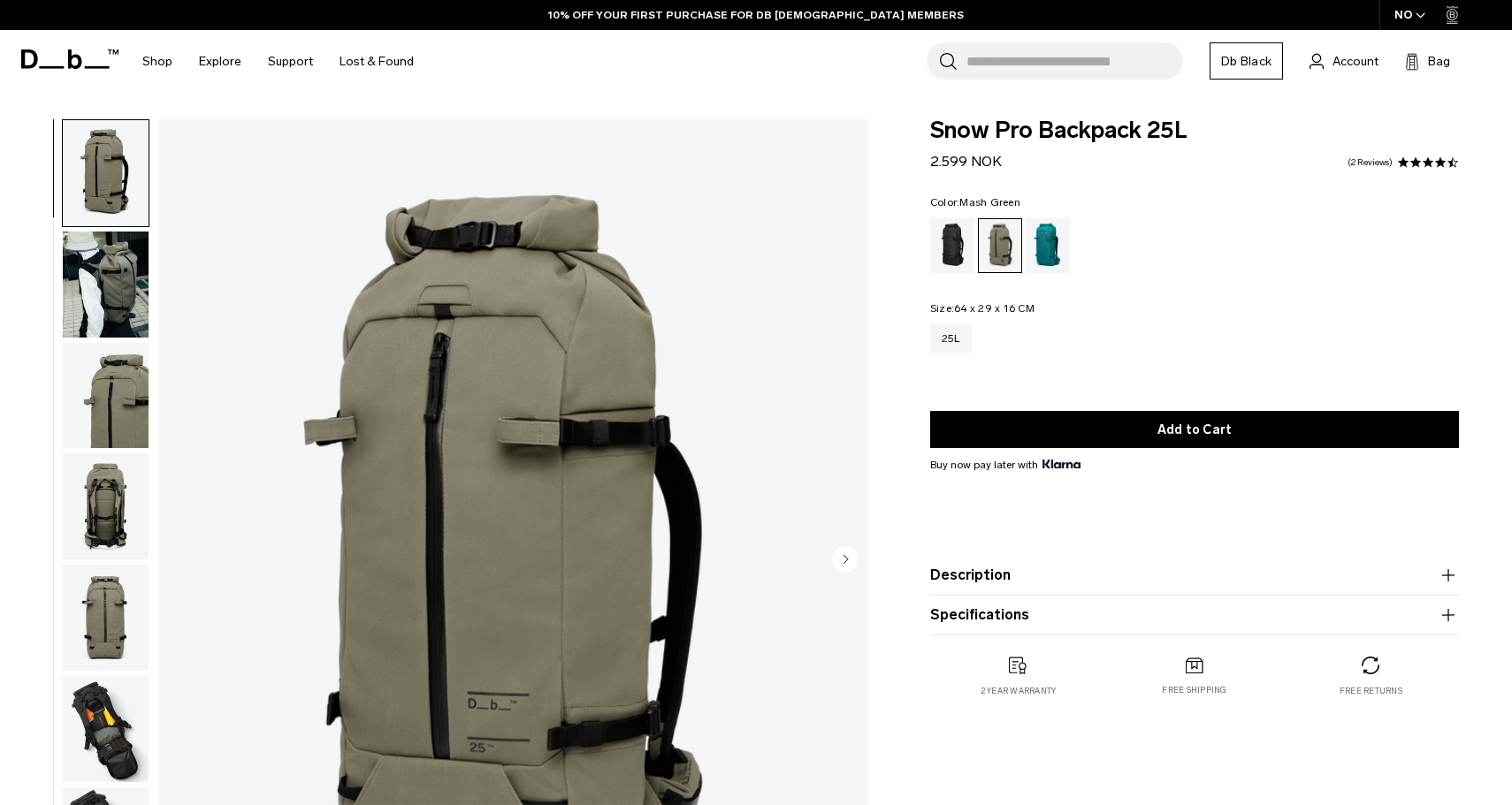
scroll to position [86, 0]
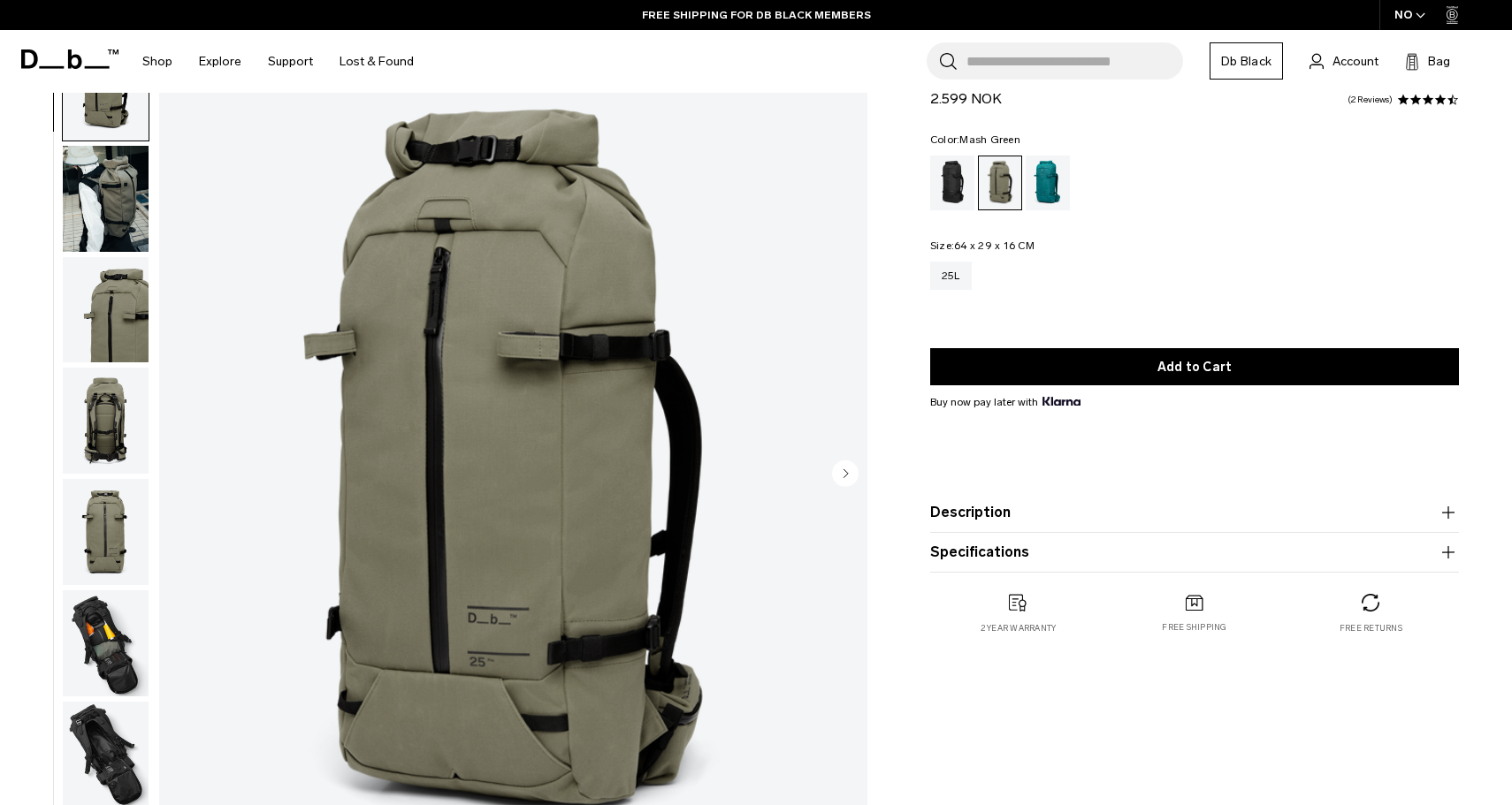
click at [851, 473] on circle "Next slide" at bounding box center [845, 474] width 27 height 27
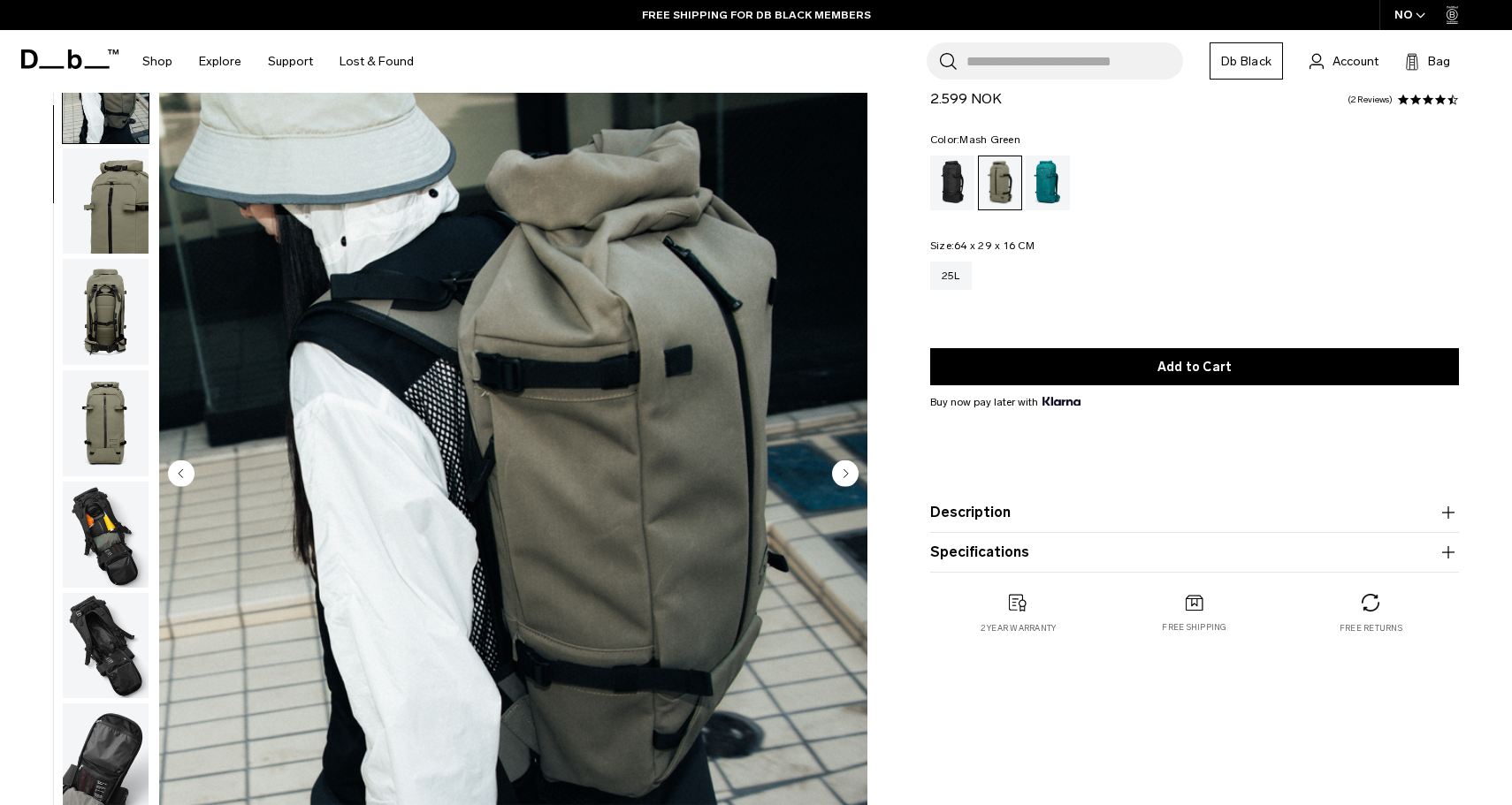
scroll to position [112, 0]
click at [851, 473] on circle "Next slide" at bounding box center [845, 474] width 27 height 27
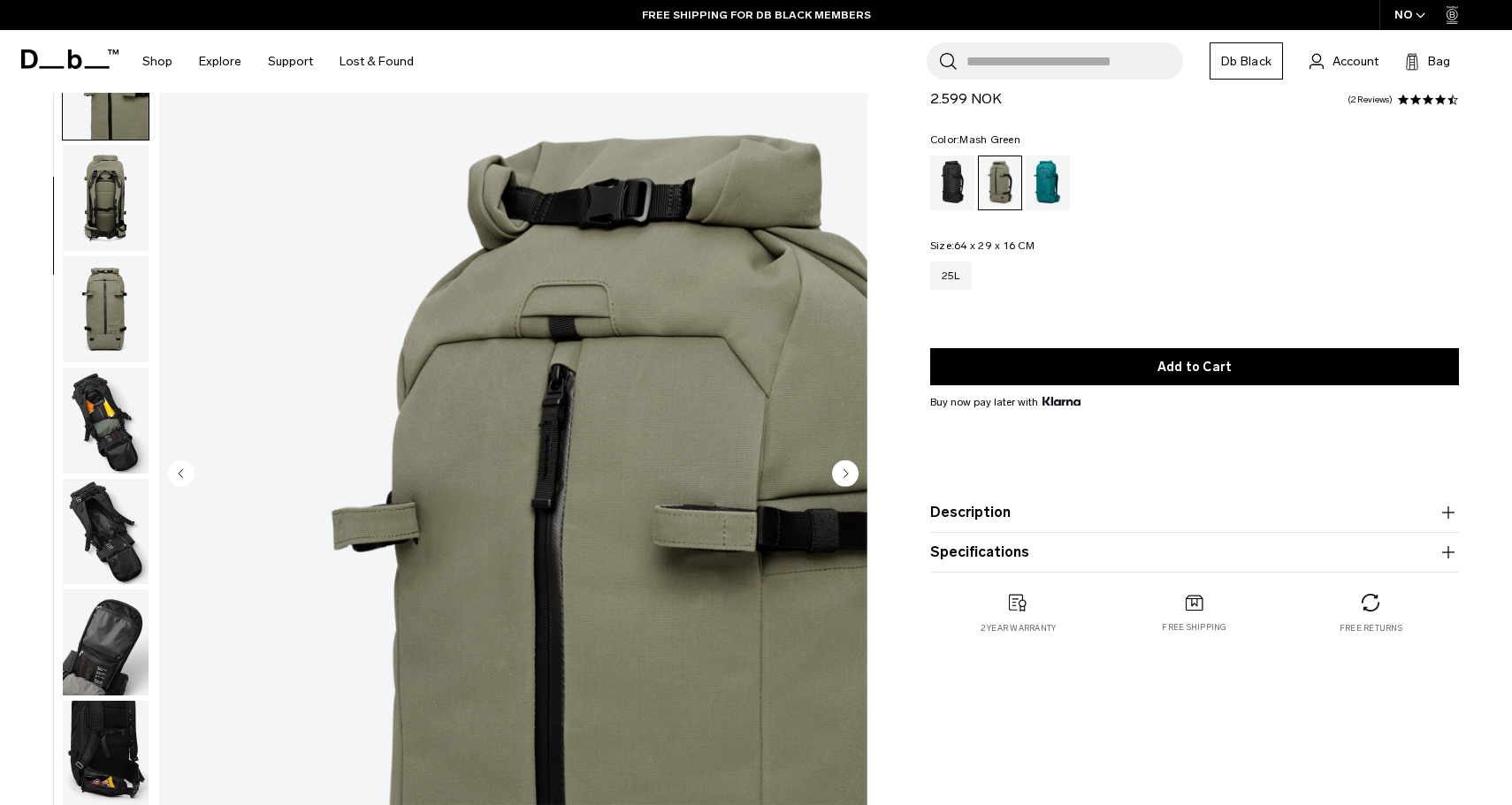
click at [851, 473] on circle "Next slide" at bounding box center [845, 474] width 27 height 27
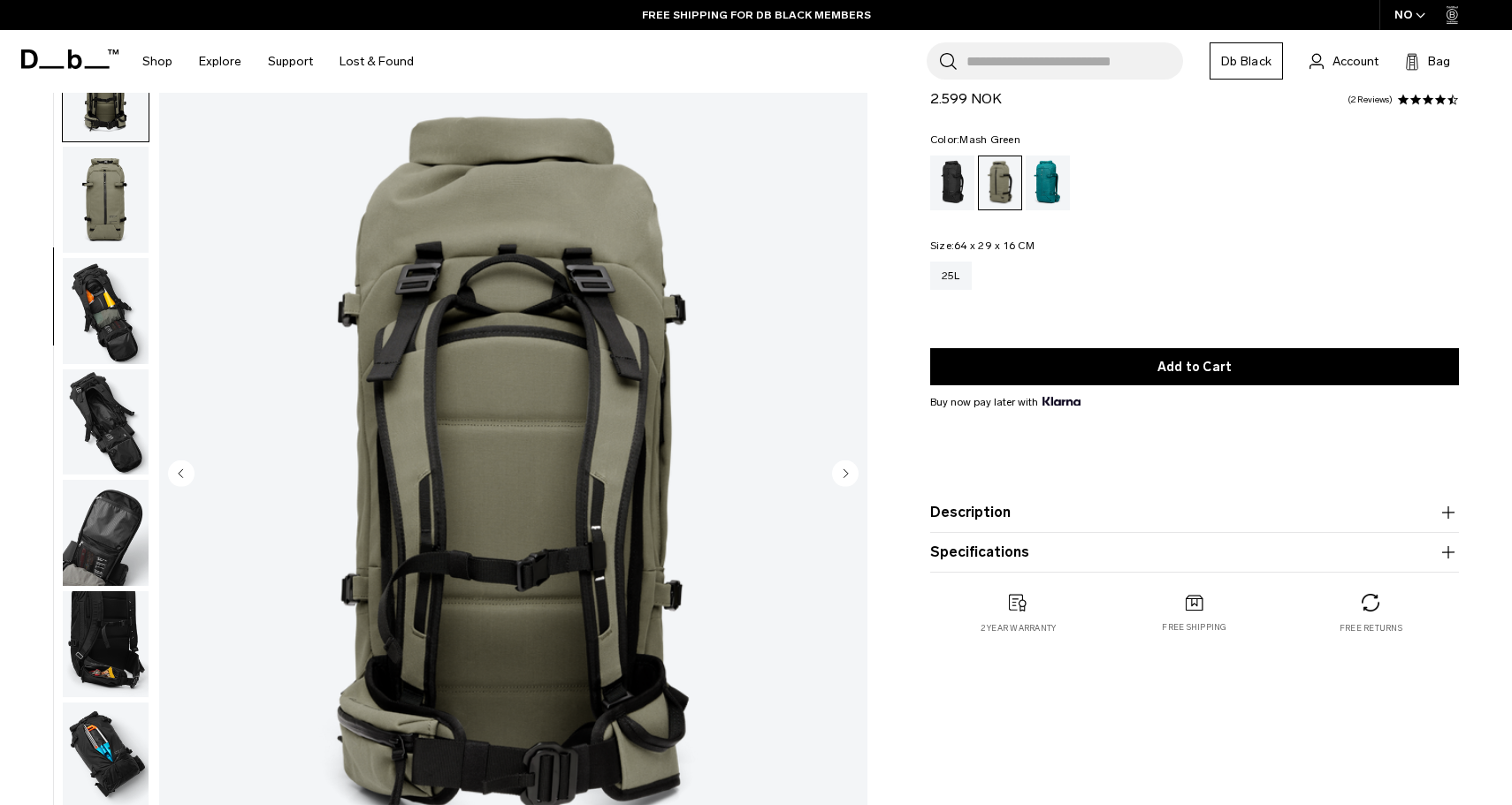
scroll to position [333, 0]
